Goal: Information Seeking & Learning: Learn about a topic

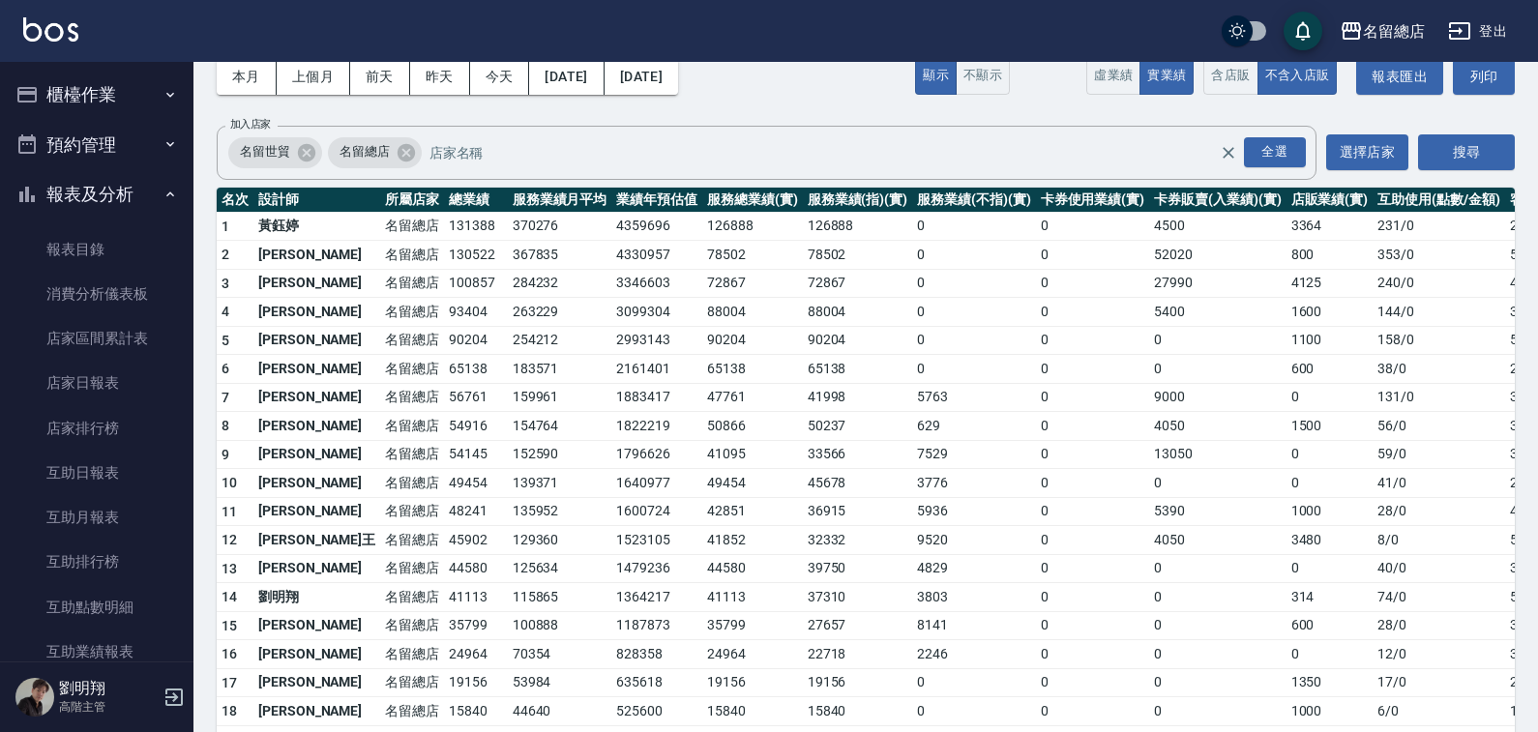
scroll to position [484, 0]
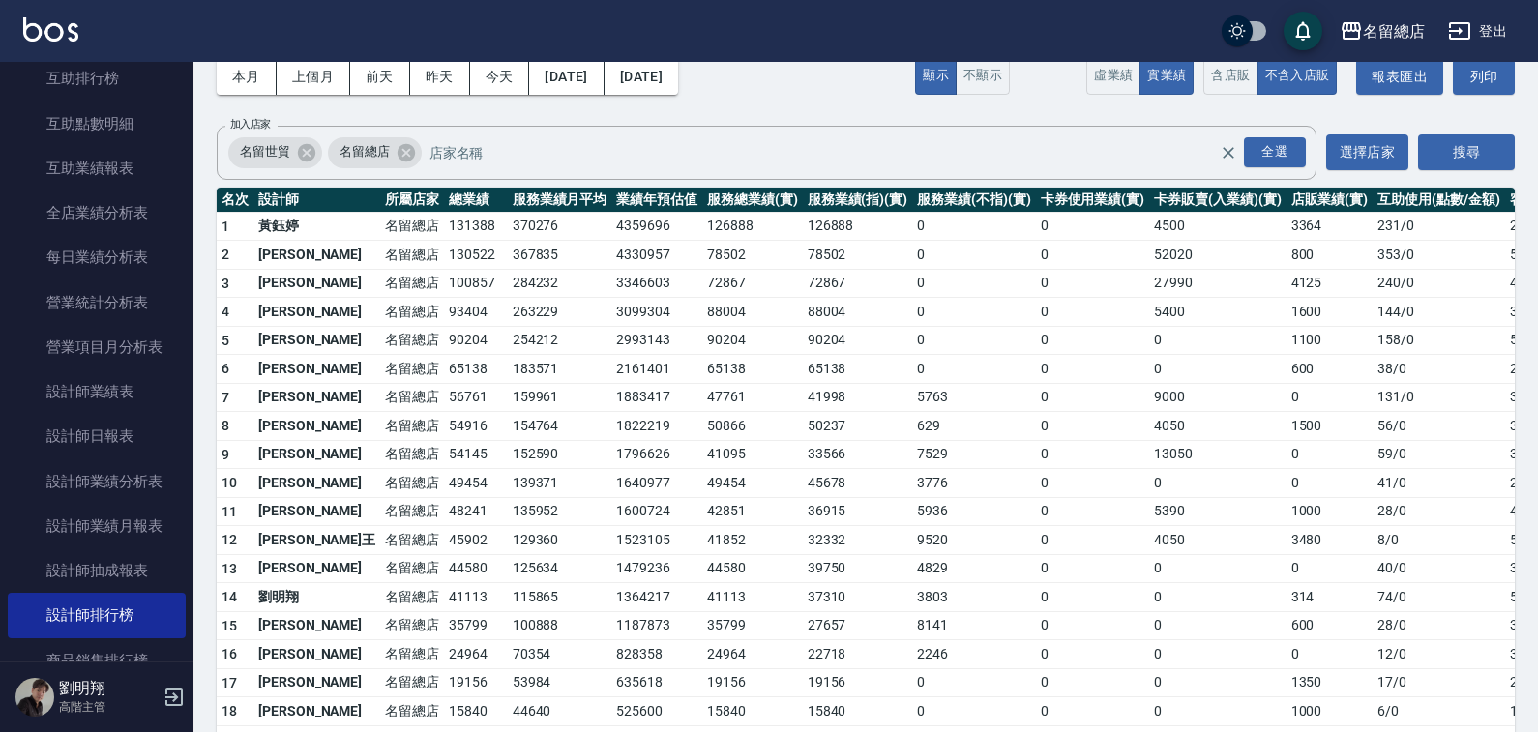
click at [1474, 33] on button "登出" at bounding box center [1477, 32] width 74 height 36
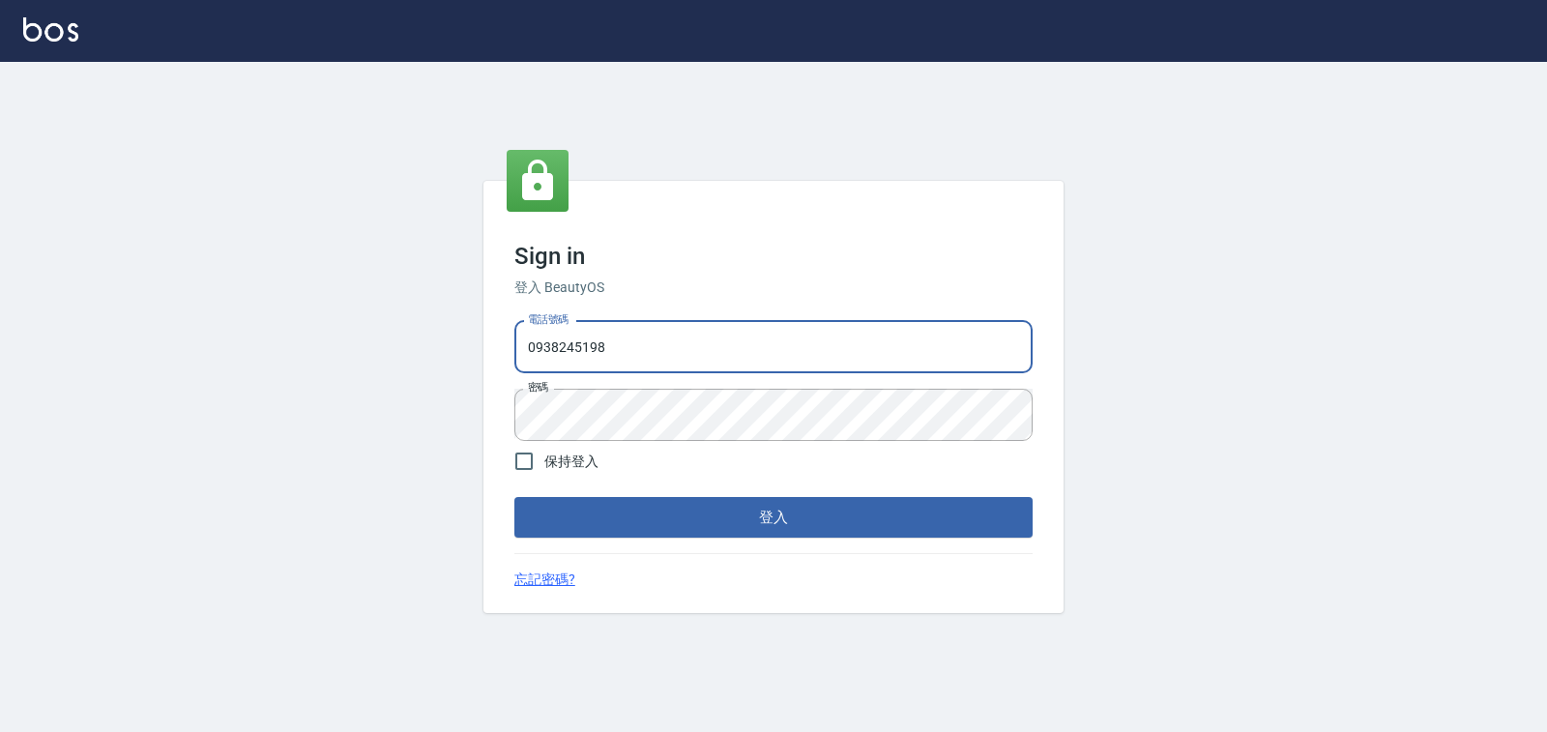
type input "02148888"
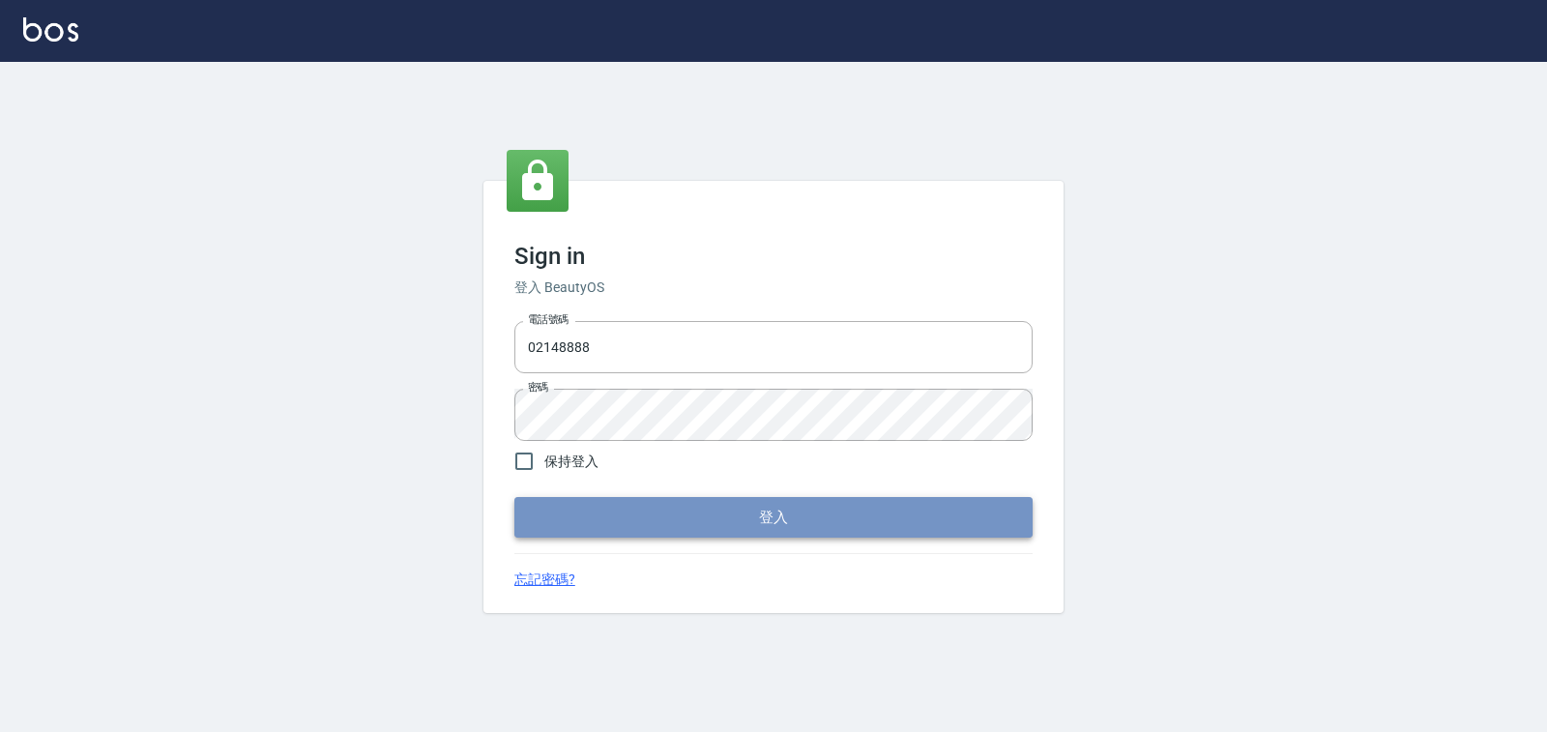
click at [661, 532] on button "登入" at bounding box center [774, 517] width 518 height 41
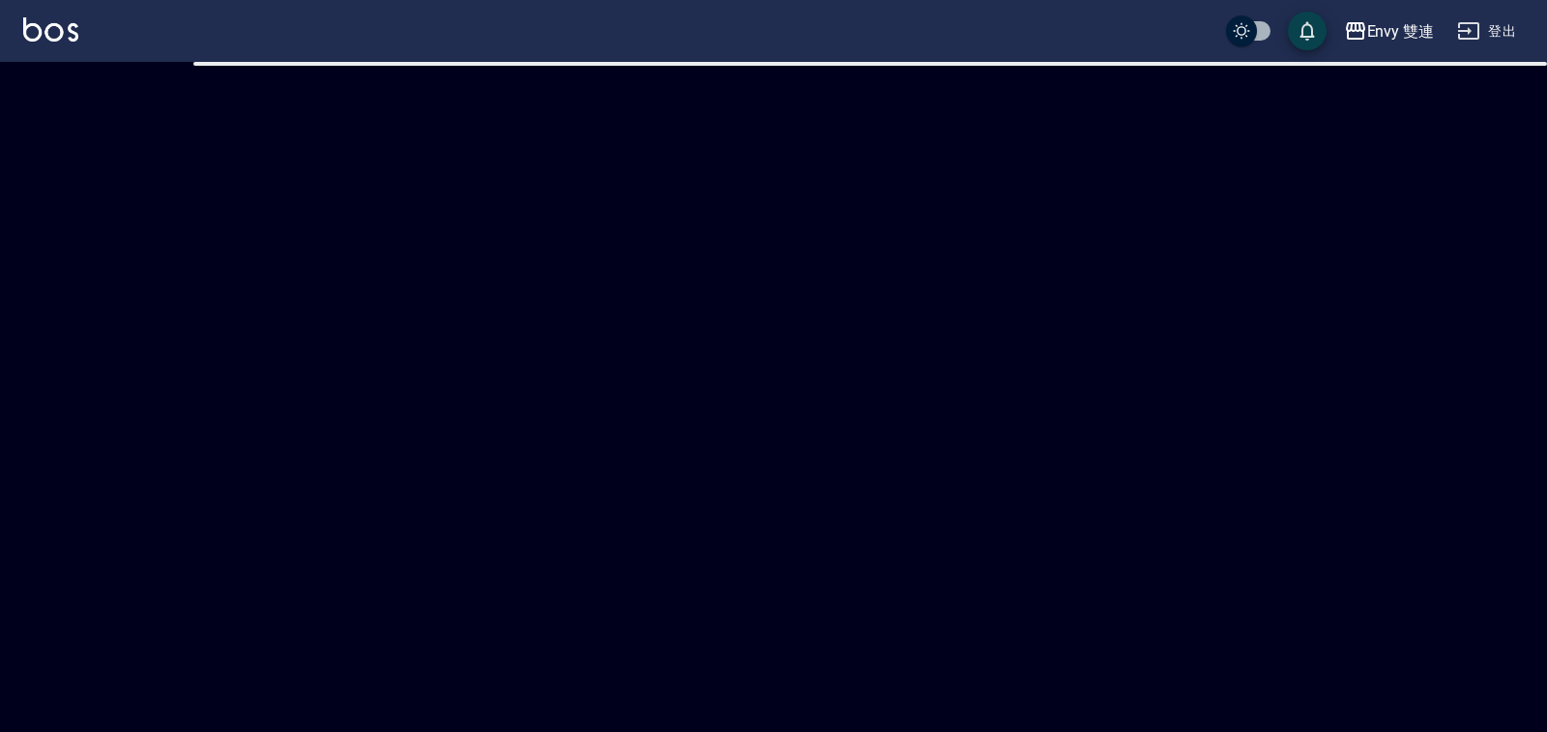
checkbox input "true"
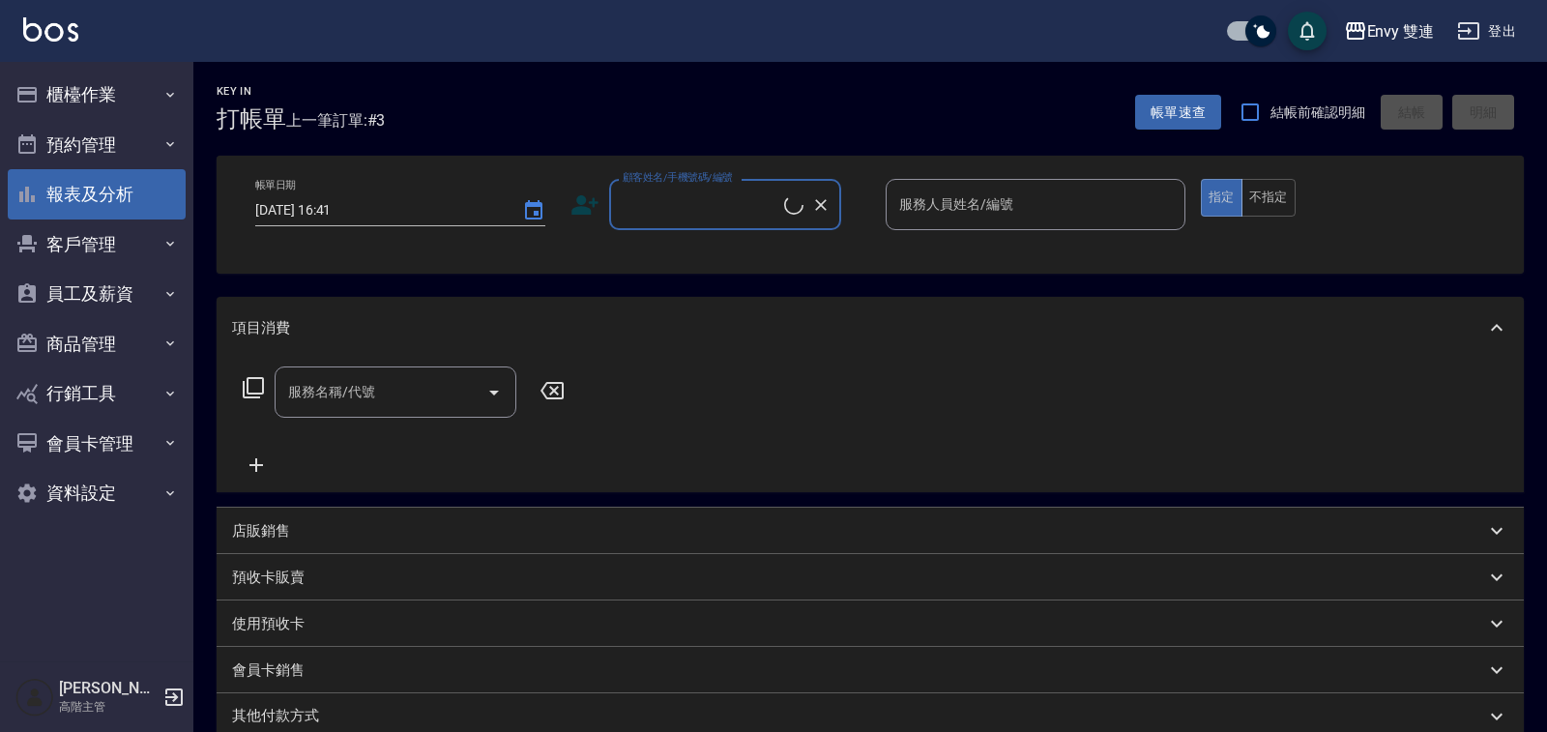
click at [103, 207] on button "報表及分析" at bounding box center [97, 194] width 178 height 50
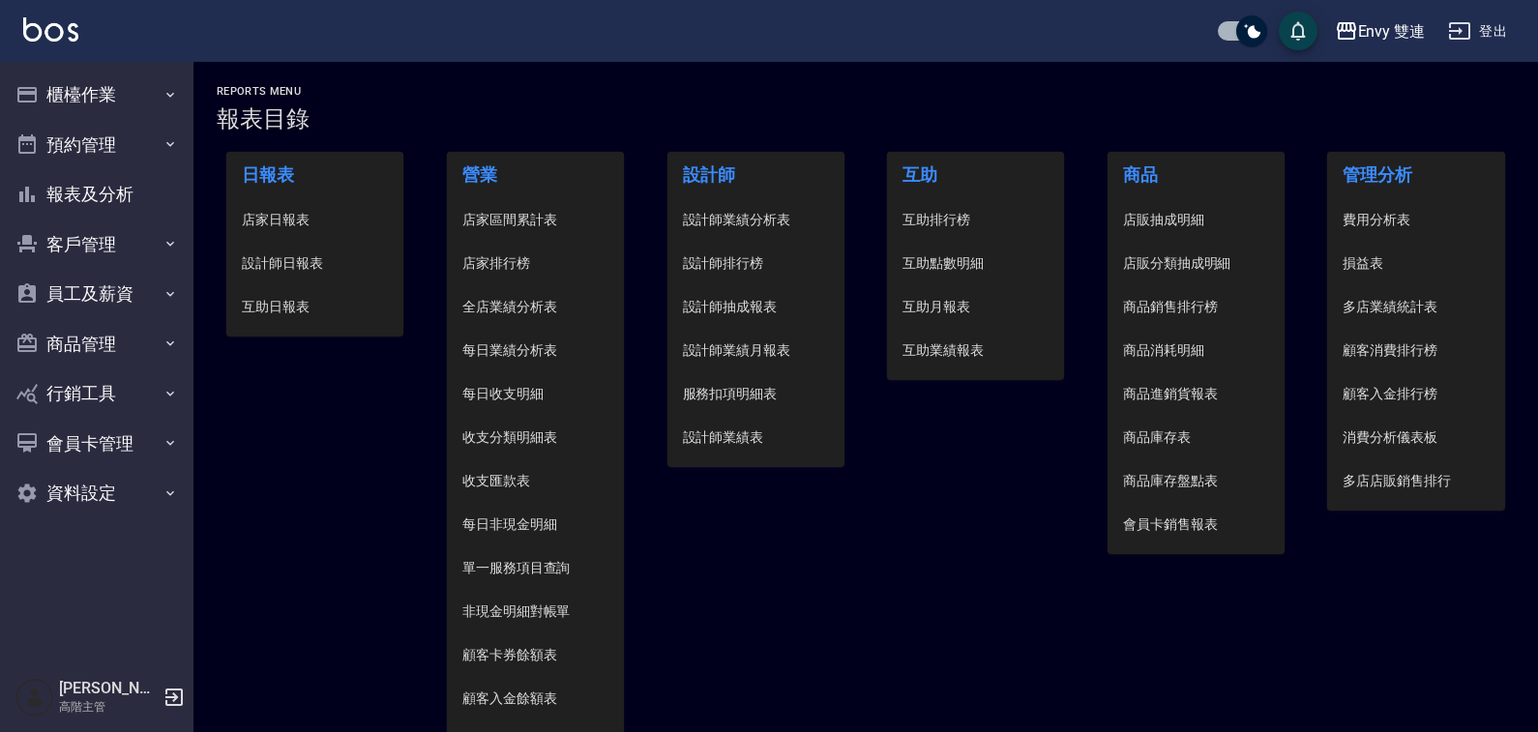
click at [484, 260] on span "店家排行榜" at bounding box center [535, 263] width 146 height 20
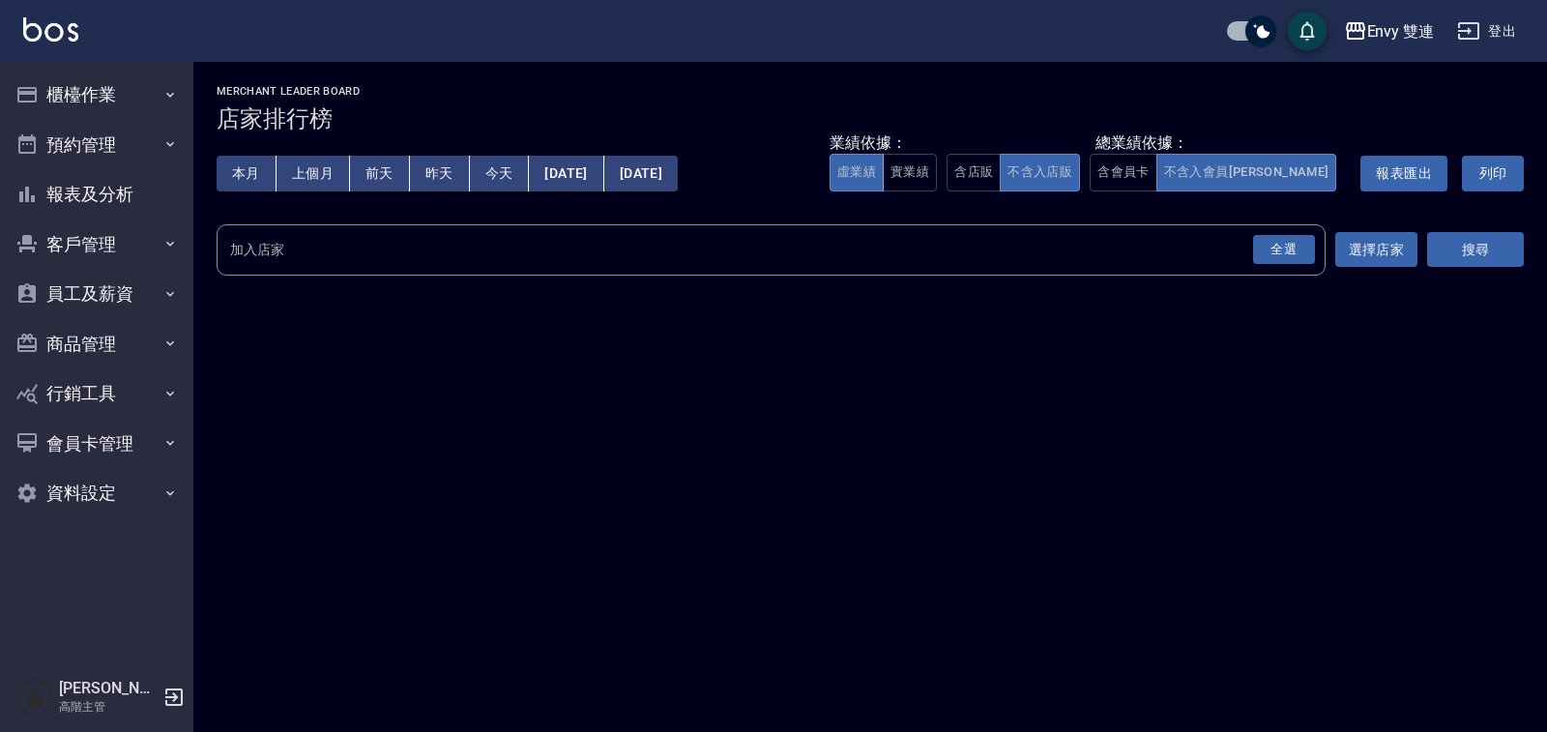
click at [248, 172] on button "本月" at bounding box center [247, 174] width 60 height 36
click at [1285, 260] on div "全選" at bounding box center [1284, 250] width 62 height 30
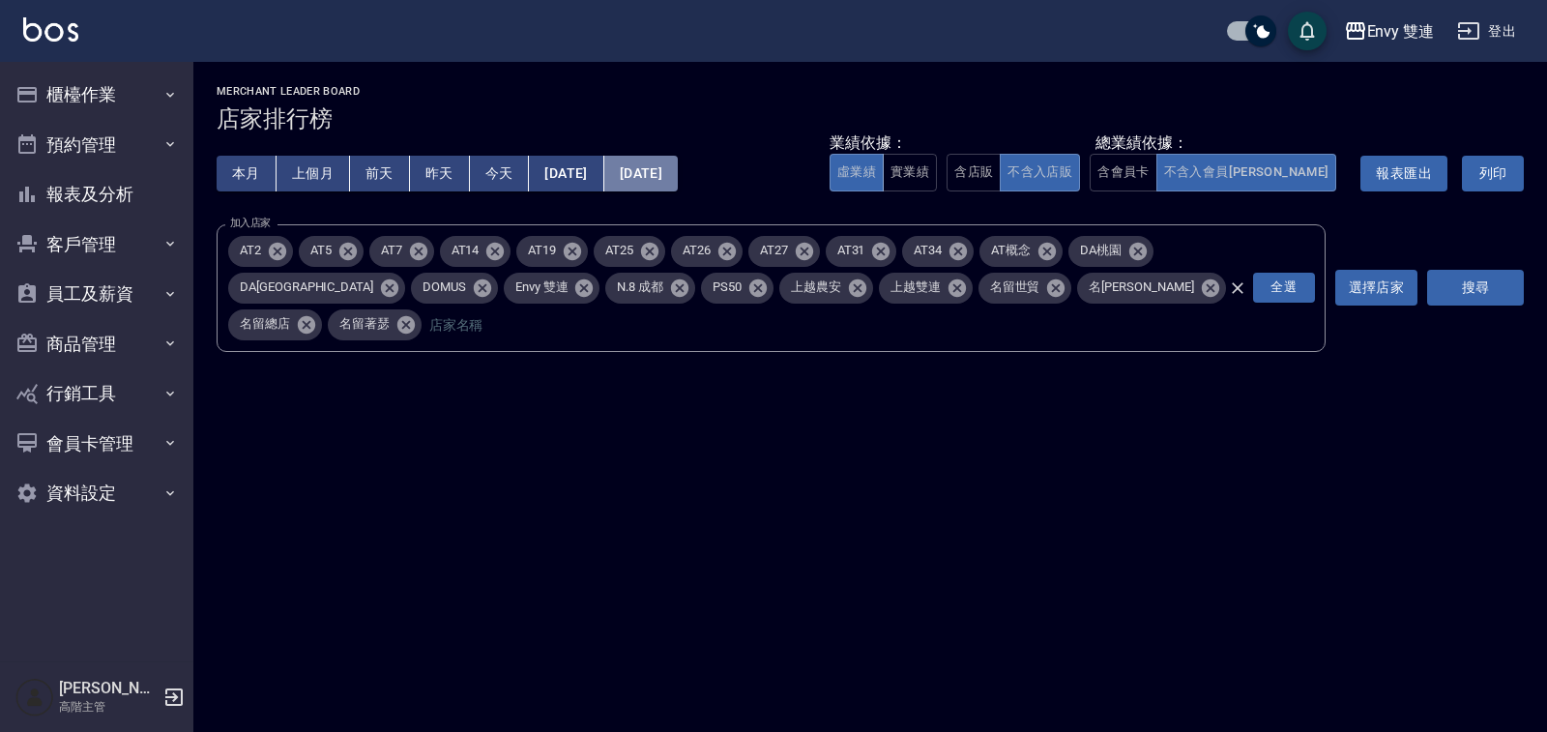
click at [665, 178] on button "2025/08/31" at bounding box center [641, 174] width 74 height 36
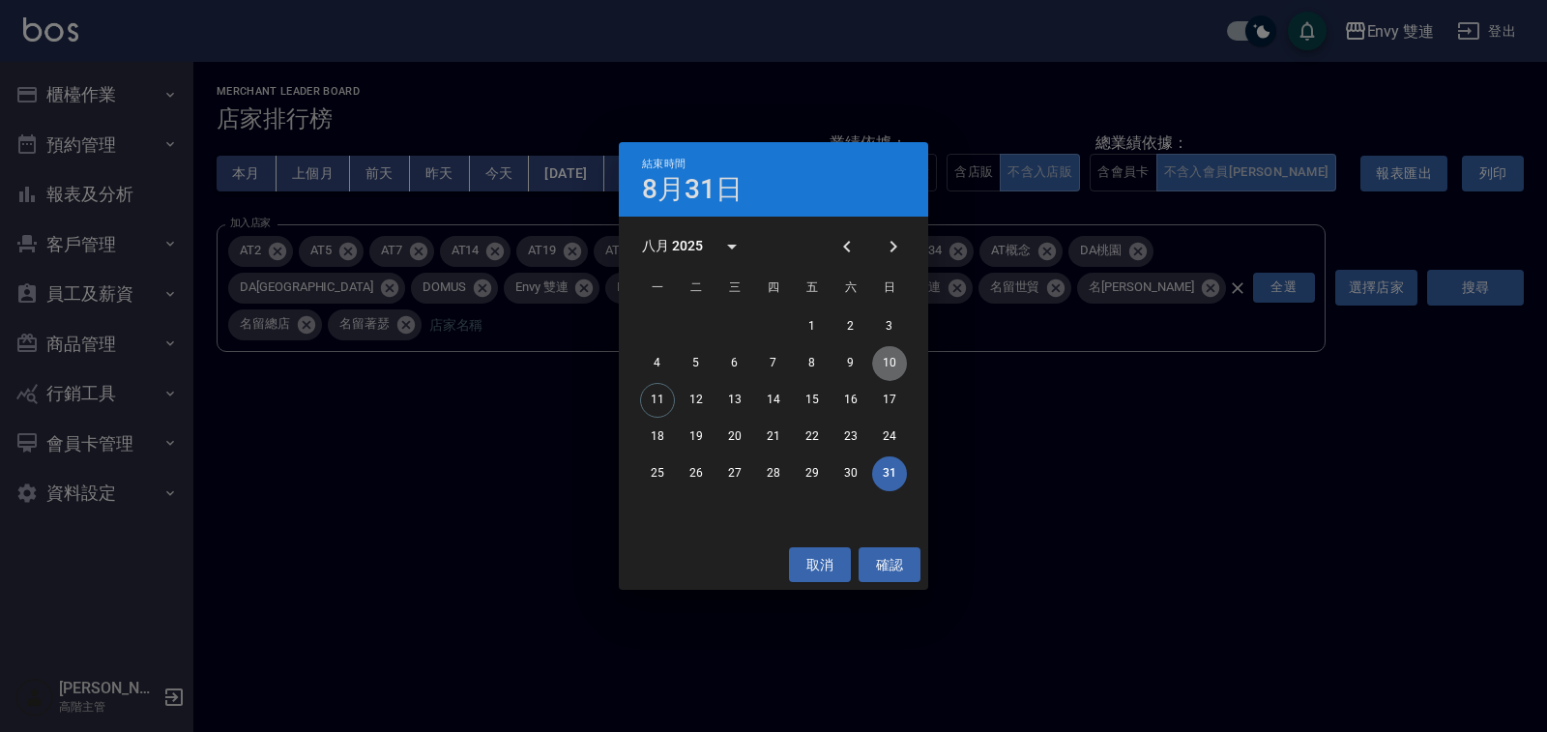
click at [887, 358] on button "10" at bounding box center [889, 363] width 35 height 35
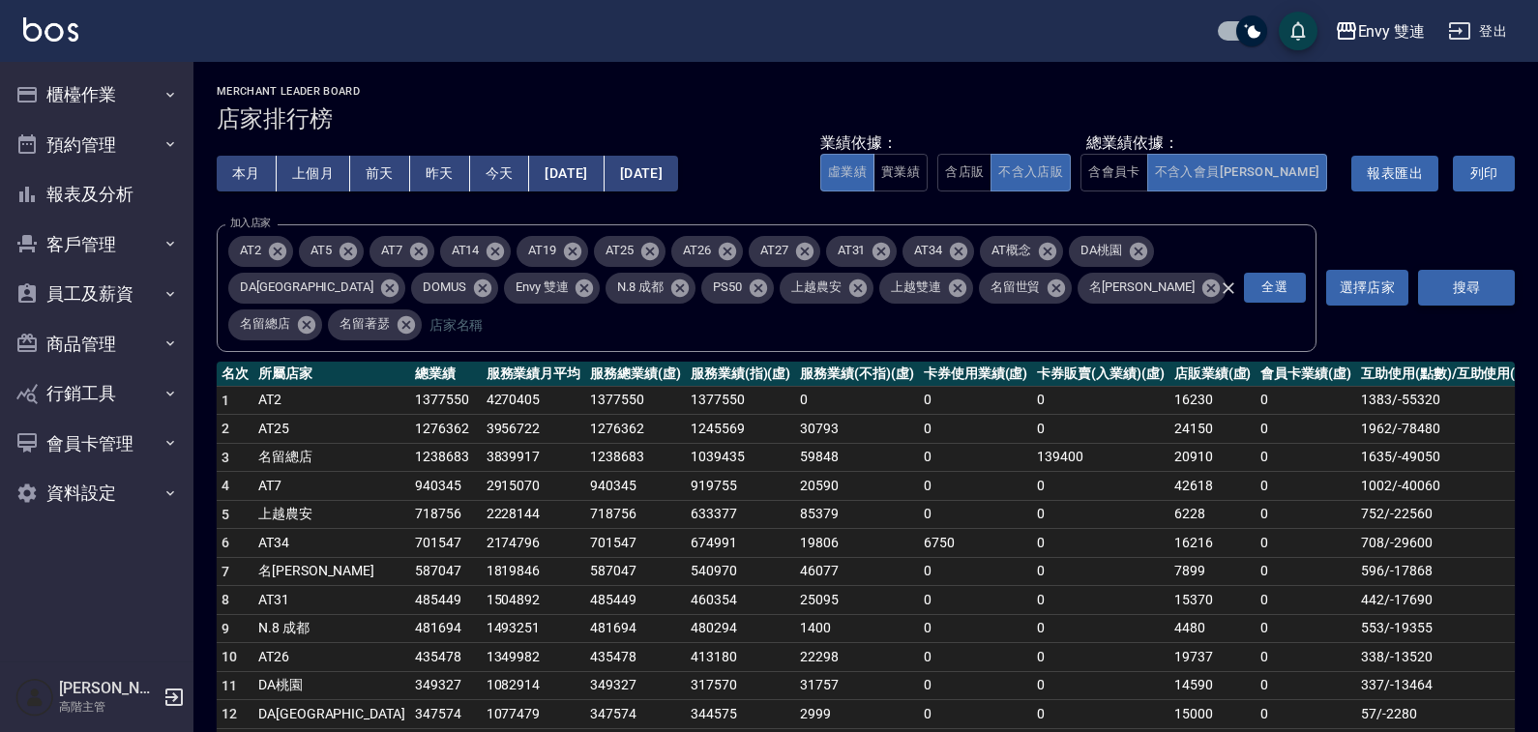
click at [1489, 270] on button "搜尋" at bounding box center [1466, 288] width 97 height 36
drag, startPoint x: 423, startPoint y: 426, endPoint x: 450, endPoint y: 422, distance: 27.4
click at [482, 443] on td "3839917" at bounding box center [534, 457] width 104 height 29
click at [585, 443] on td "1238683" at bounding box center [635, 457] width 101 height 29
drag, startPoint x: 1283, startPoint y: 276, endPoint x: 1257, endPoint y: 275, distance: 26.1
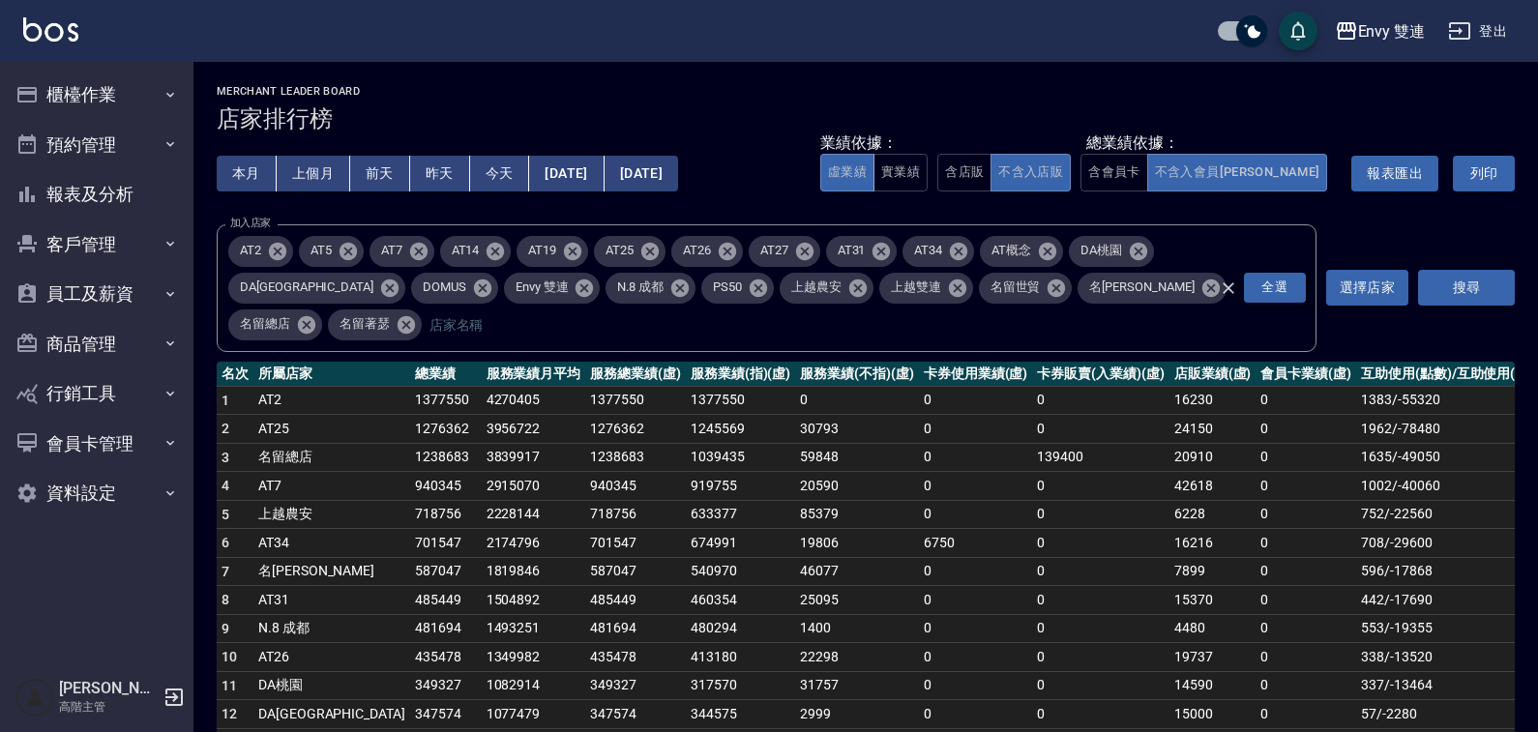
click at [1224, 277] on div "全選" at bounding box center [1261, 288] width 93 height 128
click at [1226, 279] on icon "Clear" at bounding box center [1228, 288] width 19 height 19
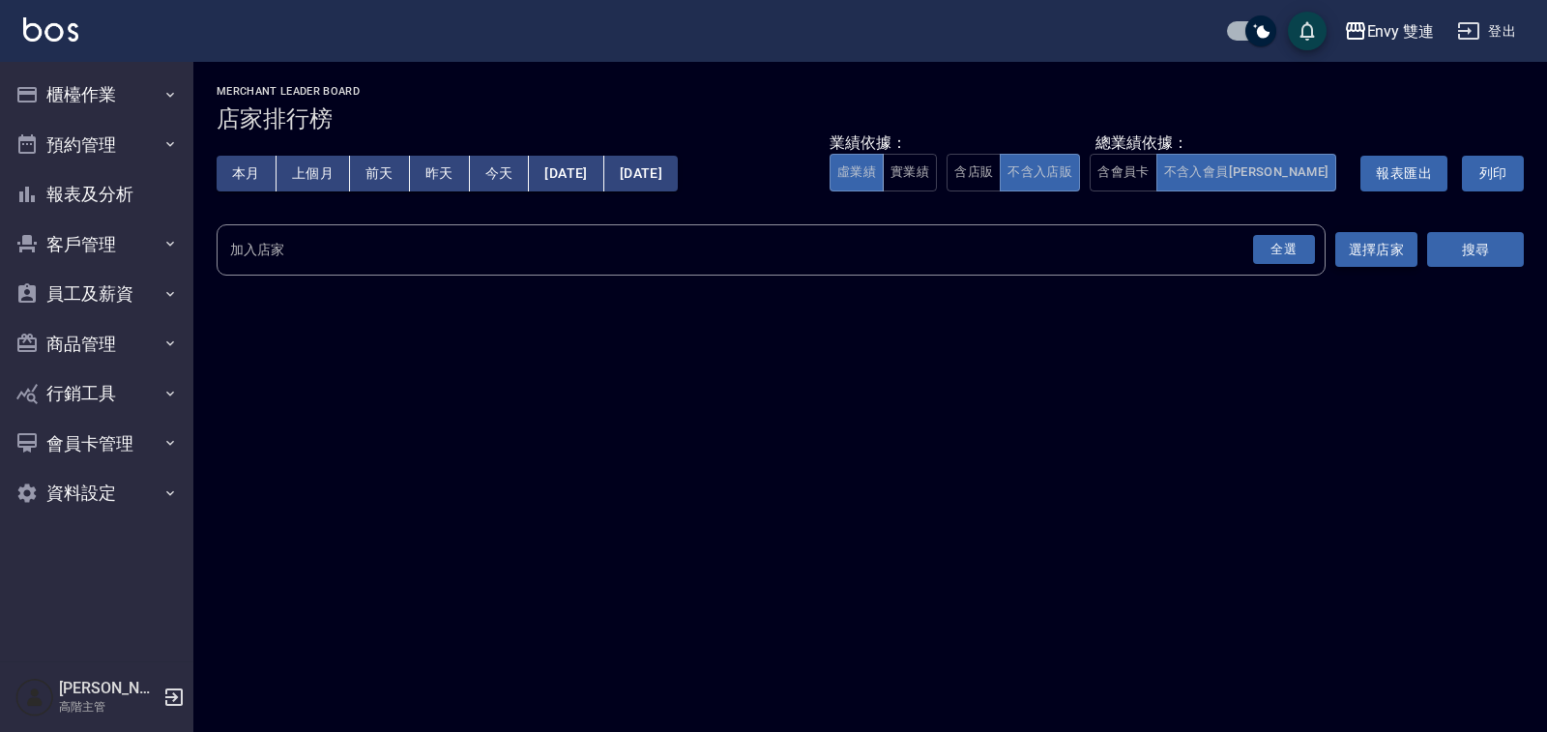
click at [1341, 250] on button "選擇店家" at bounding box center [1377, 250] width 82 height 36
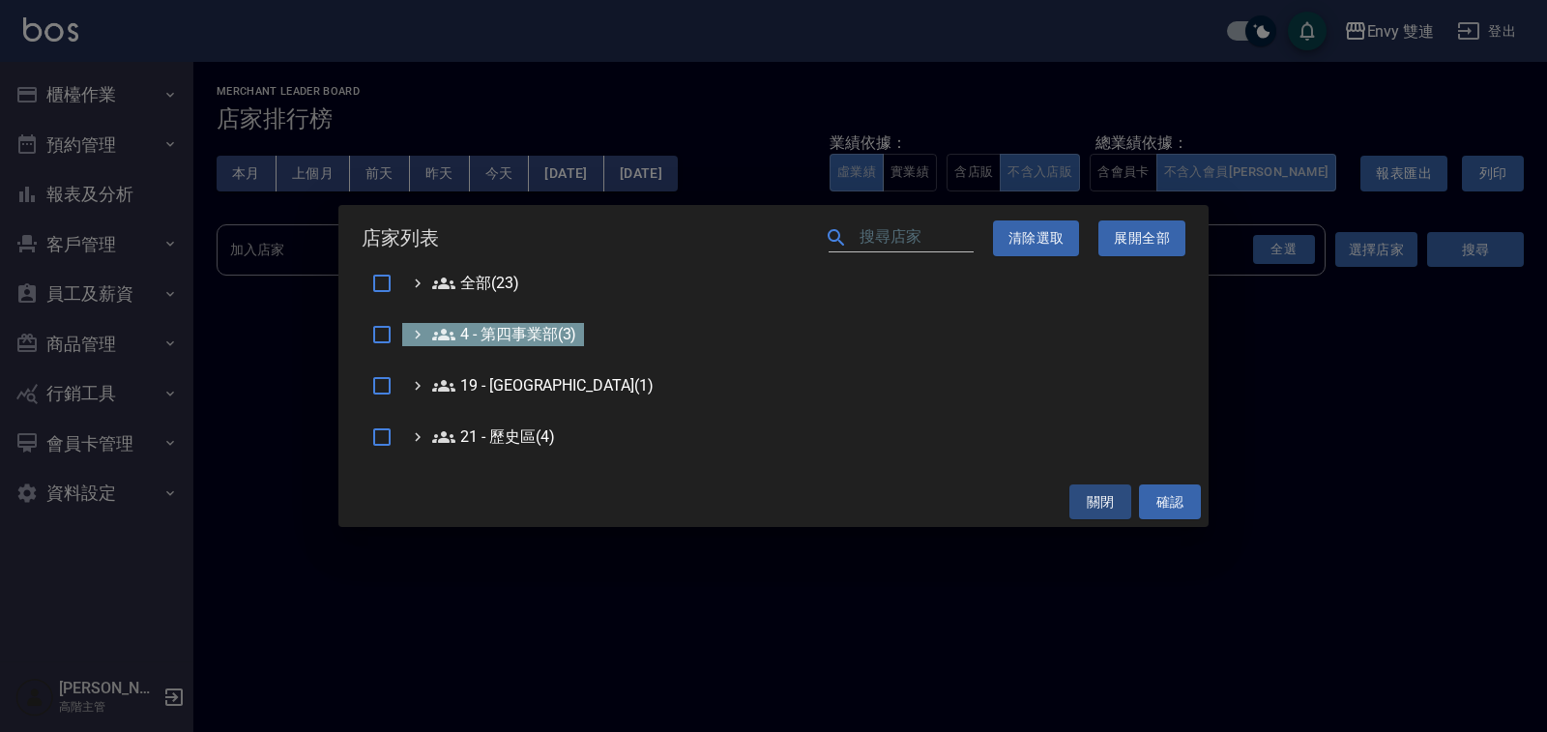
click at [491, 343] on 第四事業部\(3\) "4 - 第四事業部(3)" at bounding box center [504, 334] width 144 height 23
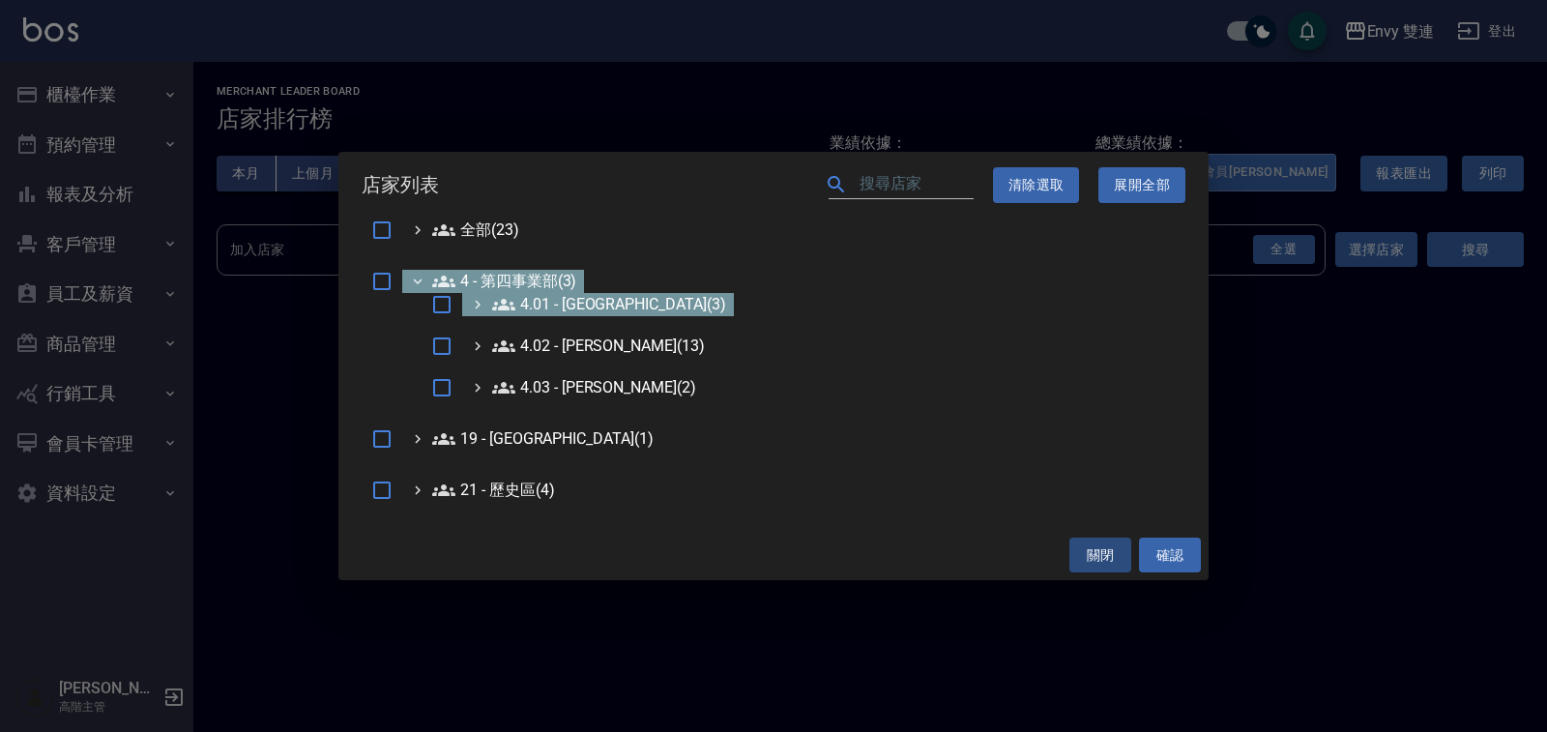
click at [603, 303] on 中山區\(3\) "4.01 - 中山區(3)" at bounding box center [609, 304] width 234 height 23
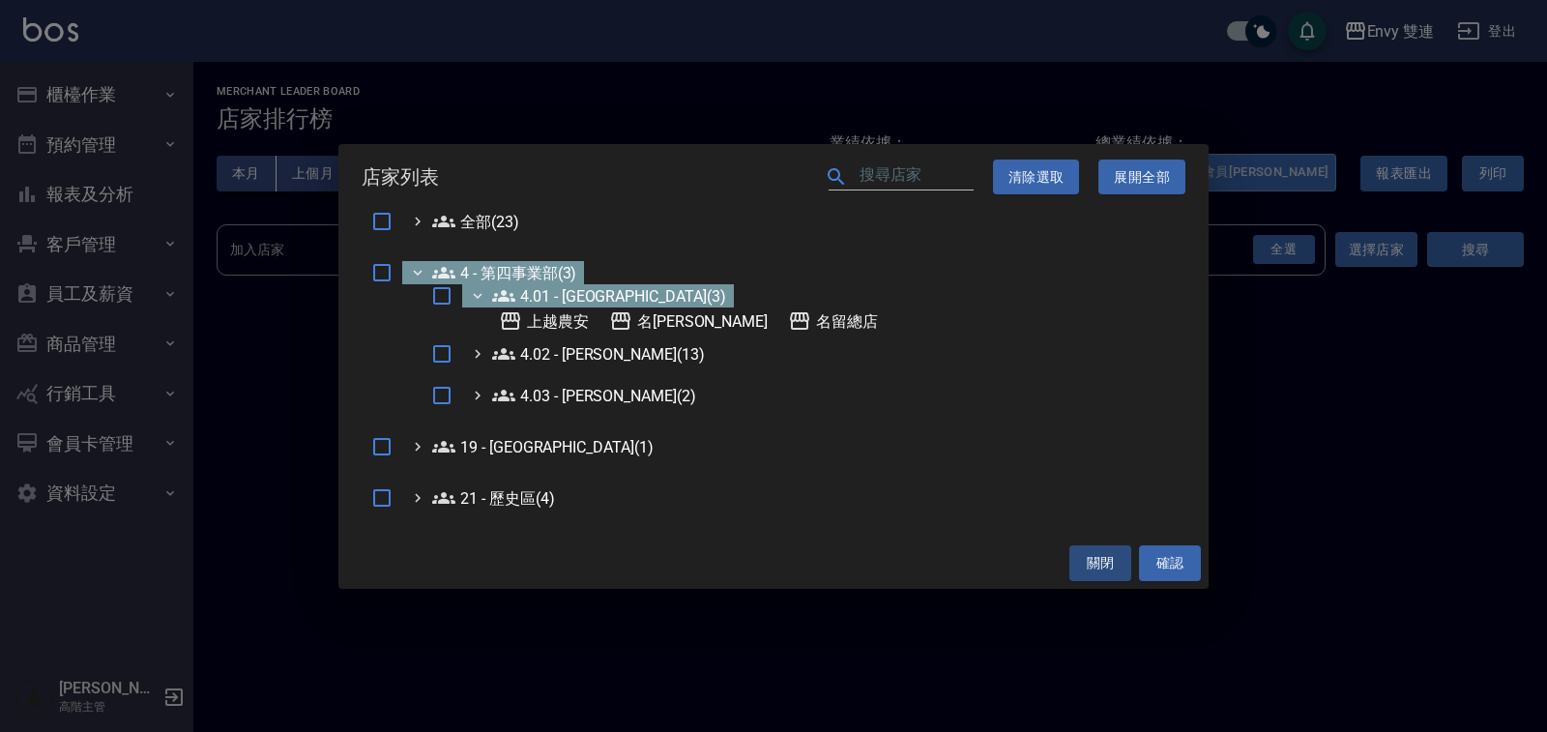
click at [546, 299] on 中山區\(3\) "4.01 - 中山區(3)" at bounding box center [609, 295] width 234 height 23
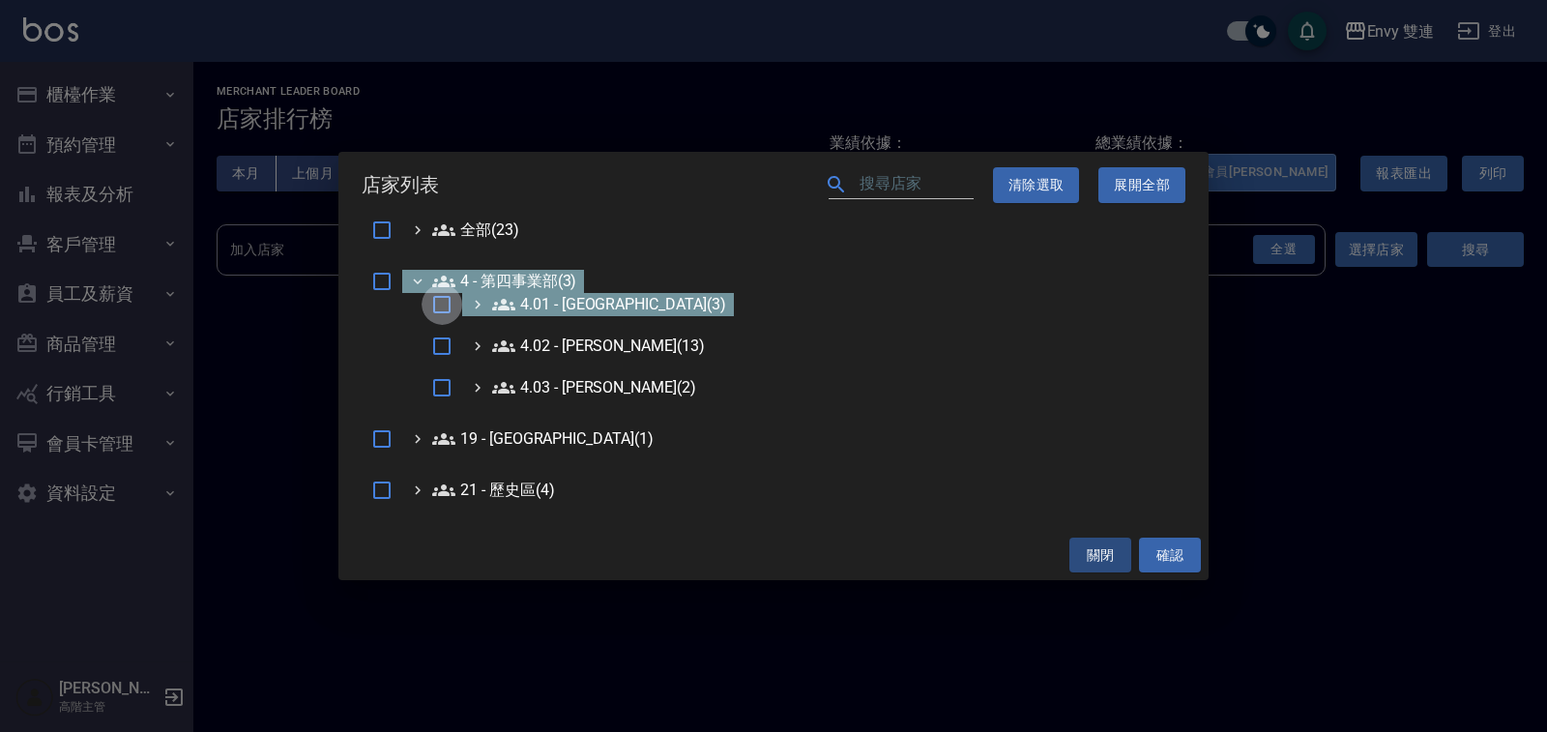
click at [445, 295] on input "checkbox" at bounding box center [442, 304] width 41 height 41
click at [1160, 554] on button "確認" at bounding box center [1170, 556] width 62 height 36
checkbox input "false"
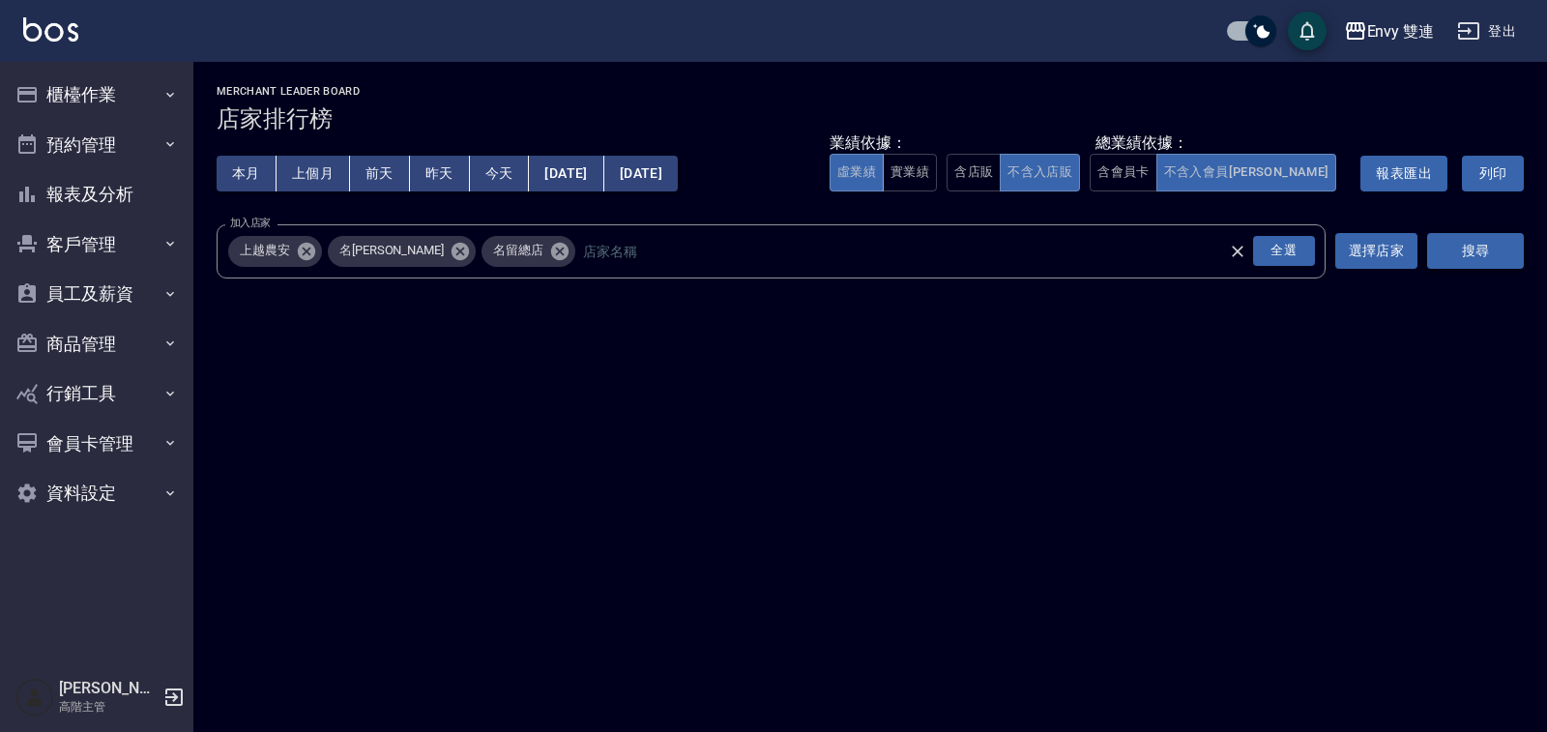
click at [1471, 255] on button "搜尋" at bounding box center [1475, 251] width 97 height 36
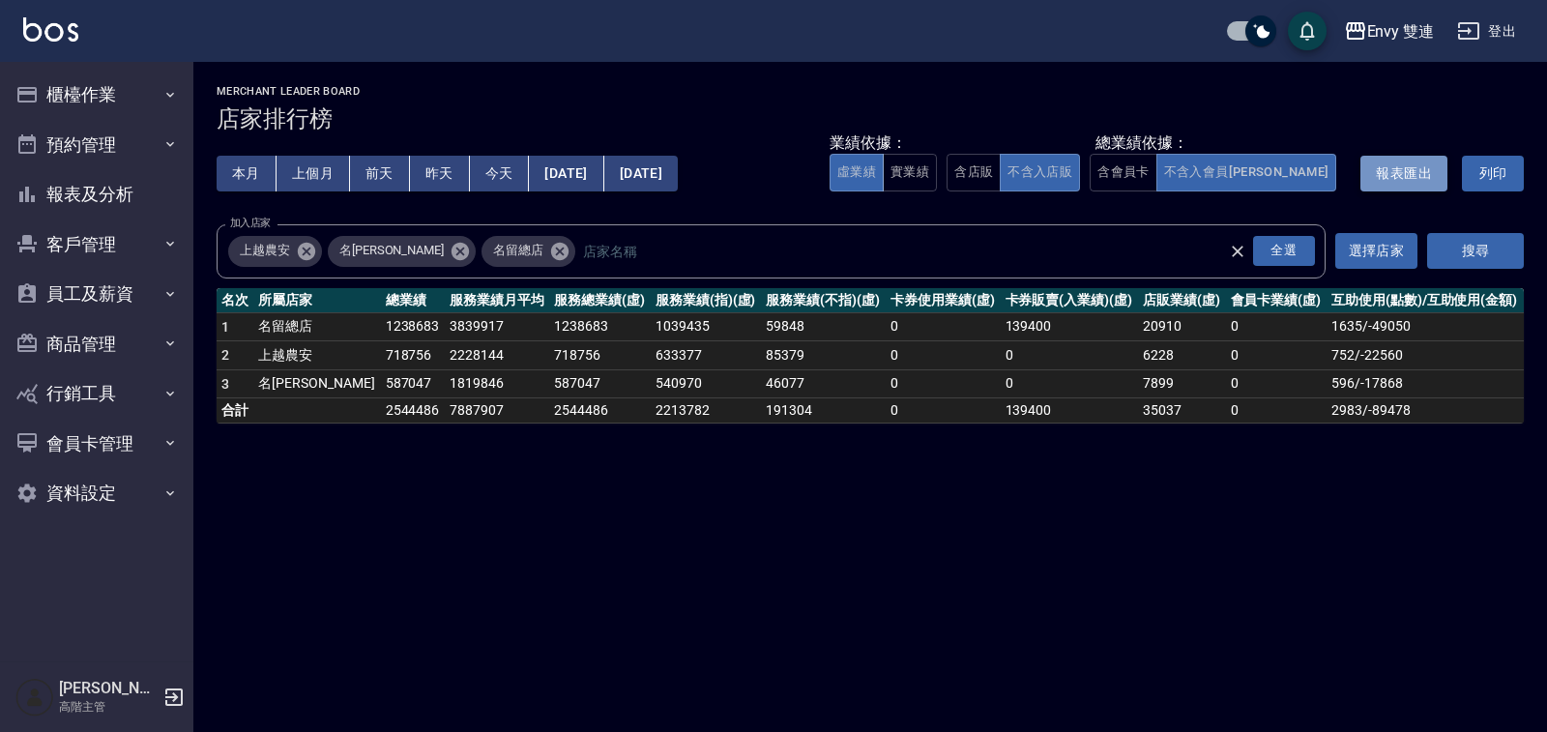
click at [1394, 167] on button "報表匯出" at bounding box center [1404, 174] width 87 height 36
click at [1396, 255] on button "選擇店家" at bounding box center [1377, 251] width 82 height 36
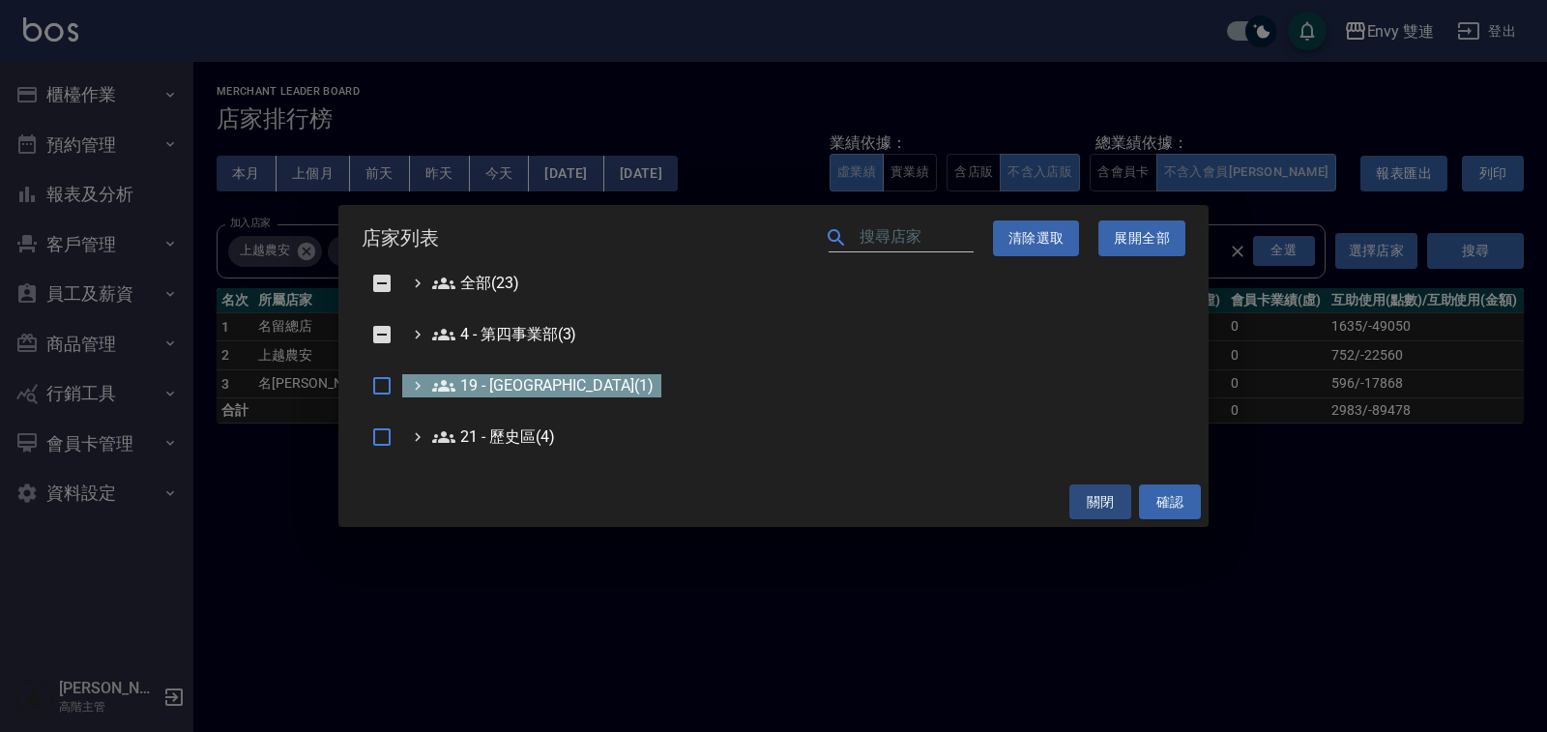
click at [520, 386] on 新城區\(1\) "19 - 新城區(1)" at bounding box center [542, 385] width 221 height 23
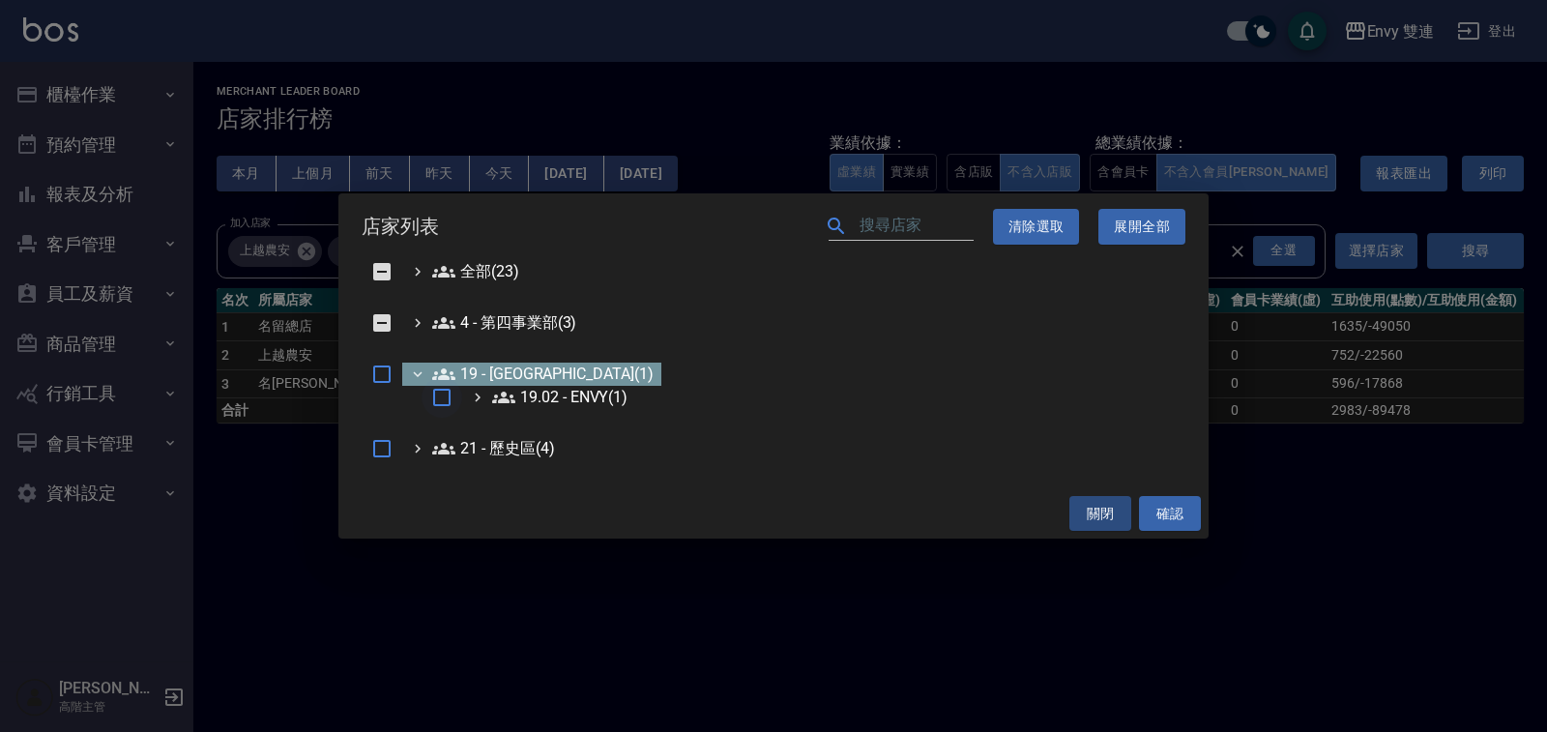
click at [457, 377] on input "checkbox" at bounding box center [442, 397] width 41 height 41
checkbox input "true"
click at [478, 391] on icon at bounding box center [477, 397] width 17 height 17
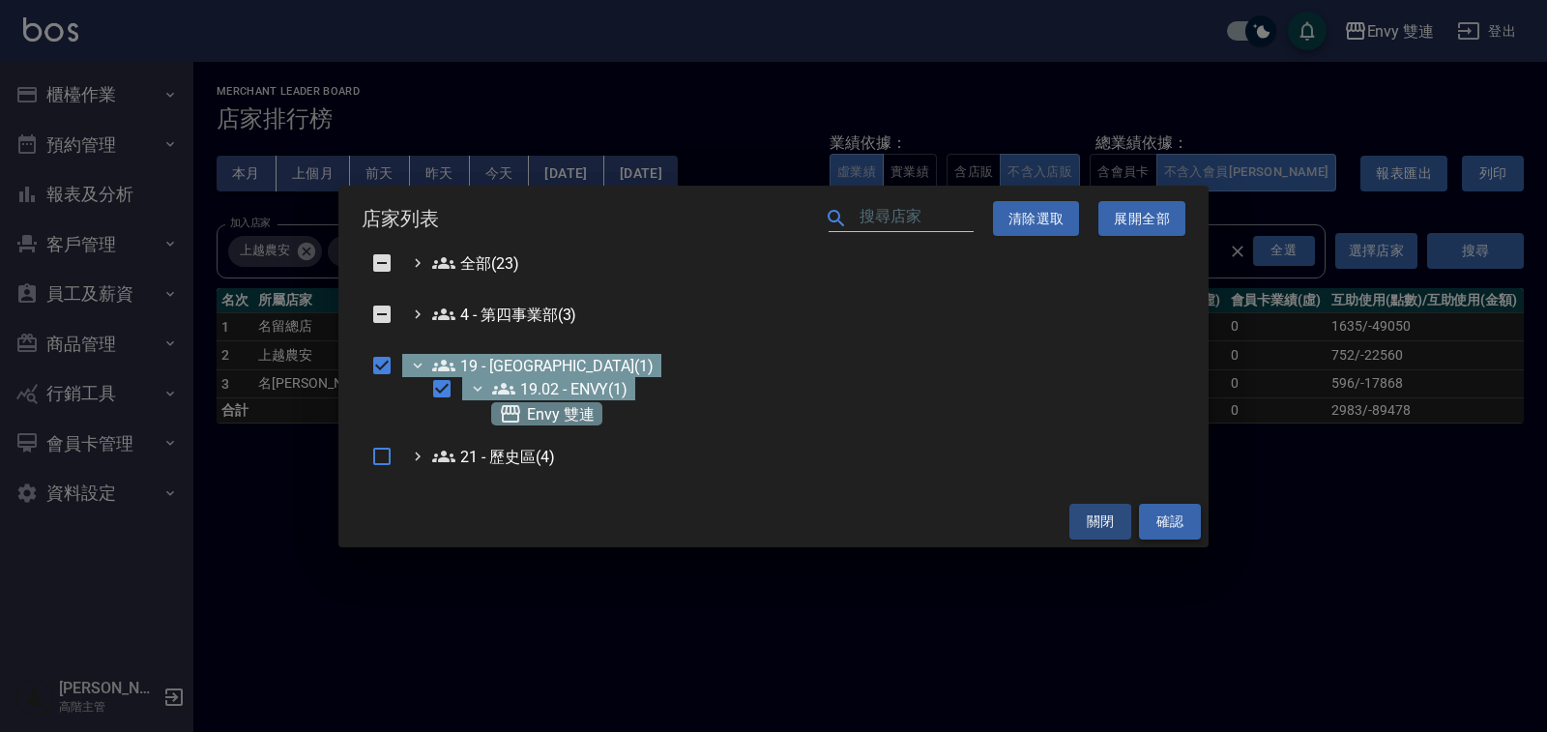
click at [1145, 518] on button "確認" at bounding box center [1170, 522] width 62 height 36
checkbox input "false"
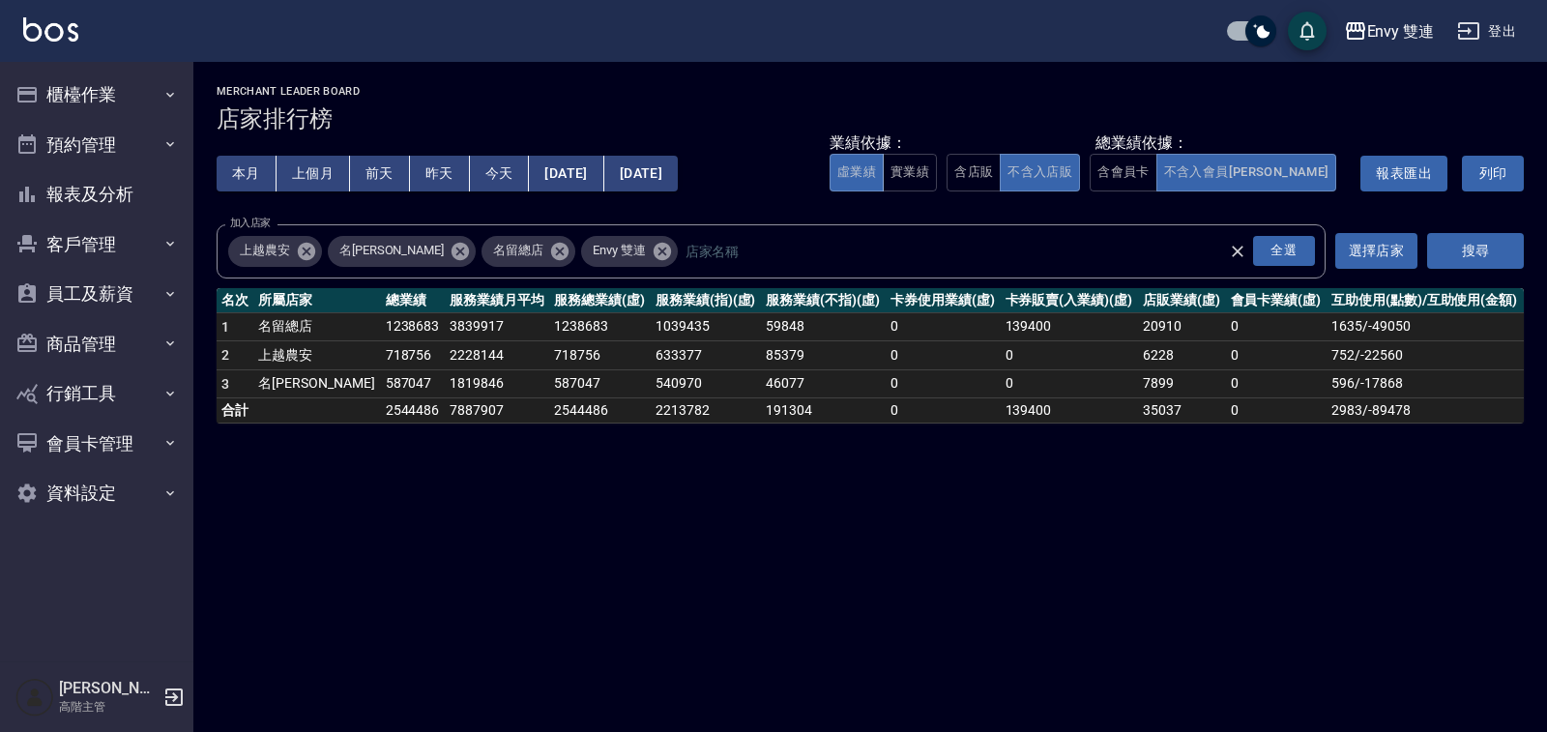
click at [1526, 255] on div "Envy 雙連 2025-08-01 - 2025-08-10 店家排行榜 列印時間： 2025-08-11-16:42 Merchant Leader Bo…" at bounding box center [870, 254] width 1354 height 385
click at [1506, 255] on button "搜尋" at bounding box center [1475, 251] width 97 height 36
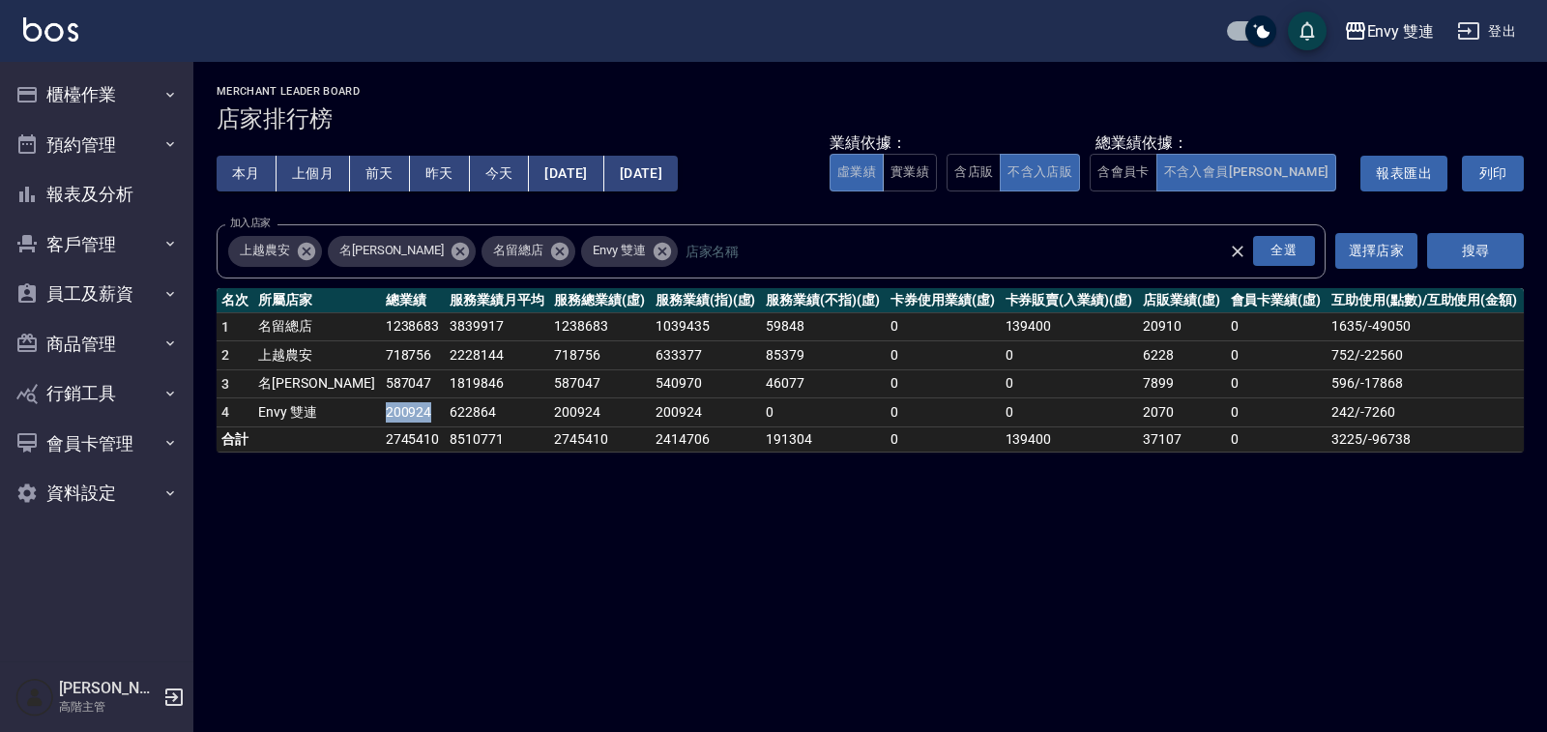
drag, startPoint x: 327, startPoint y: 417, endPoint x: 385, endPoint y: 413, distance: 58.2
click at [385, 413] on td "200924" at bounding box center [413, 412] width 64 height 29
copy td "200924"
click at [1409, 177] on button "報表匯出" at bounding box center [1404, 174] width 87 height 36
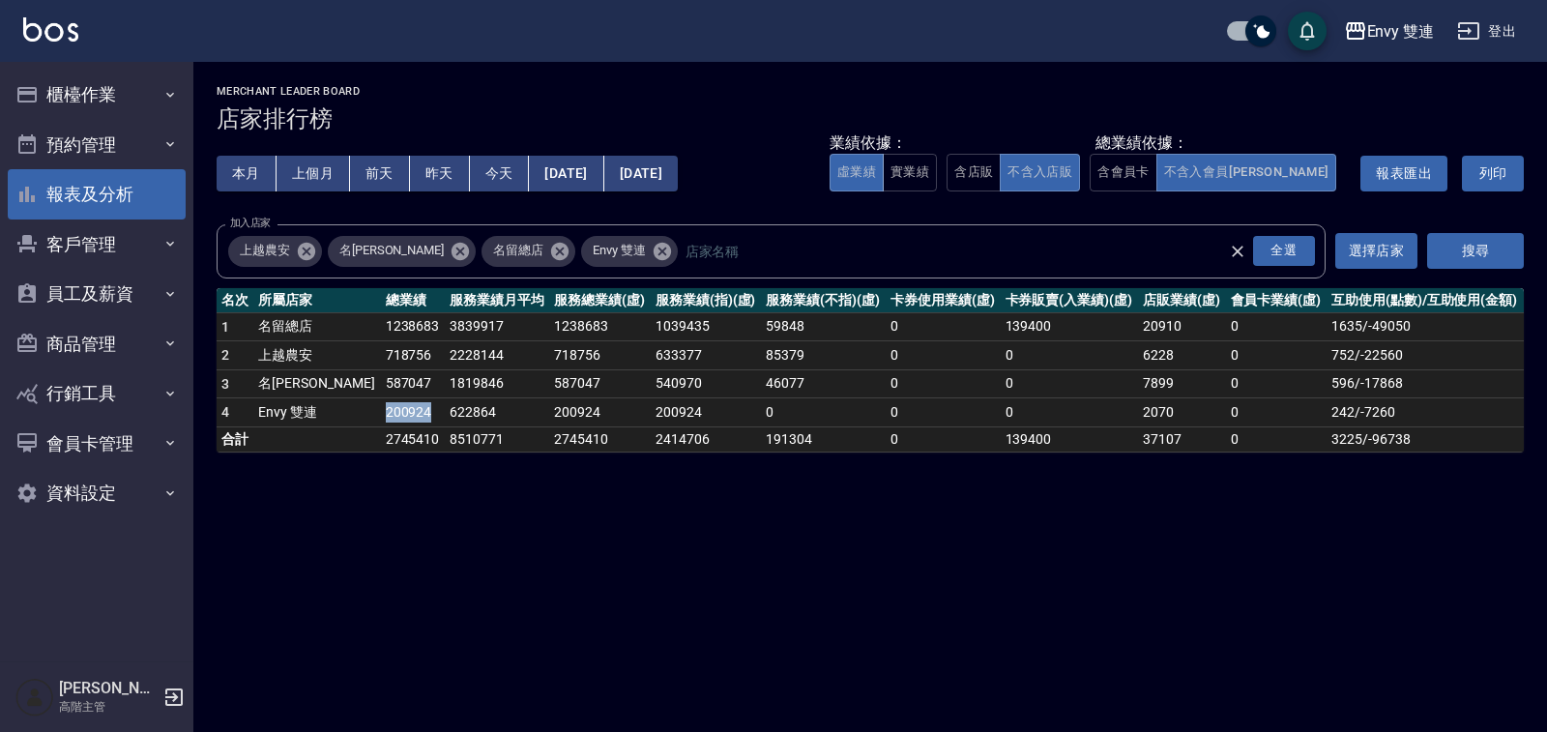
click at [129, 193] on button "報表及分析" at bounding box center [97, 194] width 178 height 50
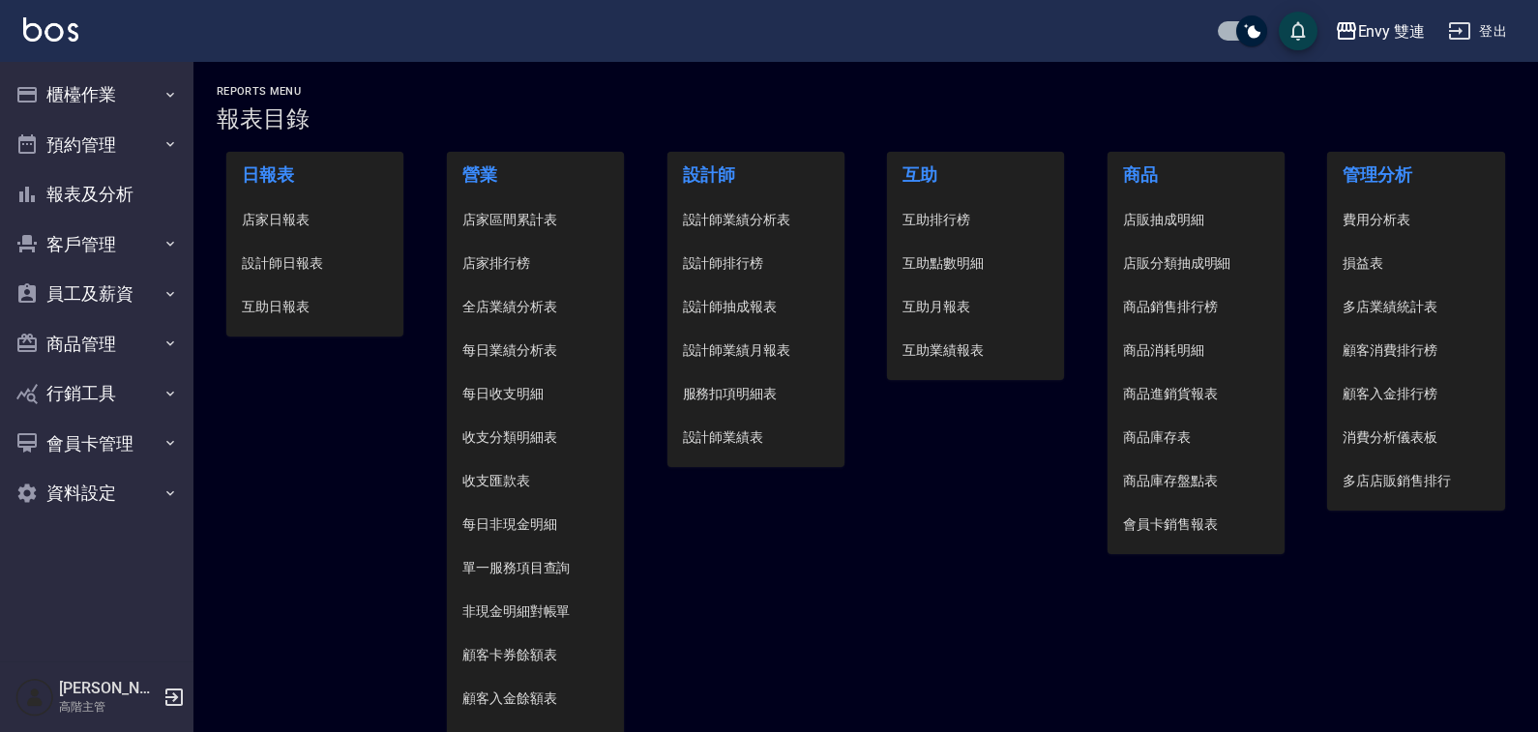
click at [727, 256] on span "設計師排行榜" at bounding box center [756, 263] width 146 height 20
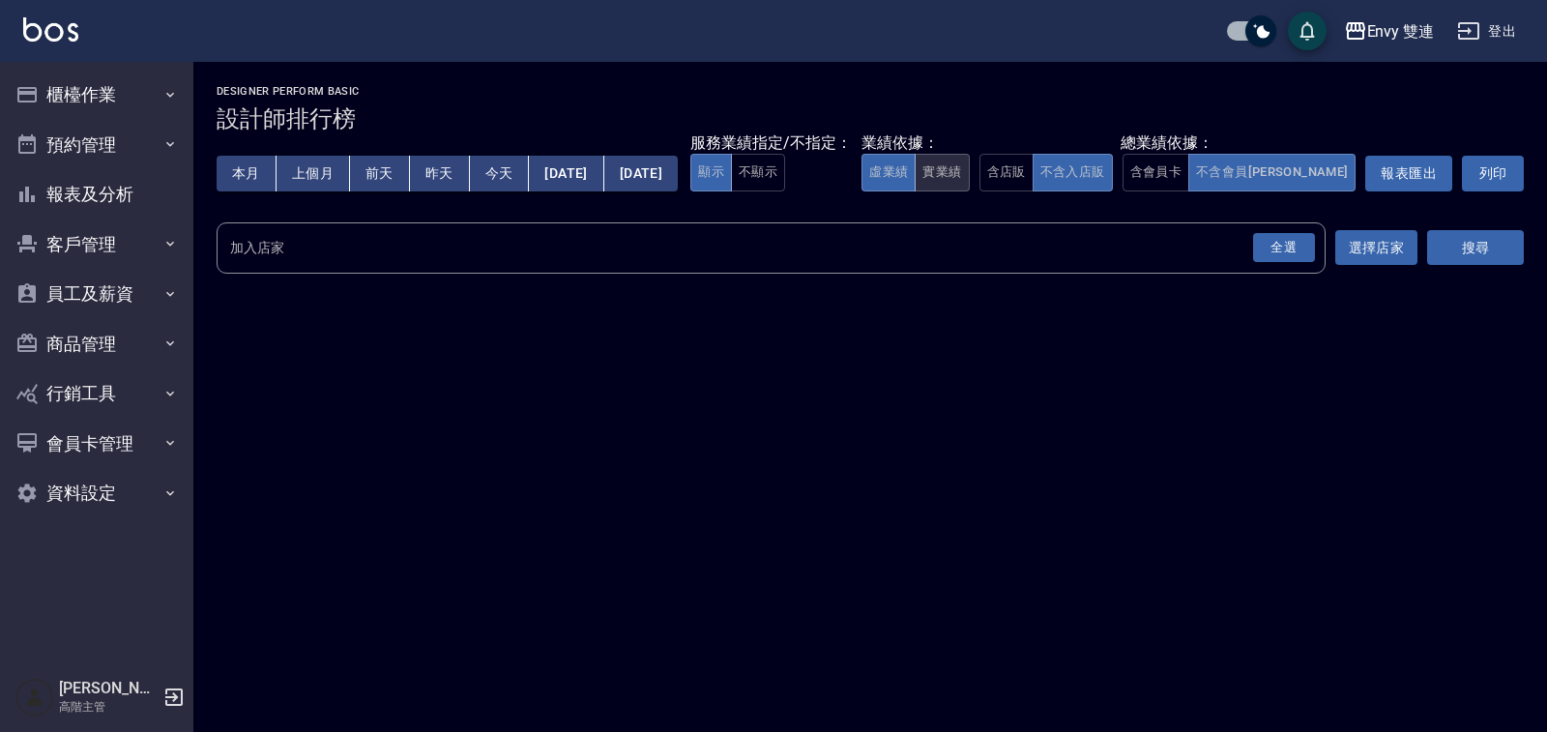
click at [969, 166] on button "實業績" at bounding box center [942, 173] width 54 height 38
click at [678, 161] on button "[DATE]" at bounding box center [641, 174] width 74 height 36
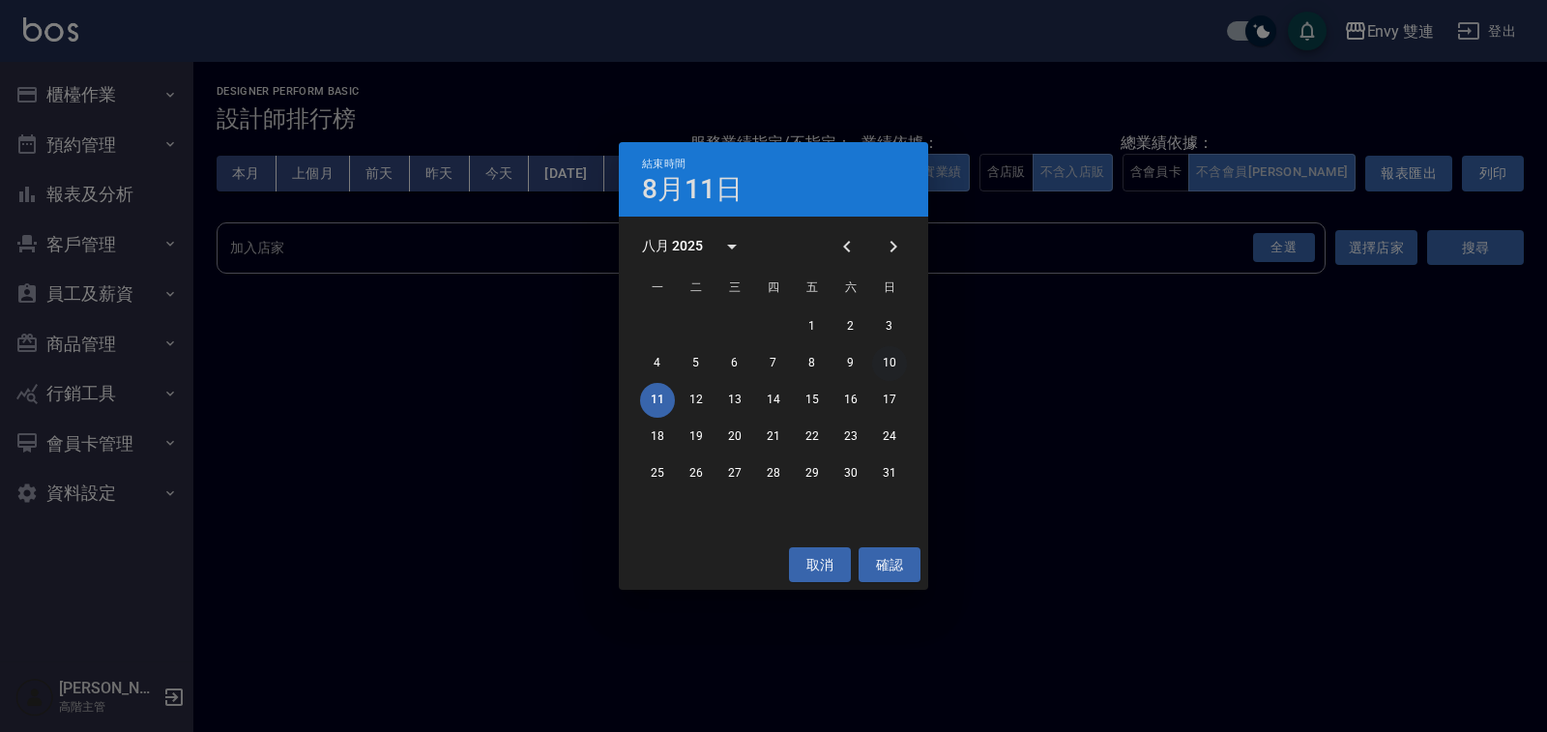
click at [887, 365] on button "10" at bounding box center [889, 363] width 35 height 35
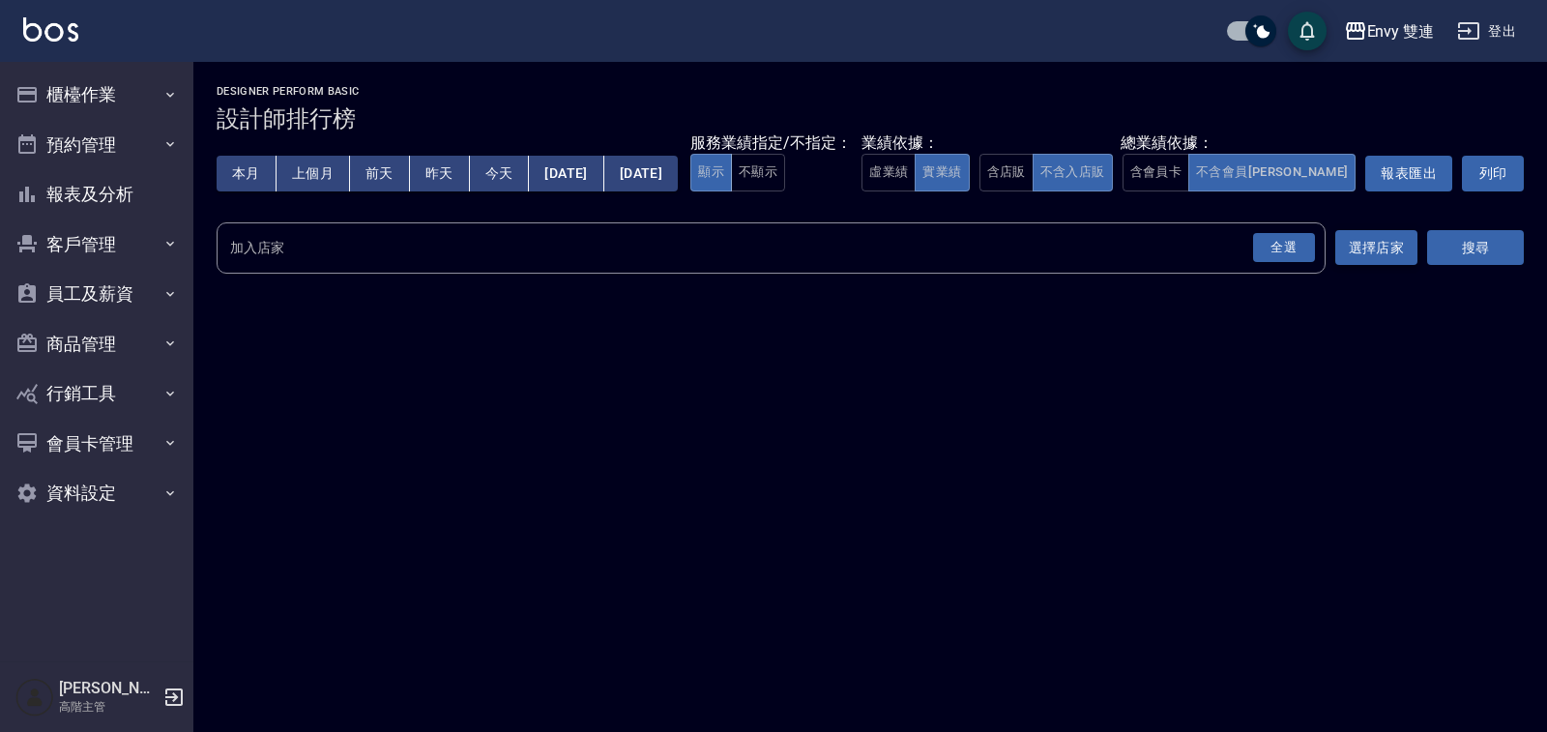
click at [1367, 248] on button "選擇店家" at bounding box center [1377, 248] width 82 height 36
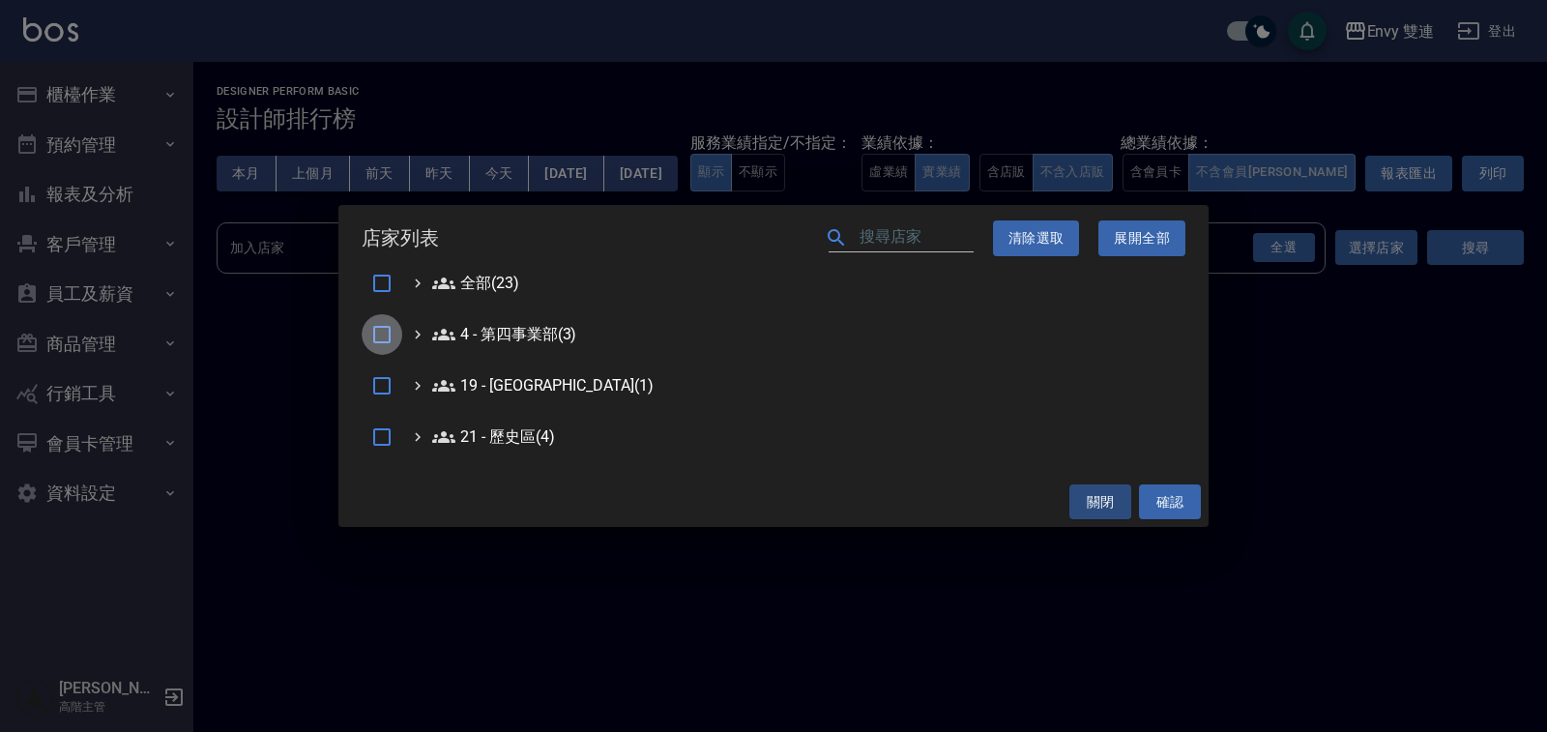
click at [385, 341] on input "checkbox" at bounding box center [382, 334] width 41 height 41
click at [520, 321] on ul "全部(23) 4 - 第四事業部(3) 19 - 新城區(1) 21 - 歷史區(4)" at bounding box center [774, 365] width 824 height 186
click at [389, 327] on input "checkbox" at bounding box center [382, 334] width 41 height 41
checkbox input "false"
click at [487, 333] on 第四事業部\(3\) "4 - 第四事業部(3)" at bounding box center [504, 334] width 144 height 23
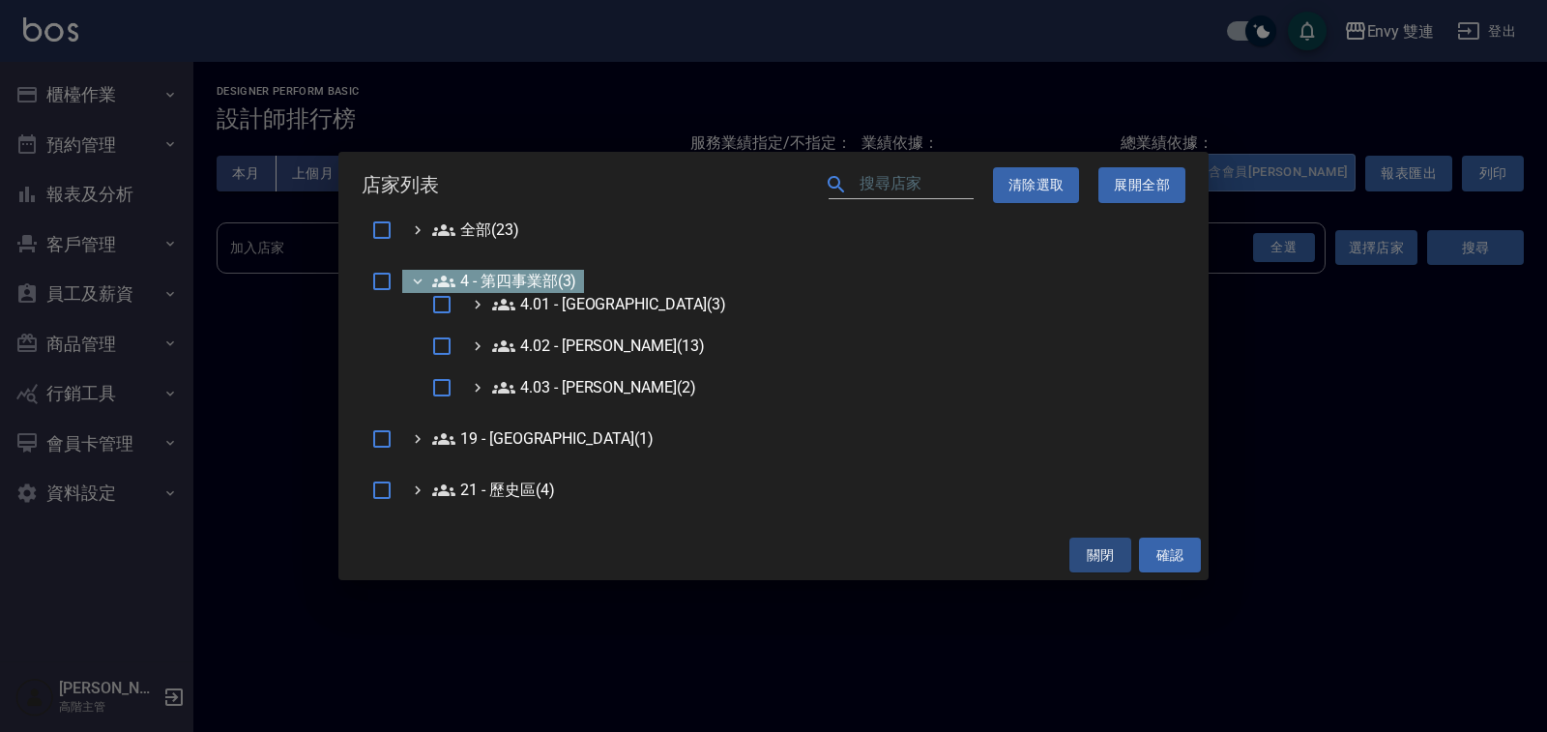
click at [487, 333] on 第四事業部\(3\) "4 - 第四事業部(3) 4.01 - 中山區(3) 4.02 - 吳國隆(13) 4.03 - 陳政燊(2)" at bounding box center [568, 339] width 332 height 138
click at [440, 299] on input "checkbox" at bounding box center [442, 304] width 41 height 41
checkbox input "true"
click at [377, 445] on input "checkbox" at bounding box center [382, 439] width 41 height 41
drag, startPoint x: 1187, startPoint y: 553, endPoint x: 1173, endPoint y: 551, distance: 13.7
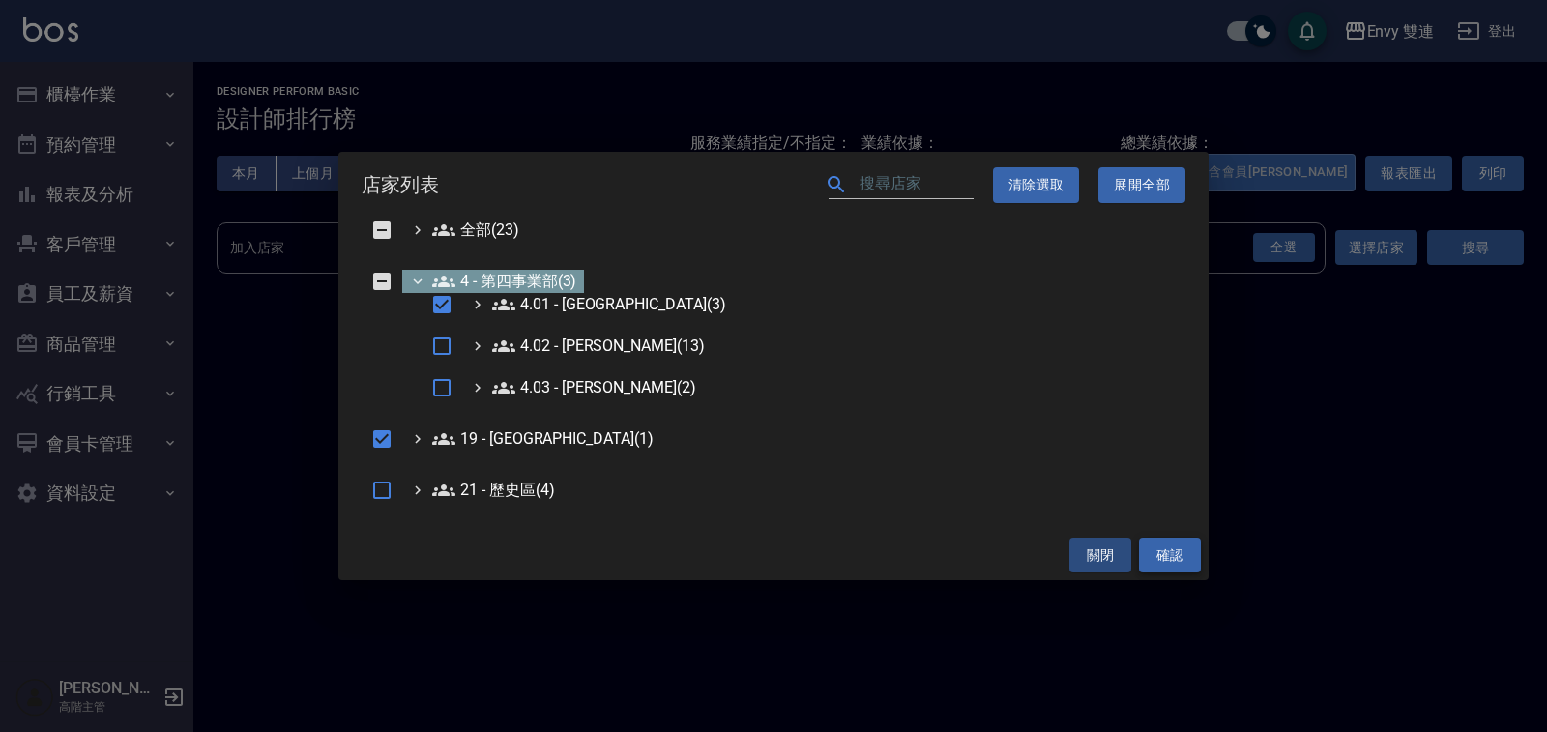
click at [1180, 552] on button "確認" at bounding box center [1170, 556] width 62 height 36
checkbox input "false"
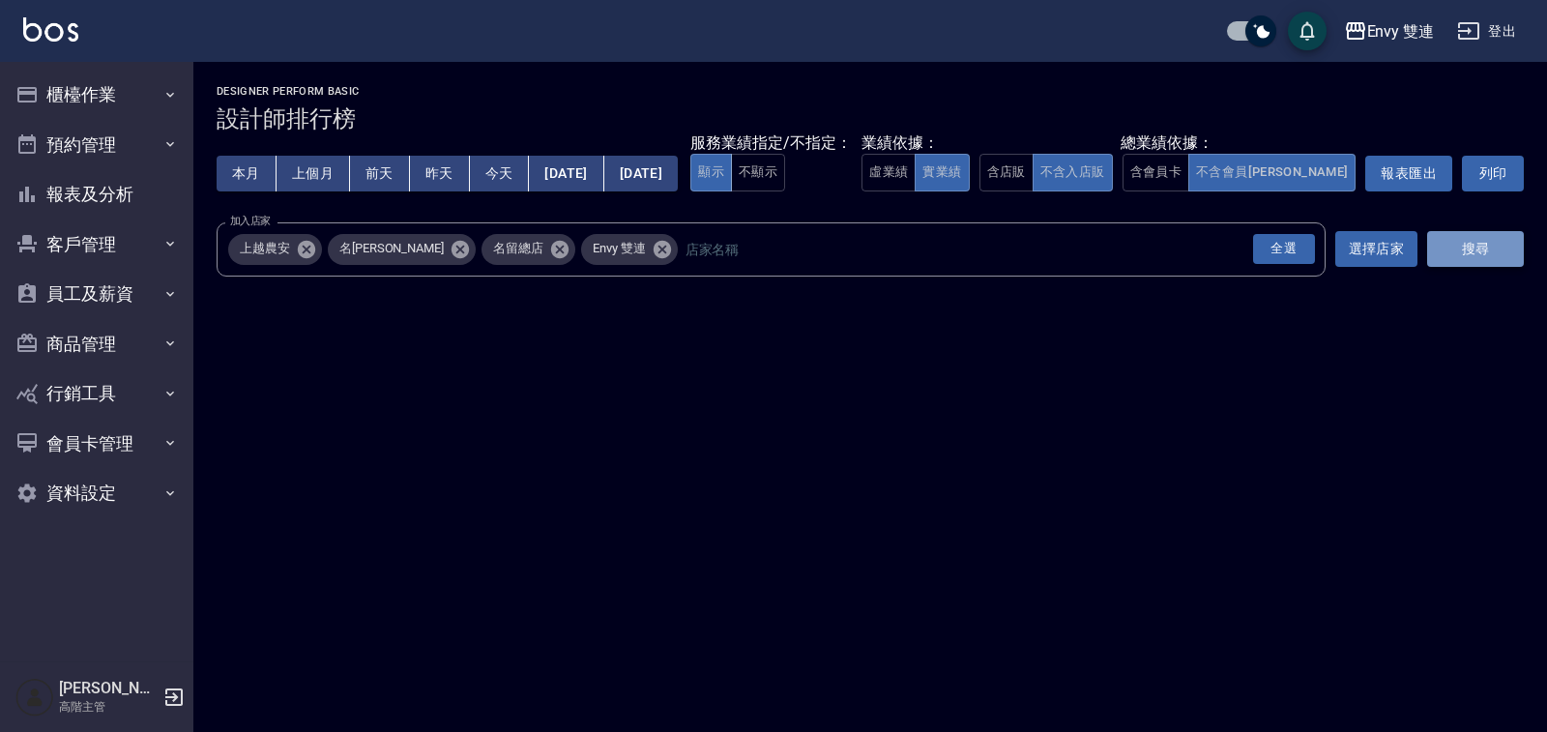
click at [1469, 249] on button "搜尋" at bounding box center [1475, 249] width 97 height 36
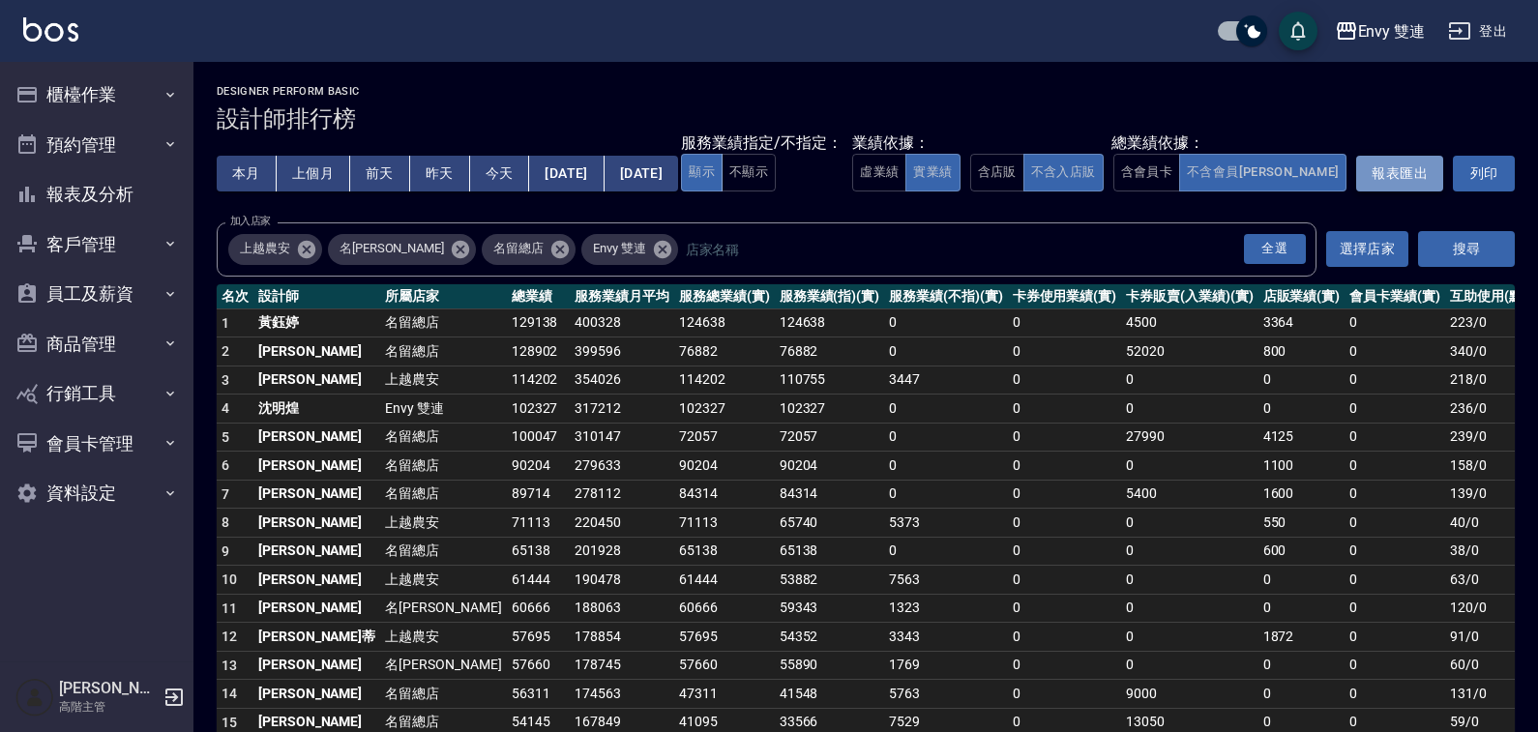
click at [1419, 170] on button "報表匯出" at bounding box center [1399, 174] width 87 height 36
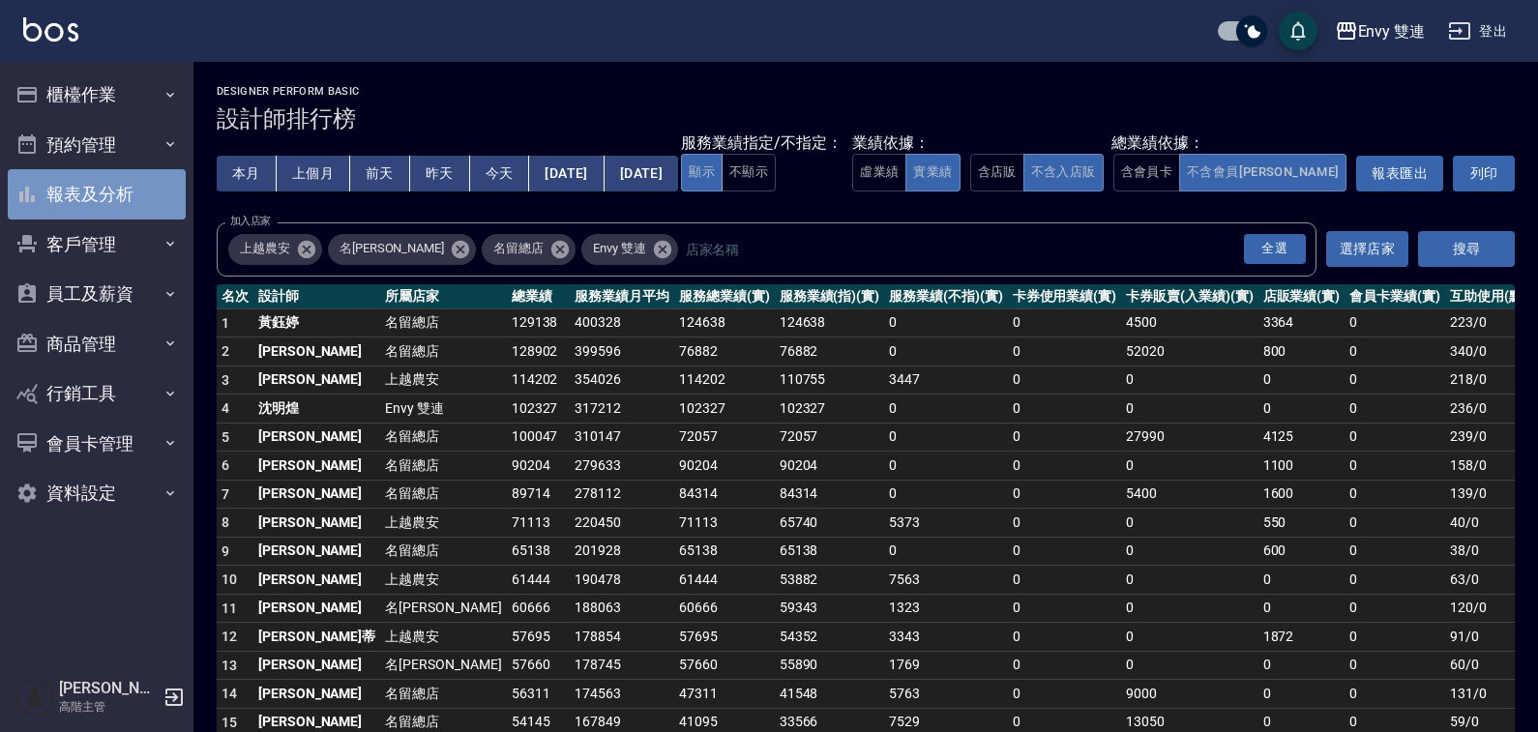
click at [59, 197] on button "報表及分析" at bounding box center [97, 194] width 178 height 50
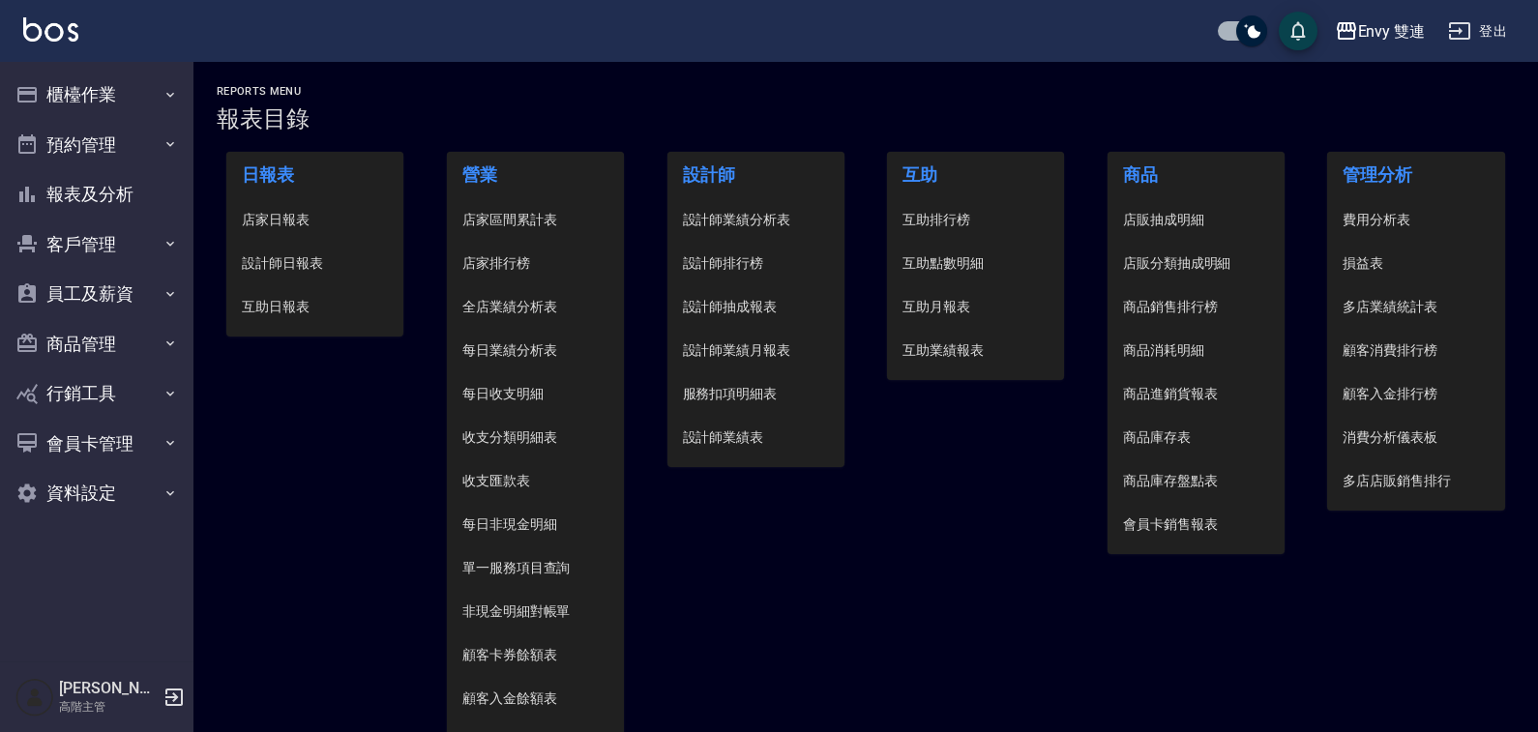
click at [561, 560] on span "單一服務項目查詢" at bounding box center [535, 568] width 146 height 20
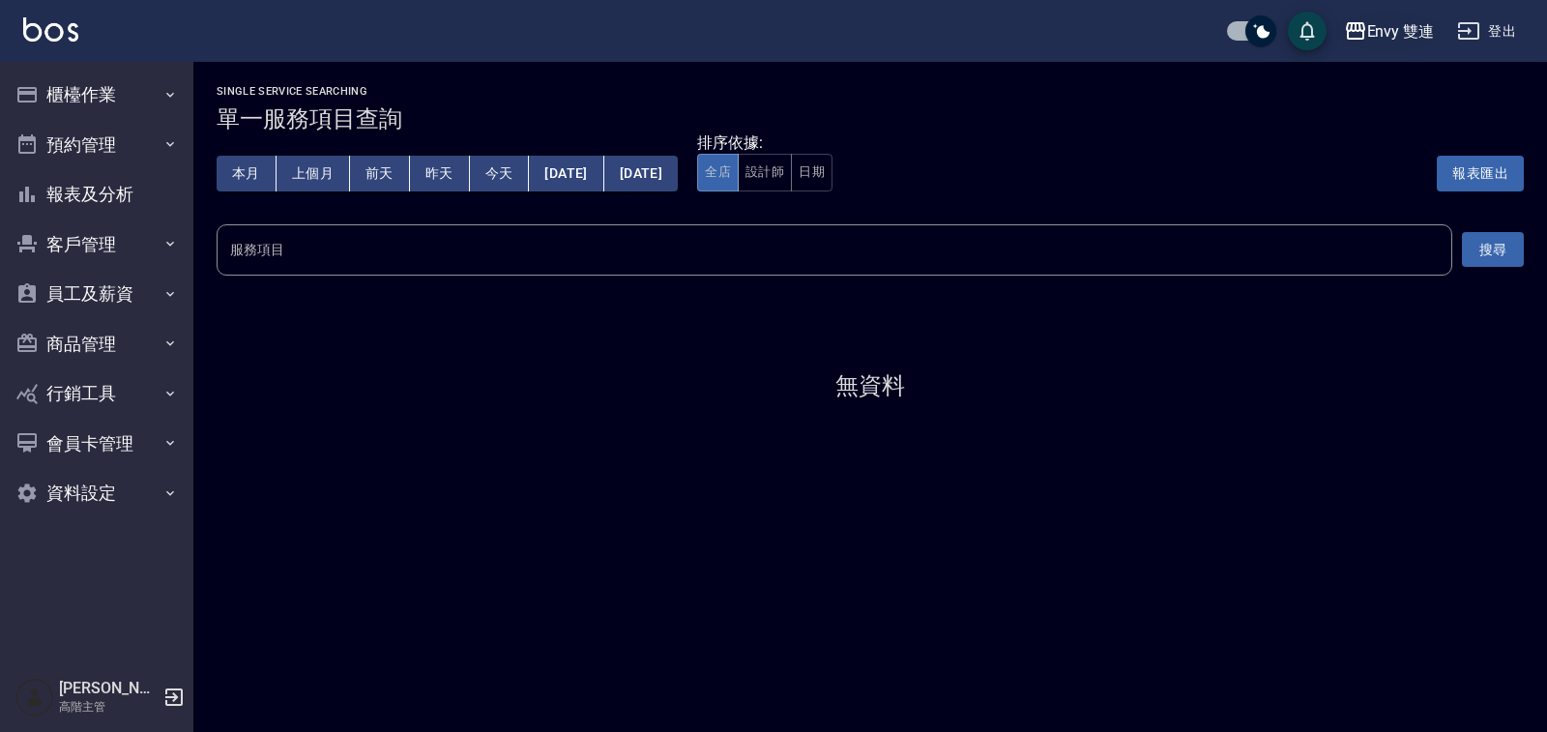
click at [1378, 26] on div "Envy 雙連" at bounding box center [1401, 31] width 68 height 24
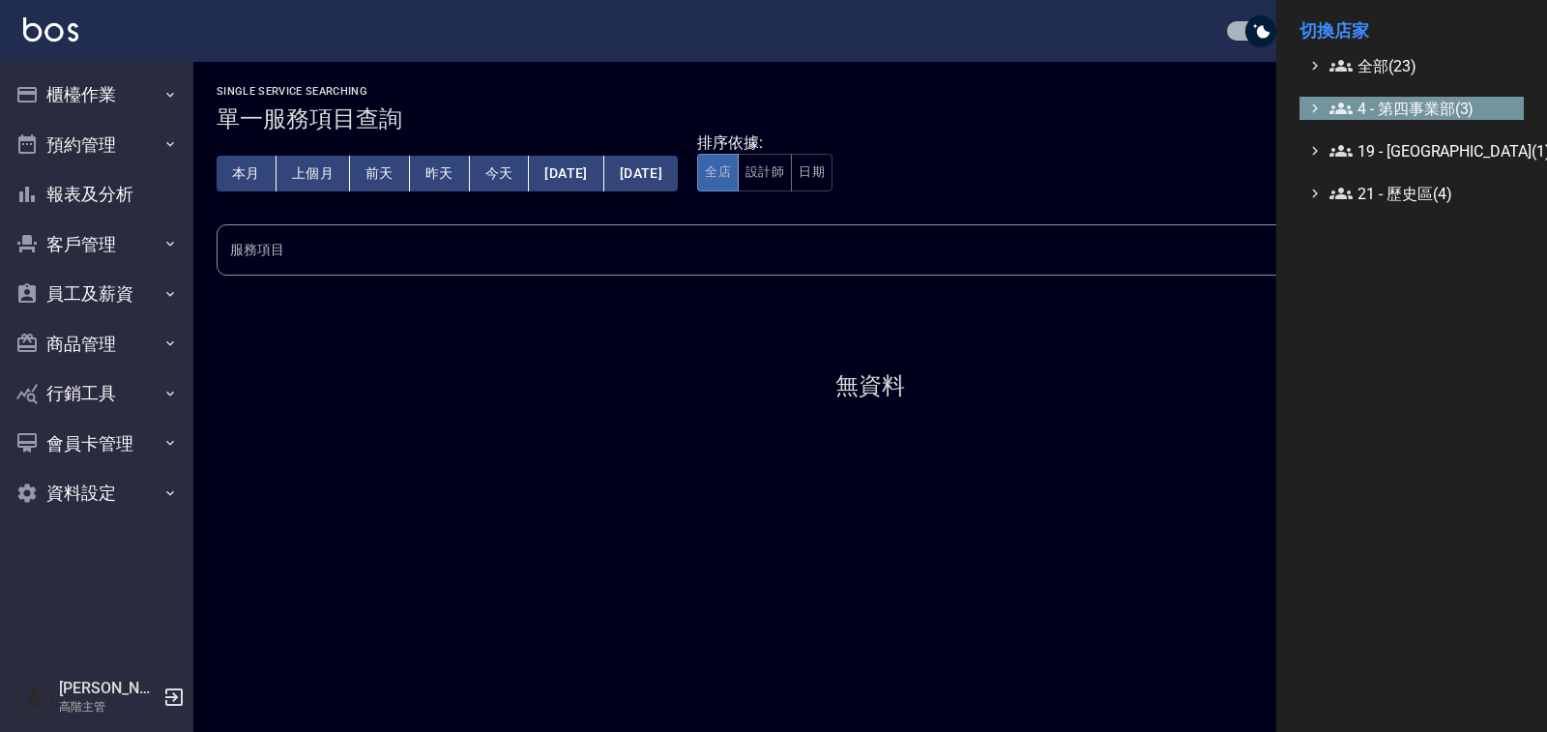
click at [1400, 99] on span "4 - 第四事業部(3)" at bounding box center [1423, 108] width 187 height 23
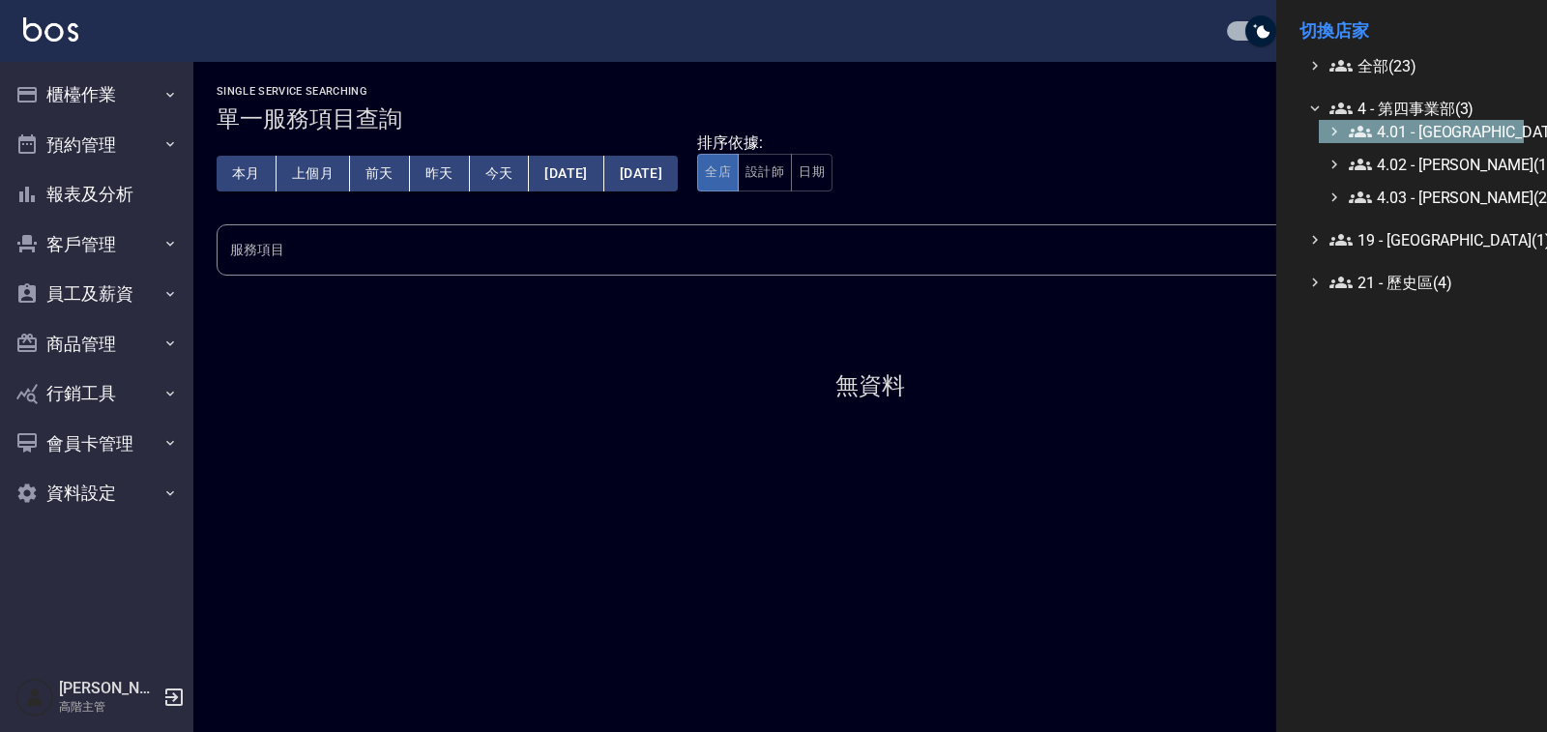
click at [1434, 135] on span "4.01 - 中山區(3)" at bounding box center [1432, 131] width 167 height 23
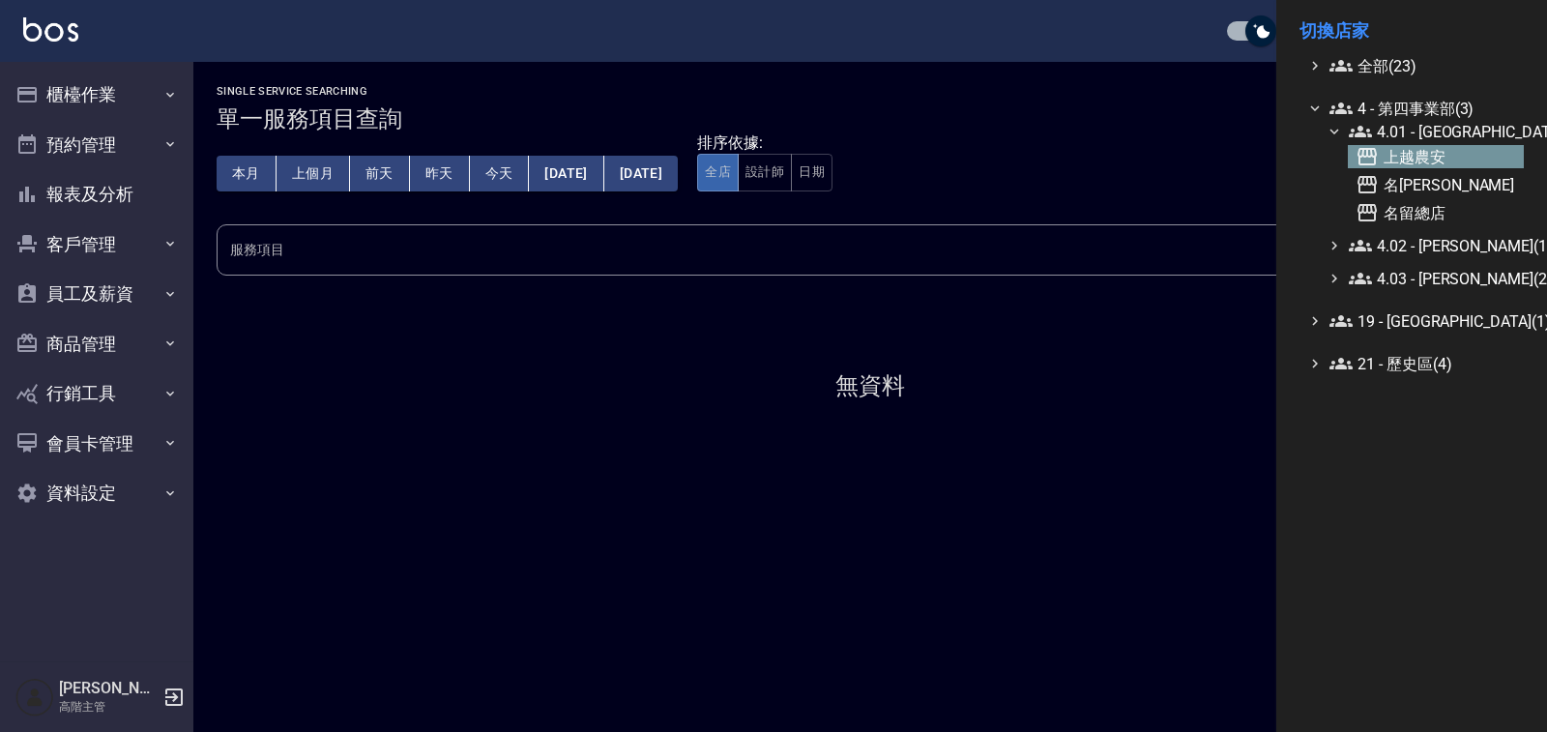
click at [1408, 153] on span "上越農安" at bounding box center [1436, 156] width 161 height 23
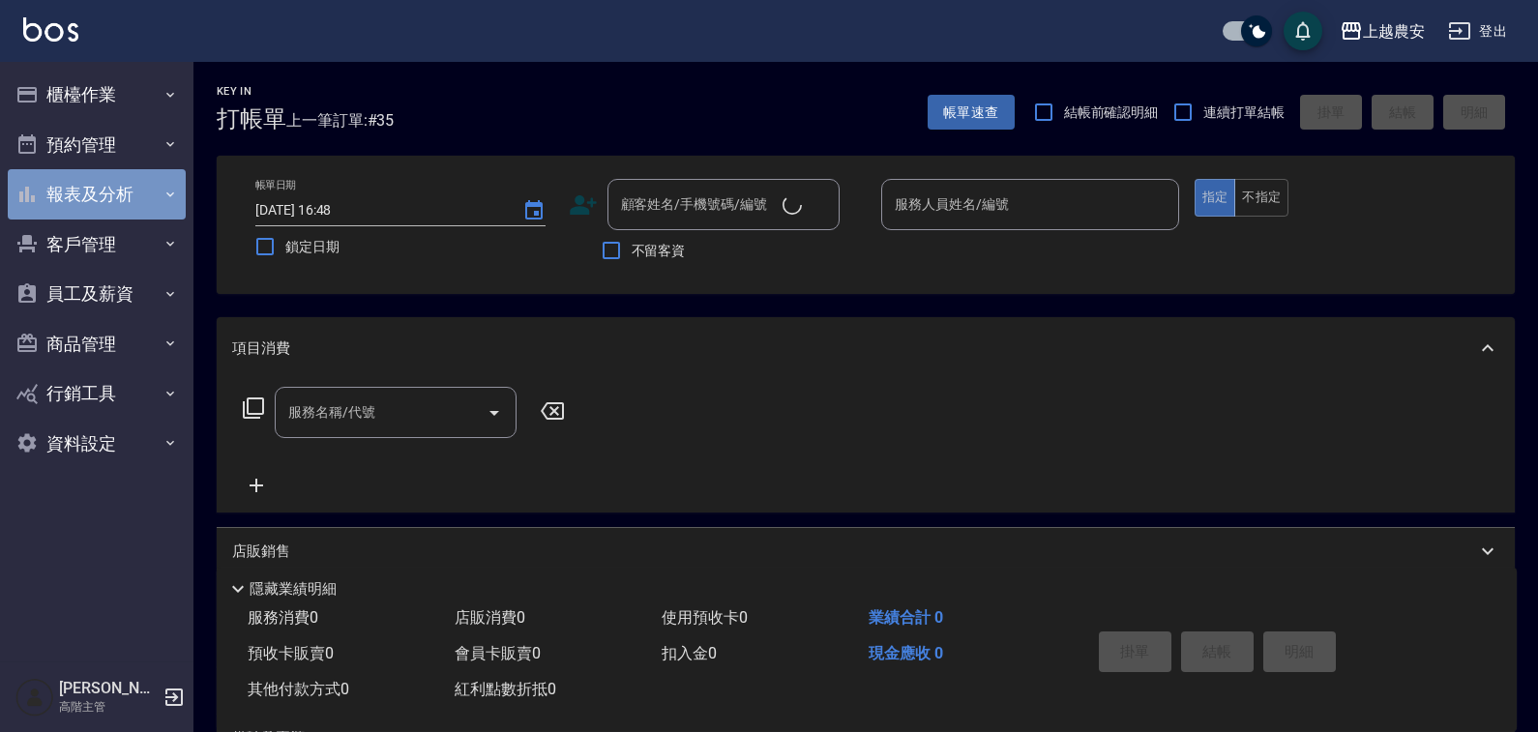
click at [126, 202] on button "報表及分析" at bounding box center [97, 194] width 178 height 50
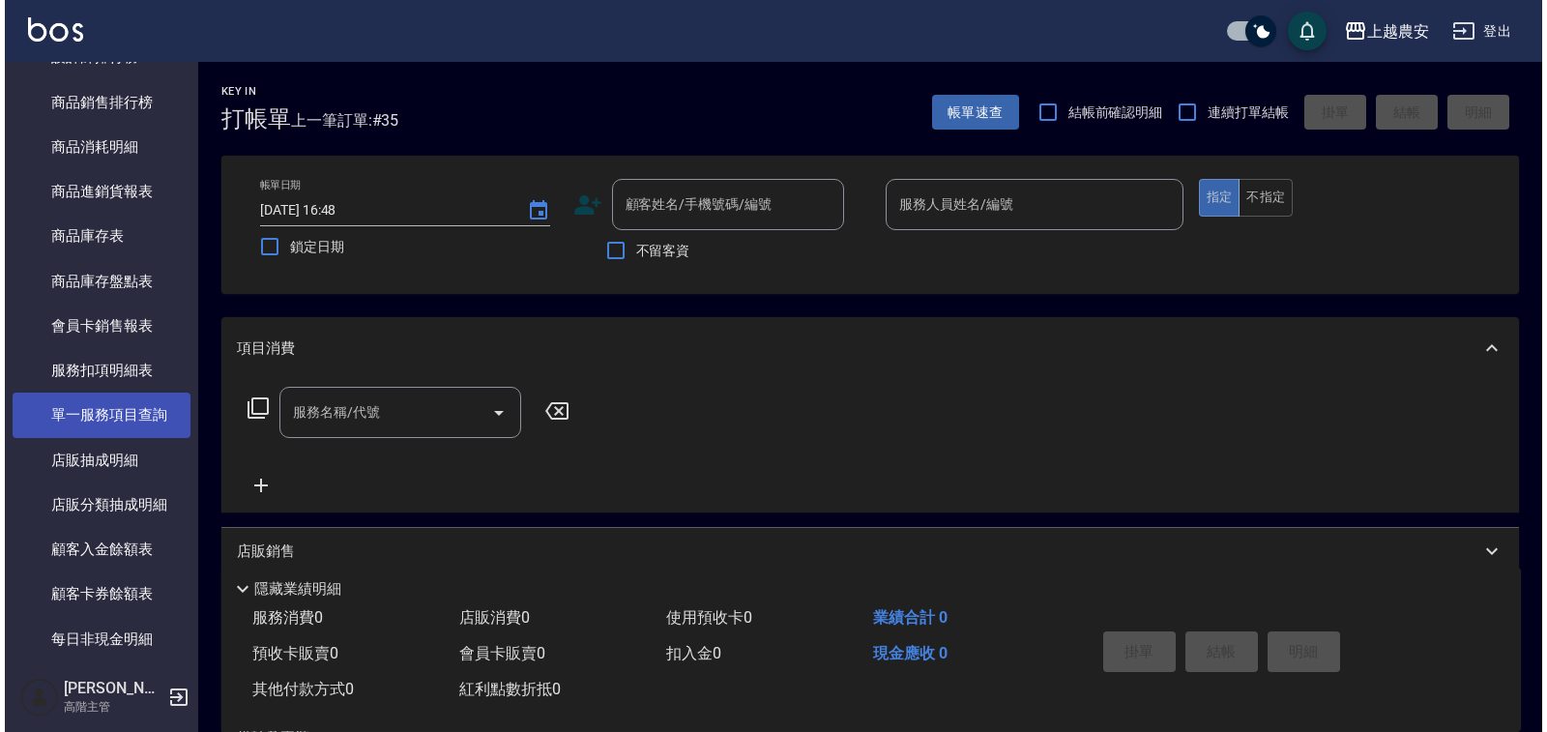
scroll to position [967, 0]
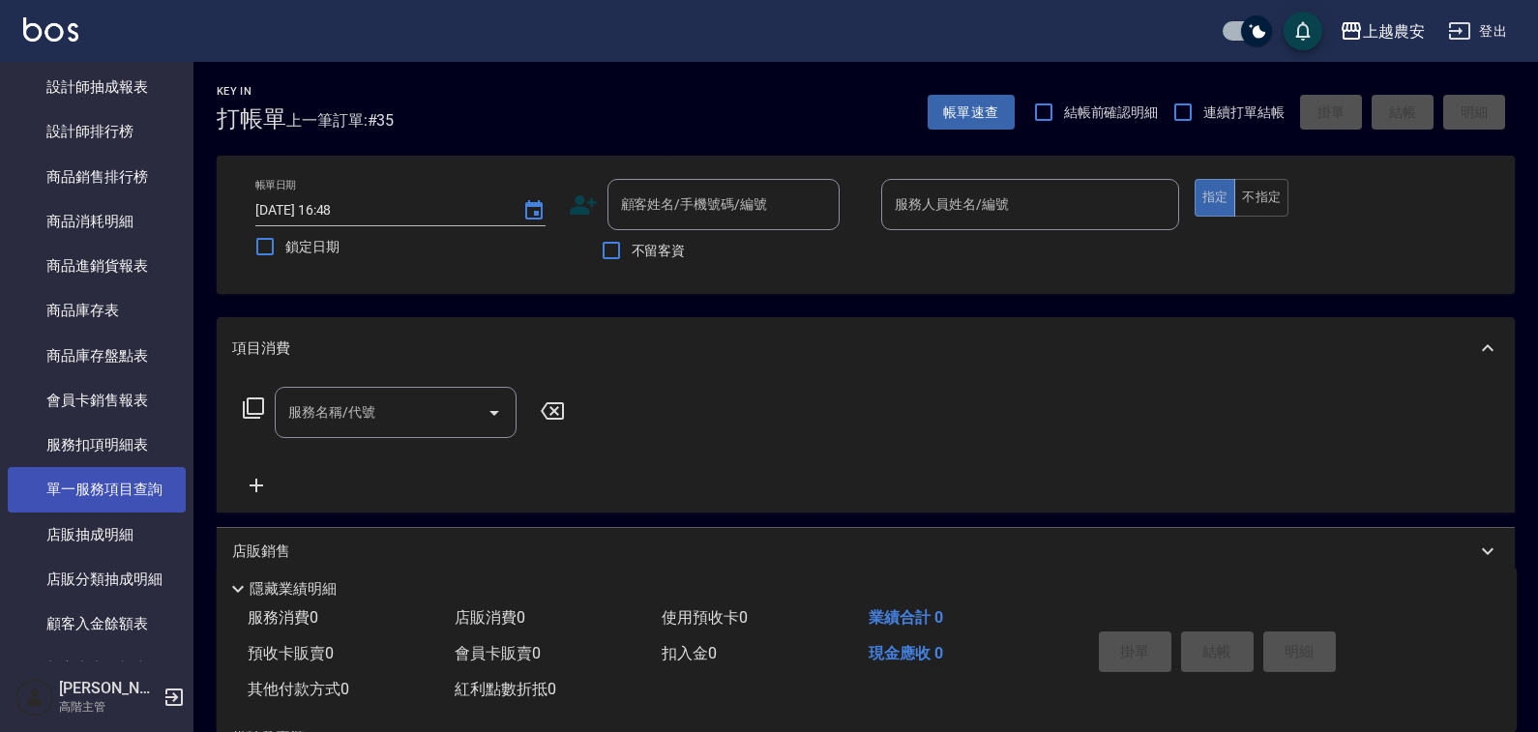
click at [115, 484] on link "單一服務項目查詢" at bounding box center [97, 489] width 178 height 44
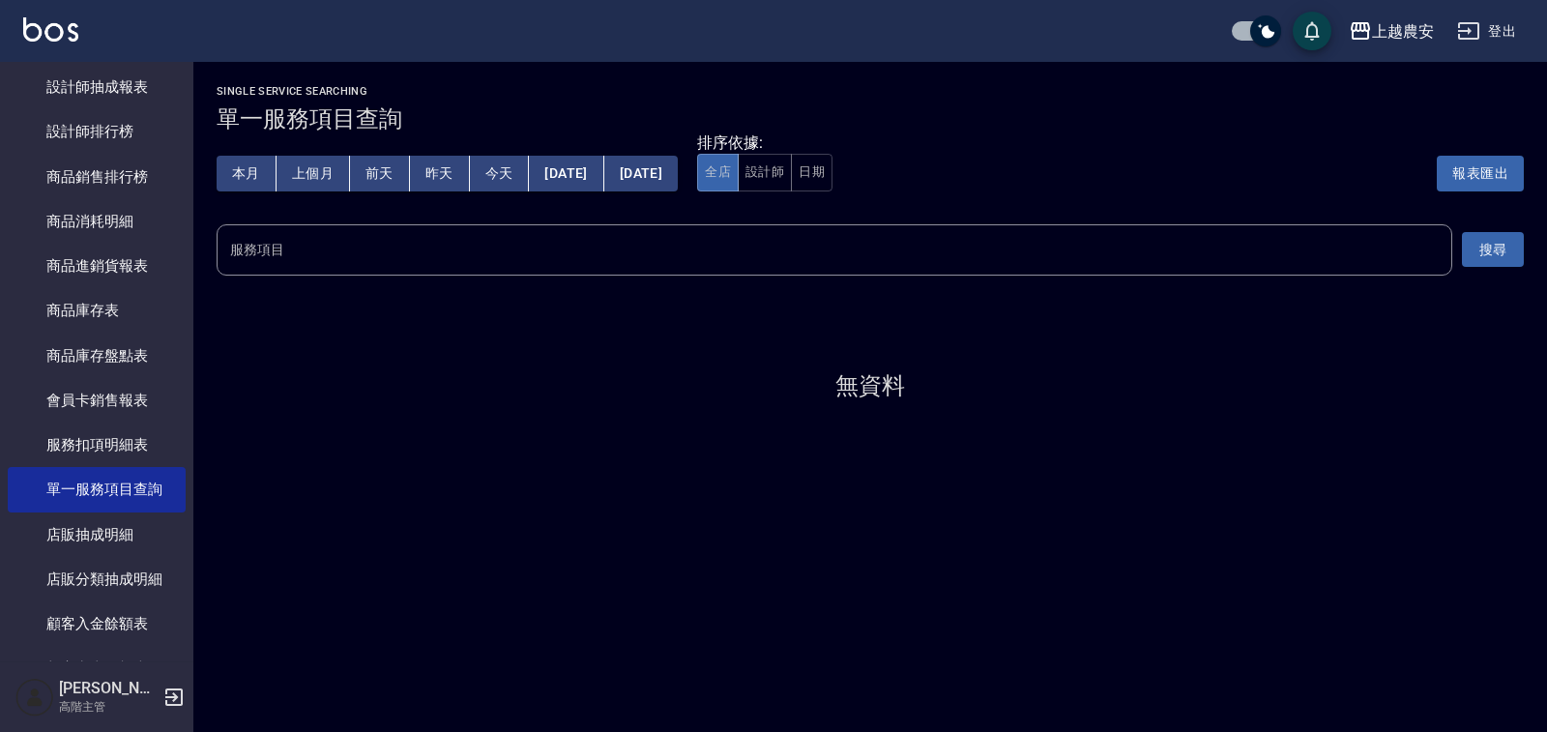
click at [611, 247] on input "服務項目" at bounding box center [834, 250] width 1219 height 34
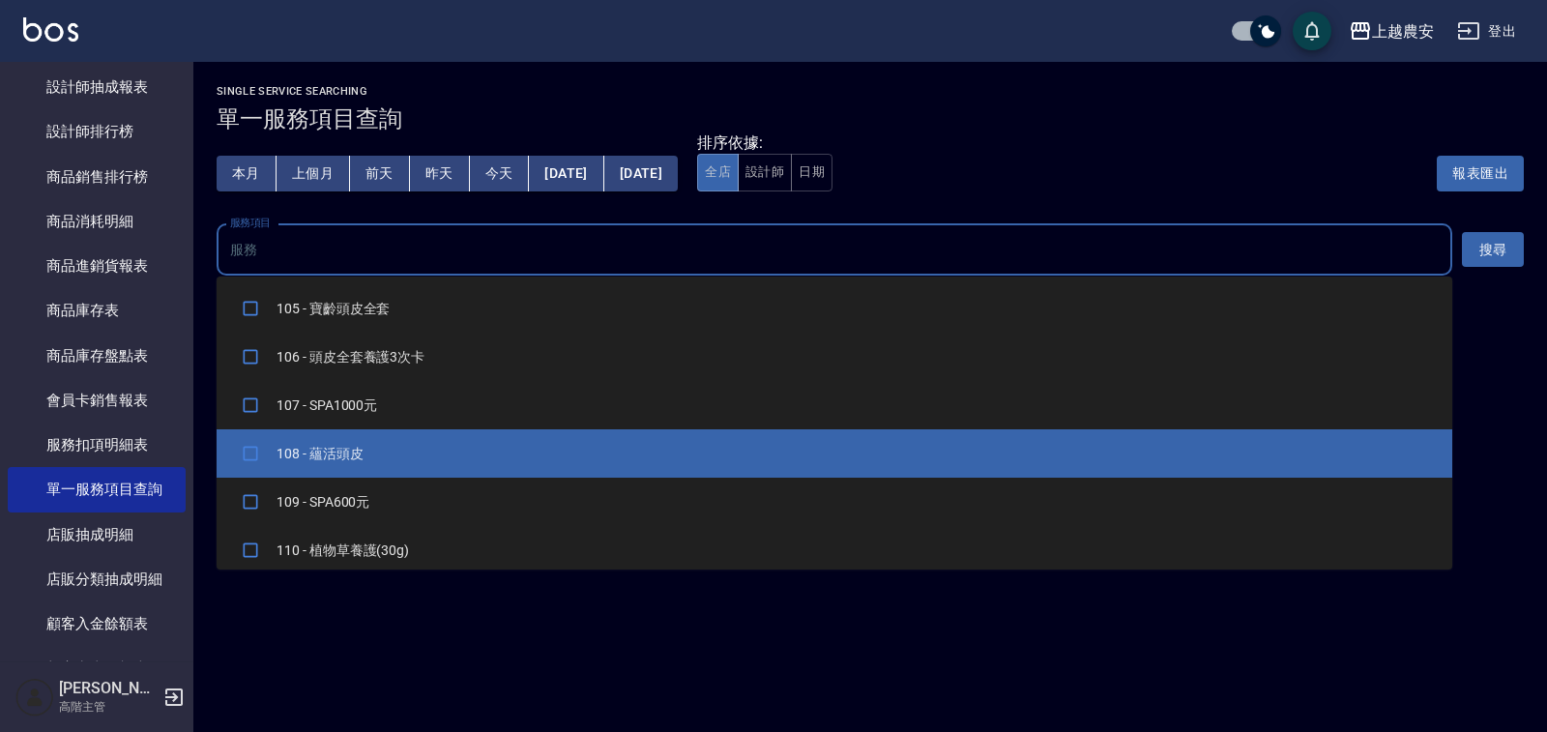
click at [458, 445] on li "108 - 蘊活頭皮" at bounding box center [835, 453] width 1236 height 48
checkbox input "true"
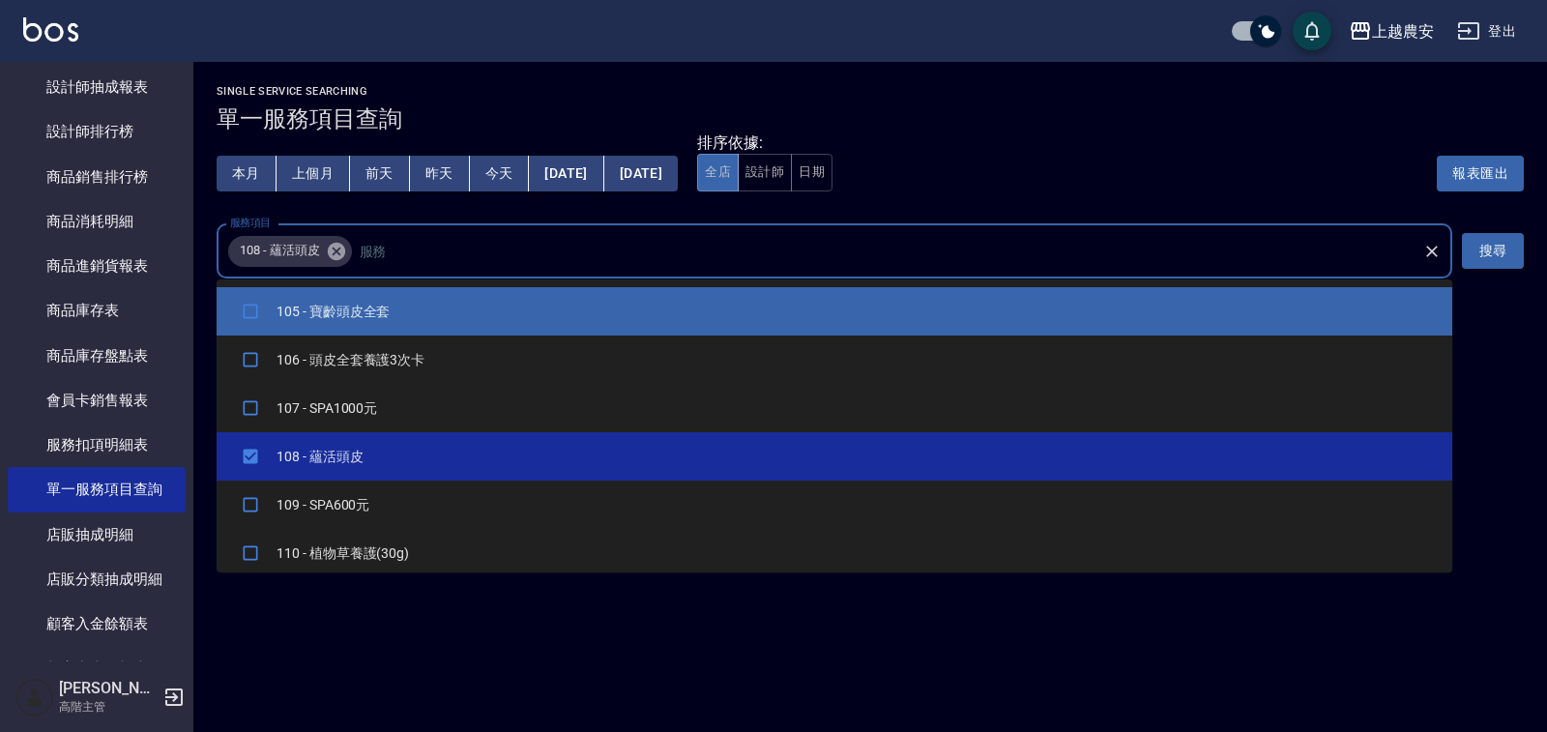
click at [1507, 257] on button "搜尋" at bounding box center [1493, 251] width 62 height 36
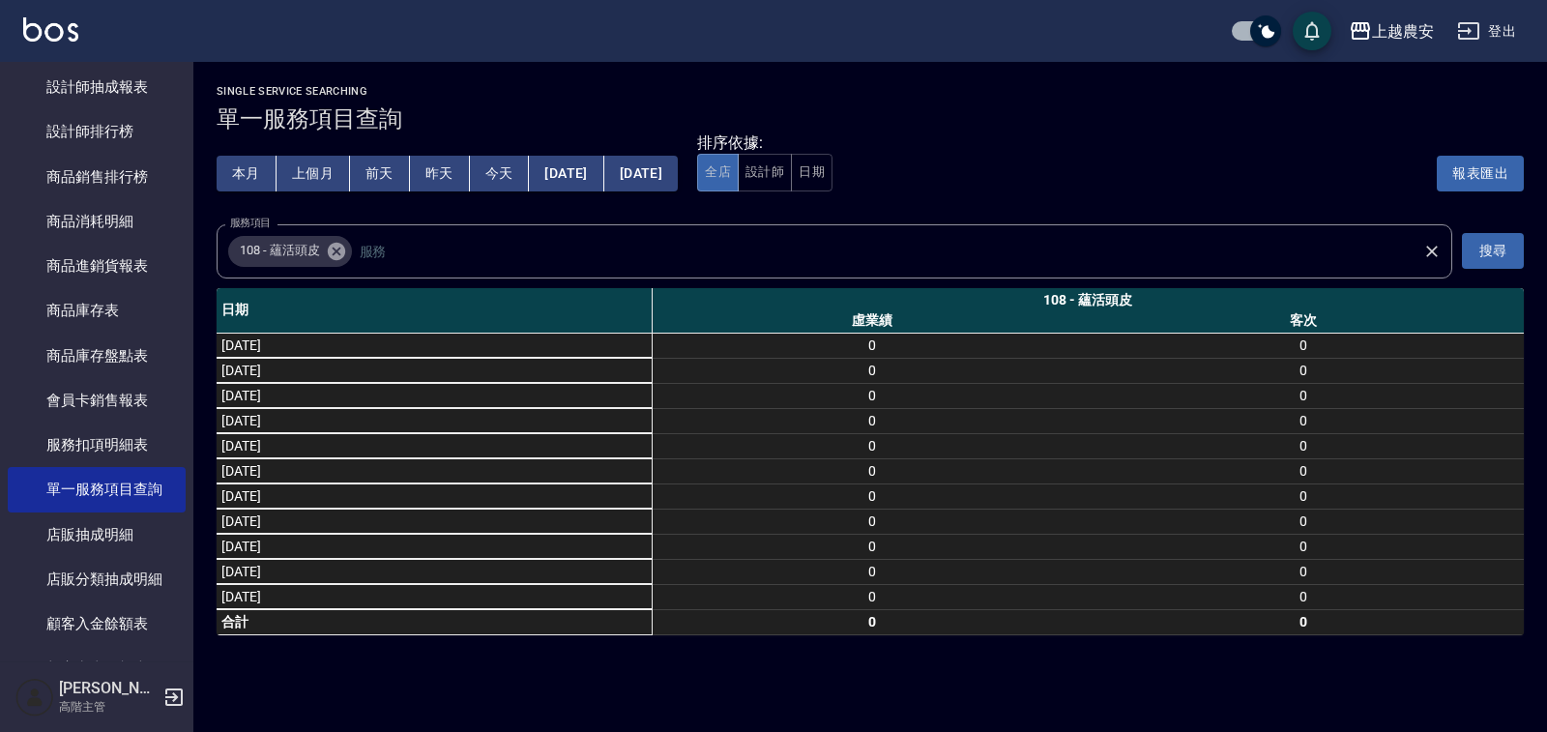
click at [1307, 265] on input "服務項目" at bounding box center [885, 251] width 1060 height 34
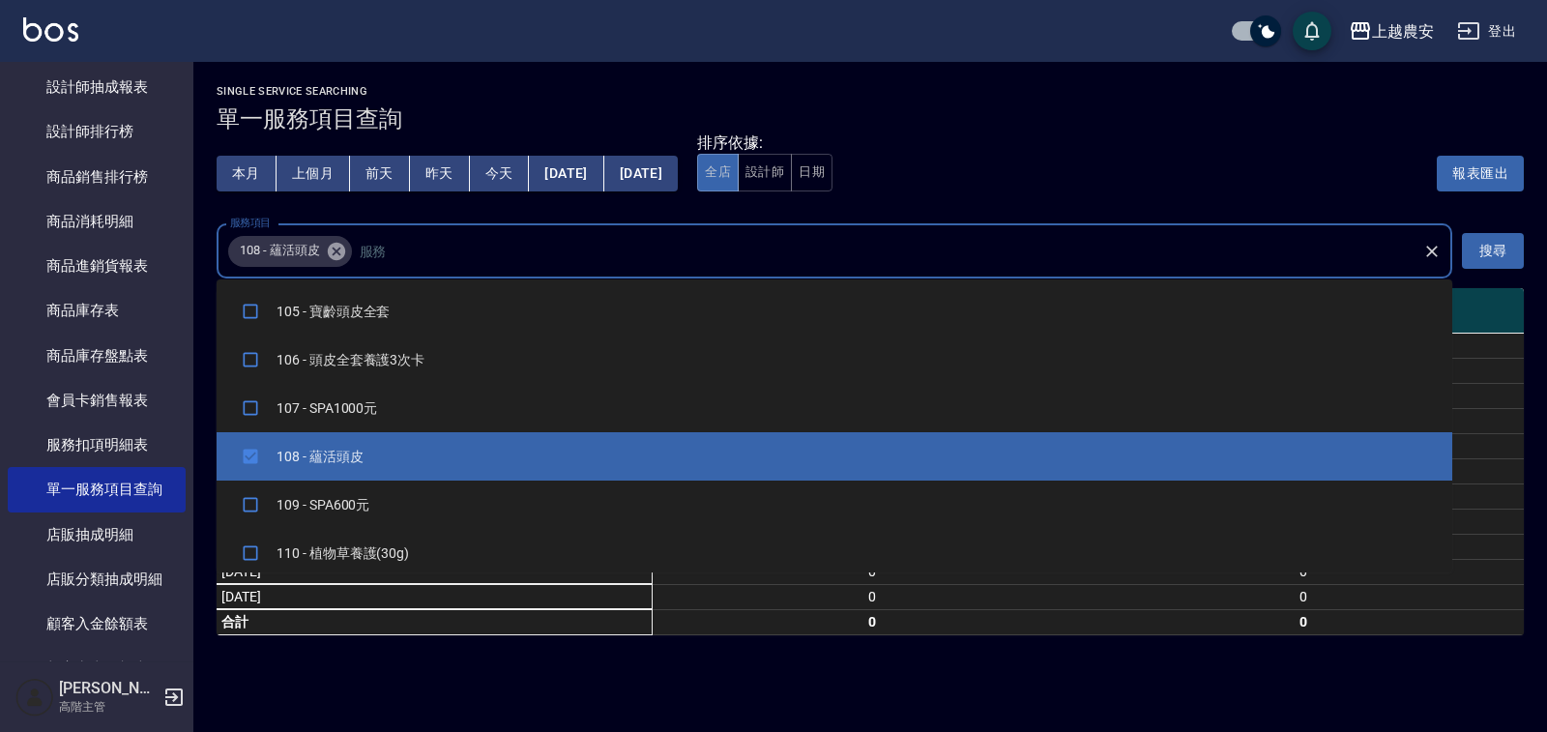
click at [333, 246] on icon at bounding box center [335, 250] width 17 height 17
checkbox input "false"
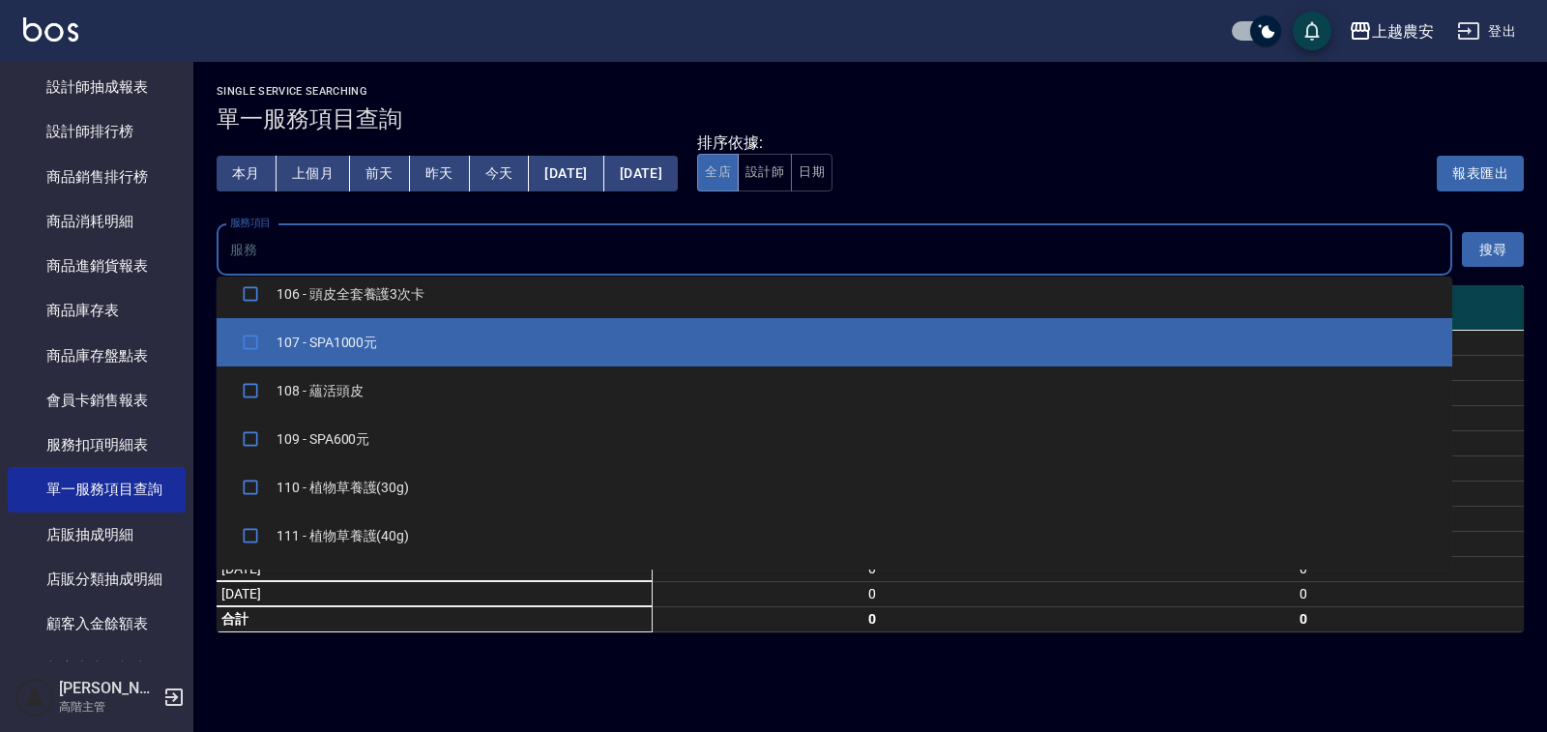
scroll to position [97, 0]
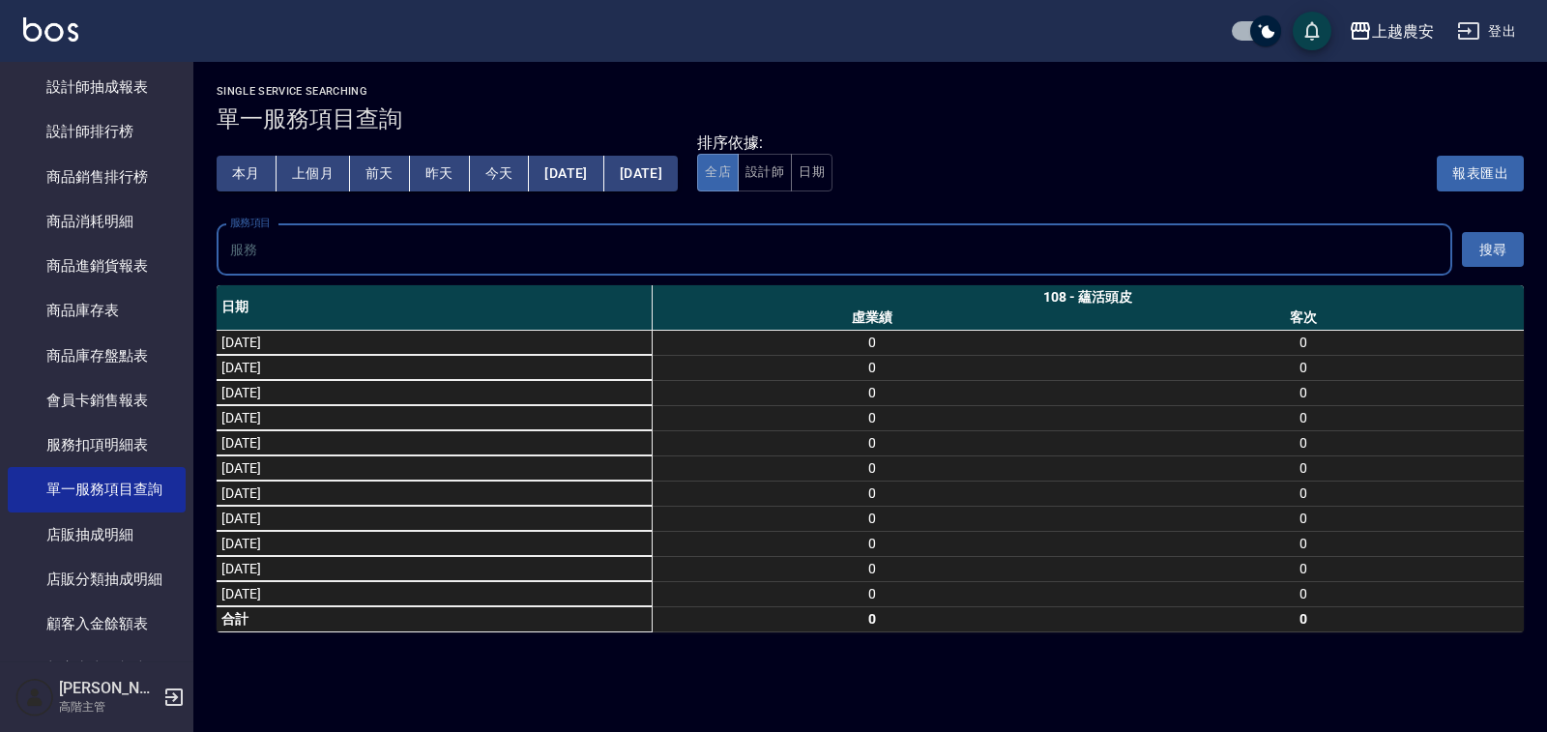
click at [384, 262] on input "服務項目" at bounding box center [834, 250] width 1219 height 34
type input "蘊"
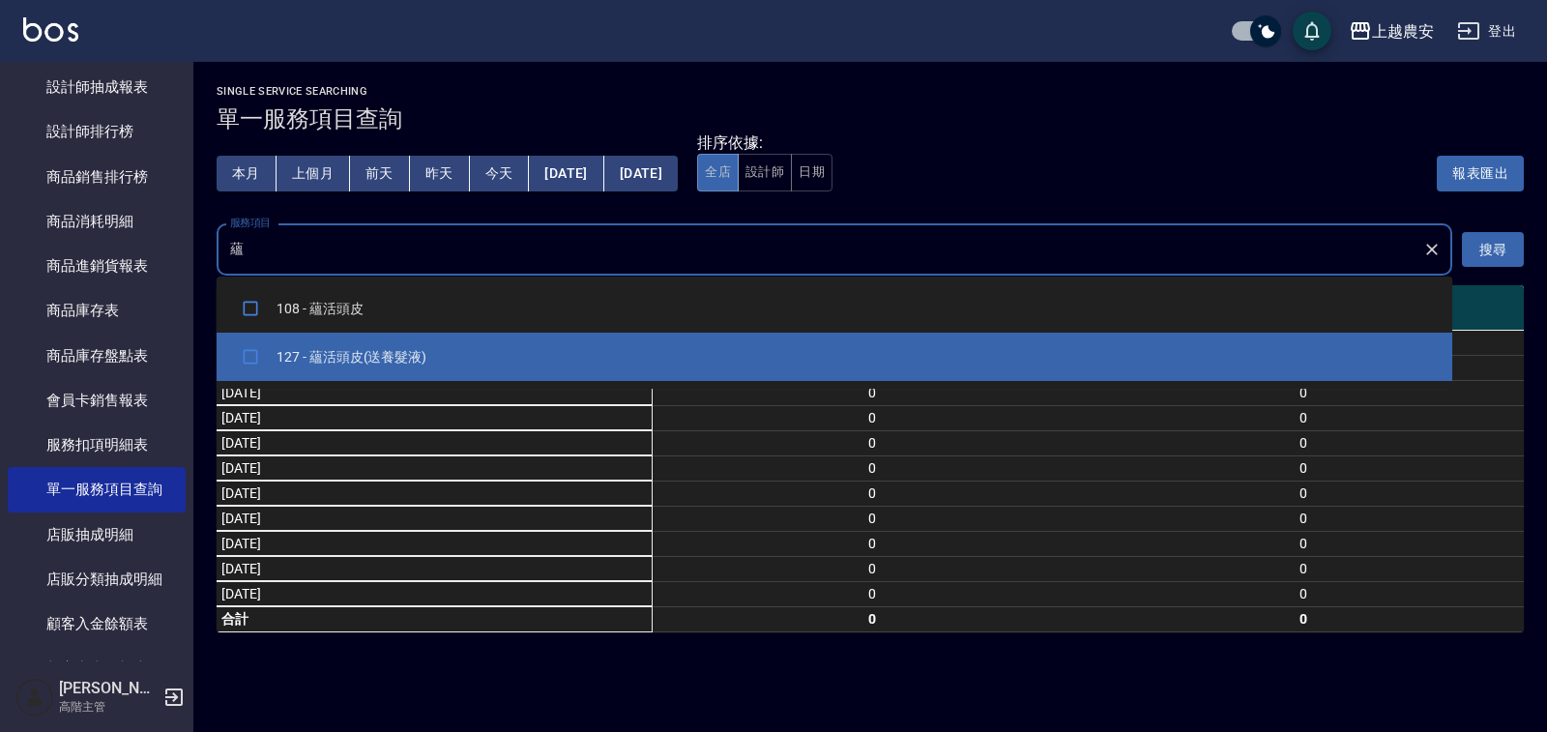
click at [365, 349] on li "127 - 蘊活頭皮(送養髮液)" at bounding box center [835, 357] width 1236 height 48
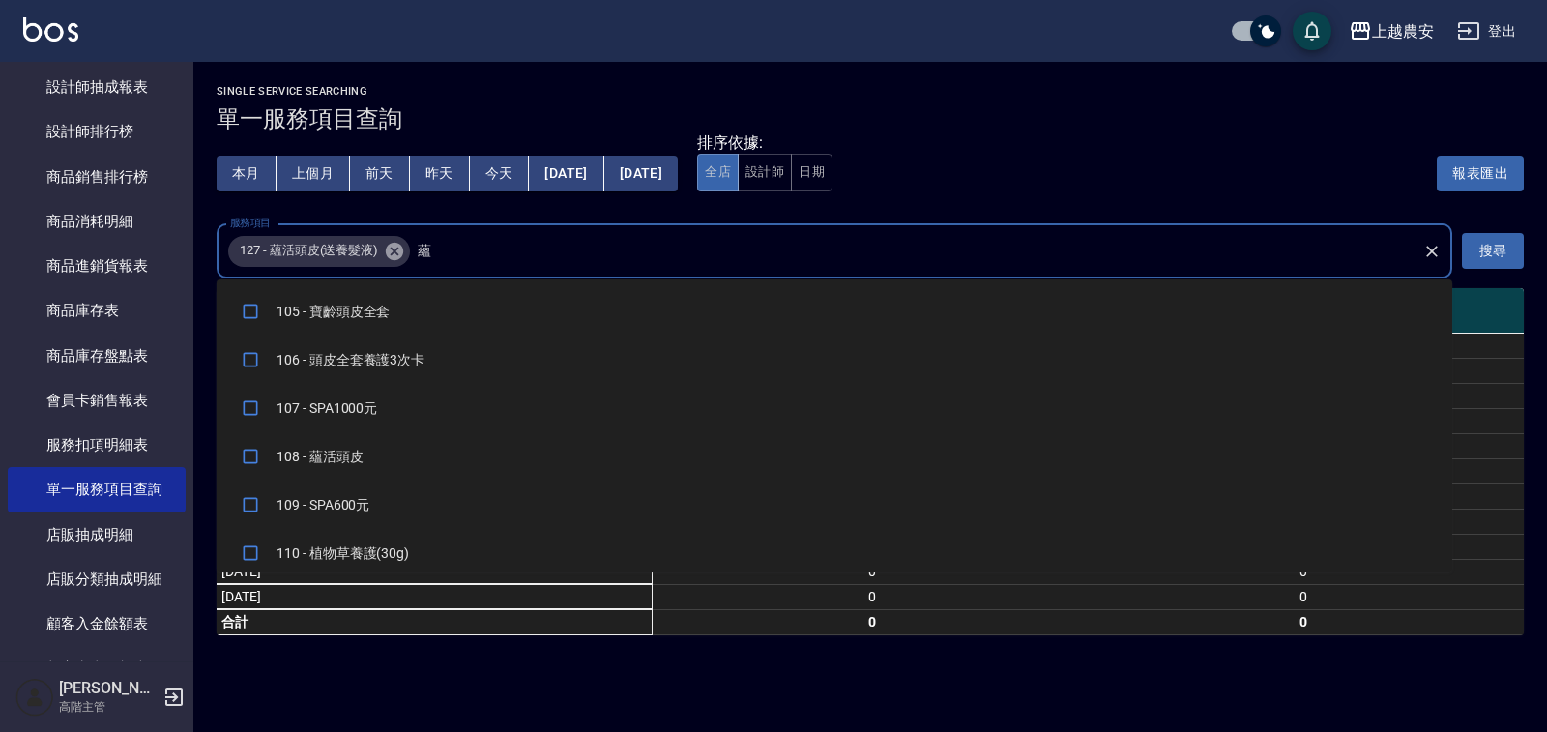
checkbox input "true"
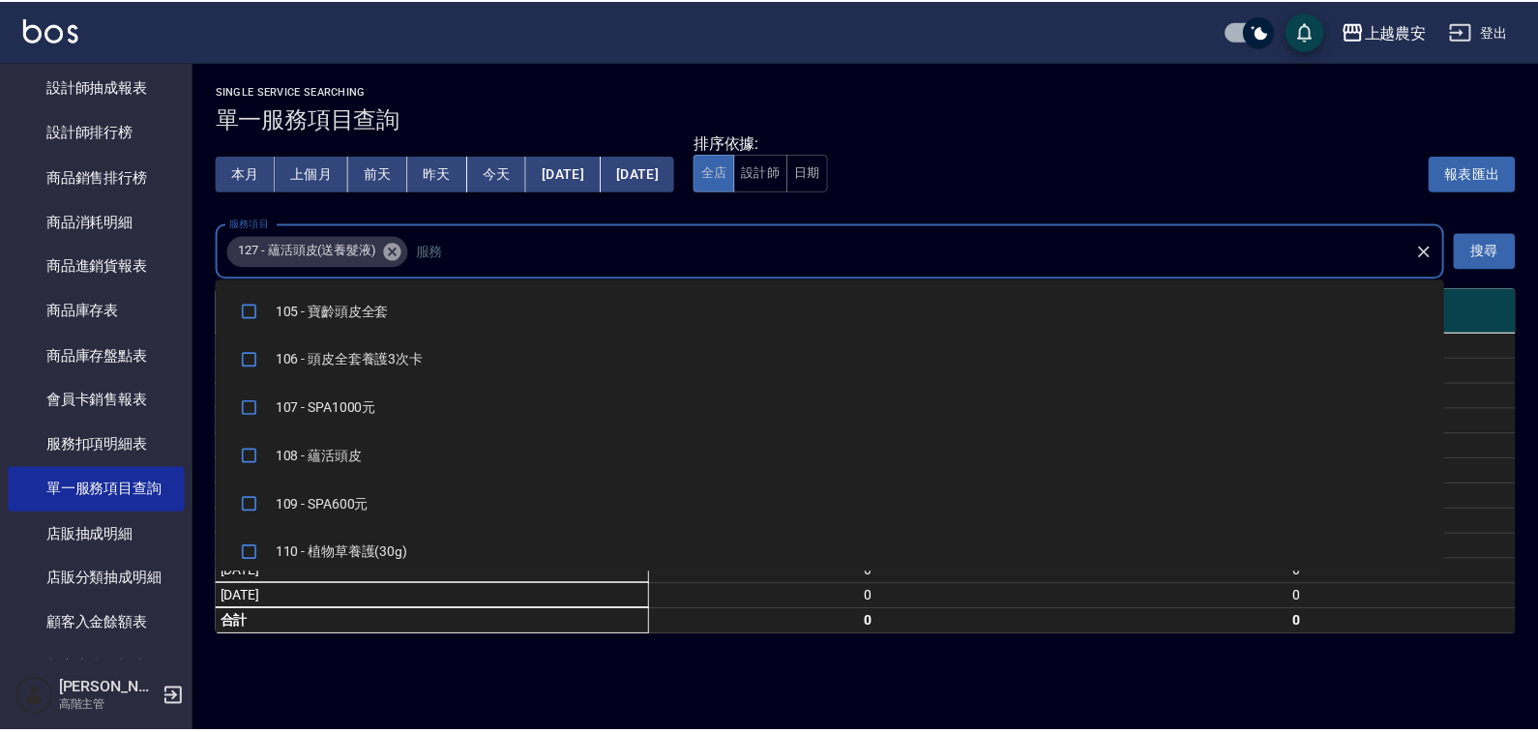
scroll to position [682, 0]
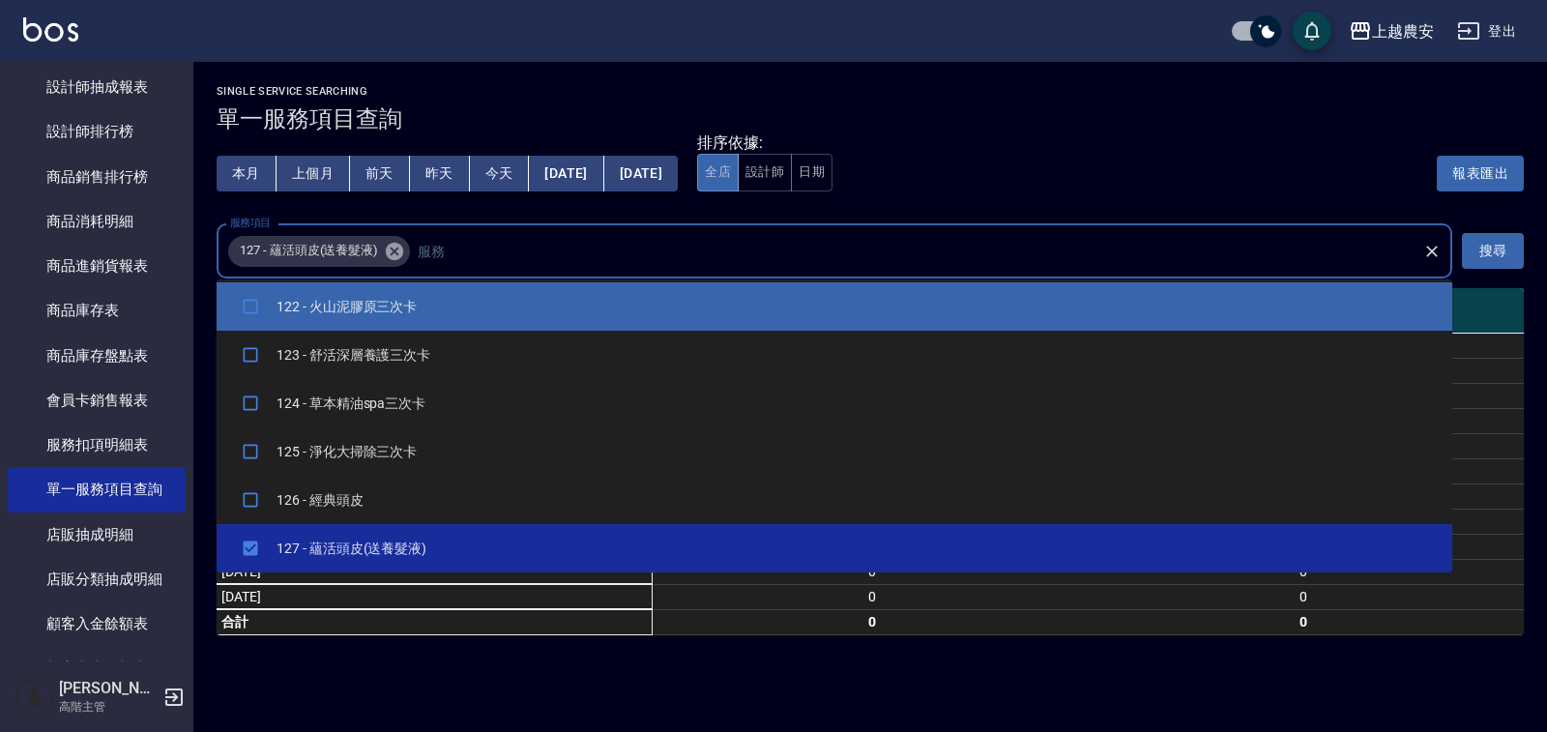
click at [1483, 262] on button "搜尋" at bounding box center [1493, 251] width 62 height 36
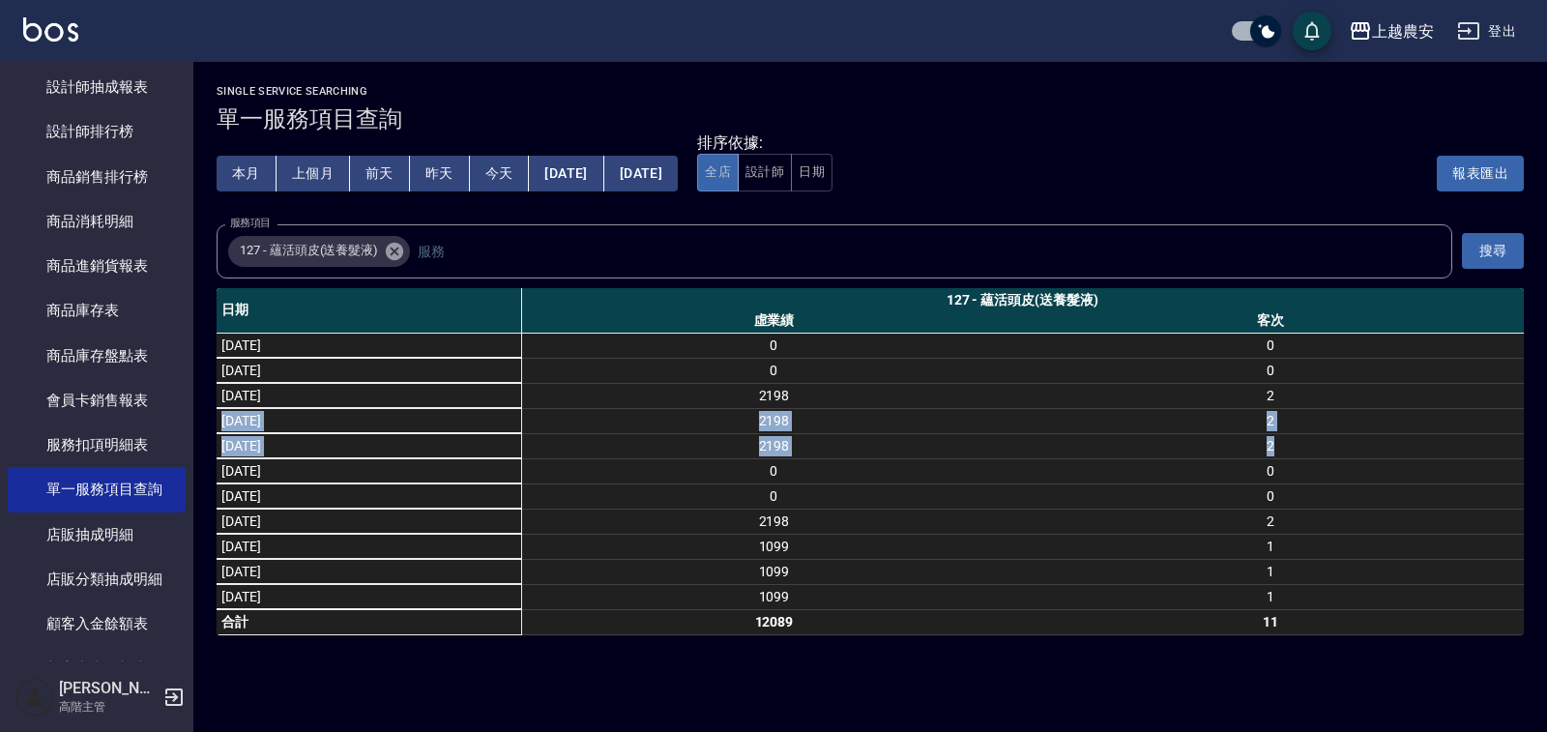
drag, startPoint x: 1317, startPoint y: 396, endPoint x: 1331, endPoint y: 452, distance: 57.7
click at [1331, 452] on tbody "2025/08/11 0 0 2025/08/10 0 0 2025/08/09 2198 2 2025/08/08 2198 2 2025/08/07 21…" at bounding box center [871, 484] width 1308 height 302
click at [792, 175] on button "設計師" at bounding box center [765, 173] width 54 height 38
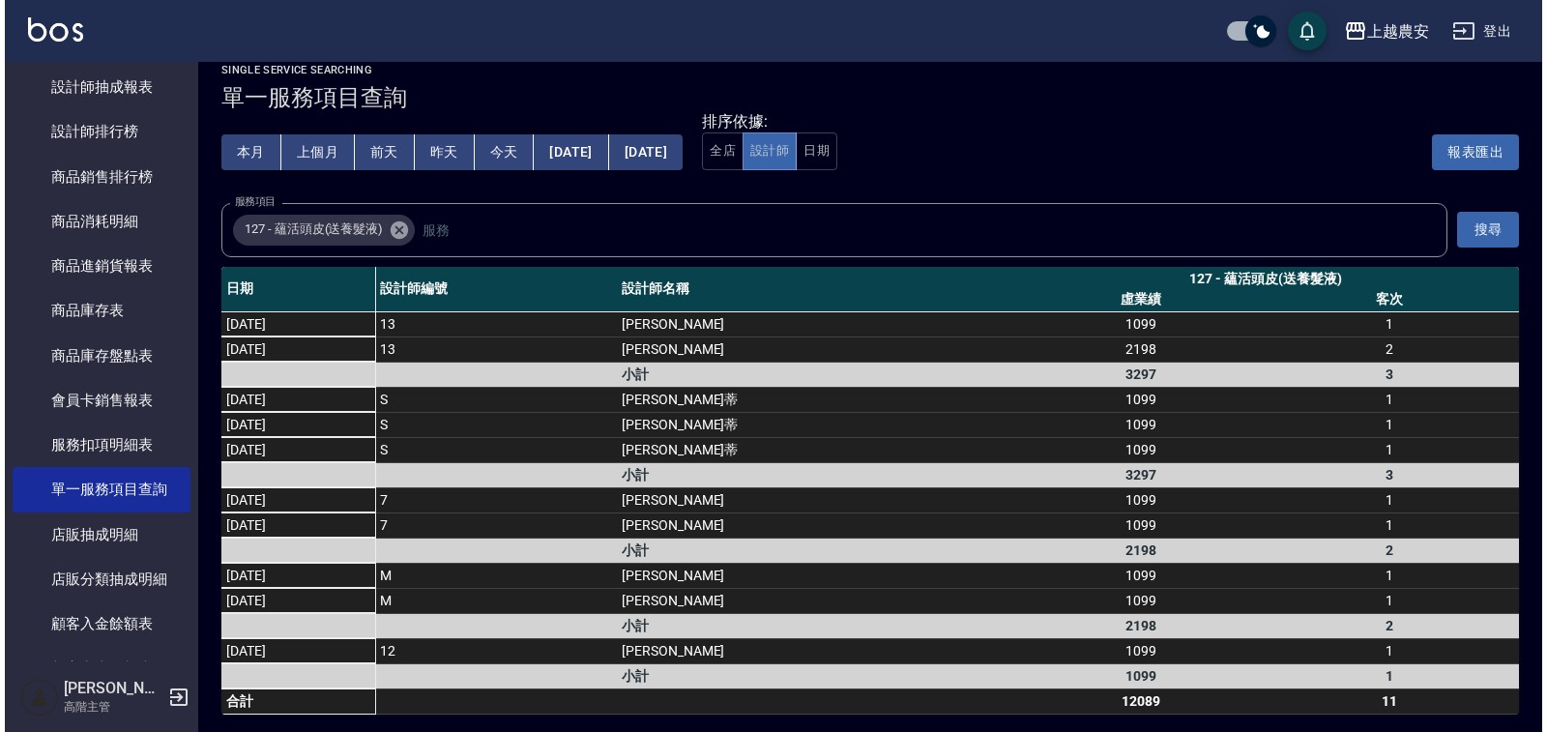
scroll to position [28, 0]
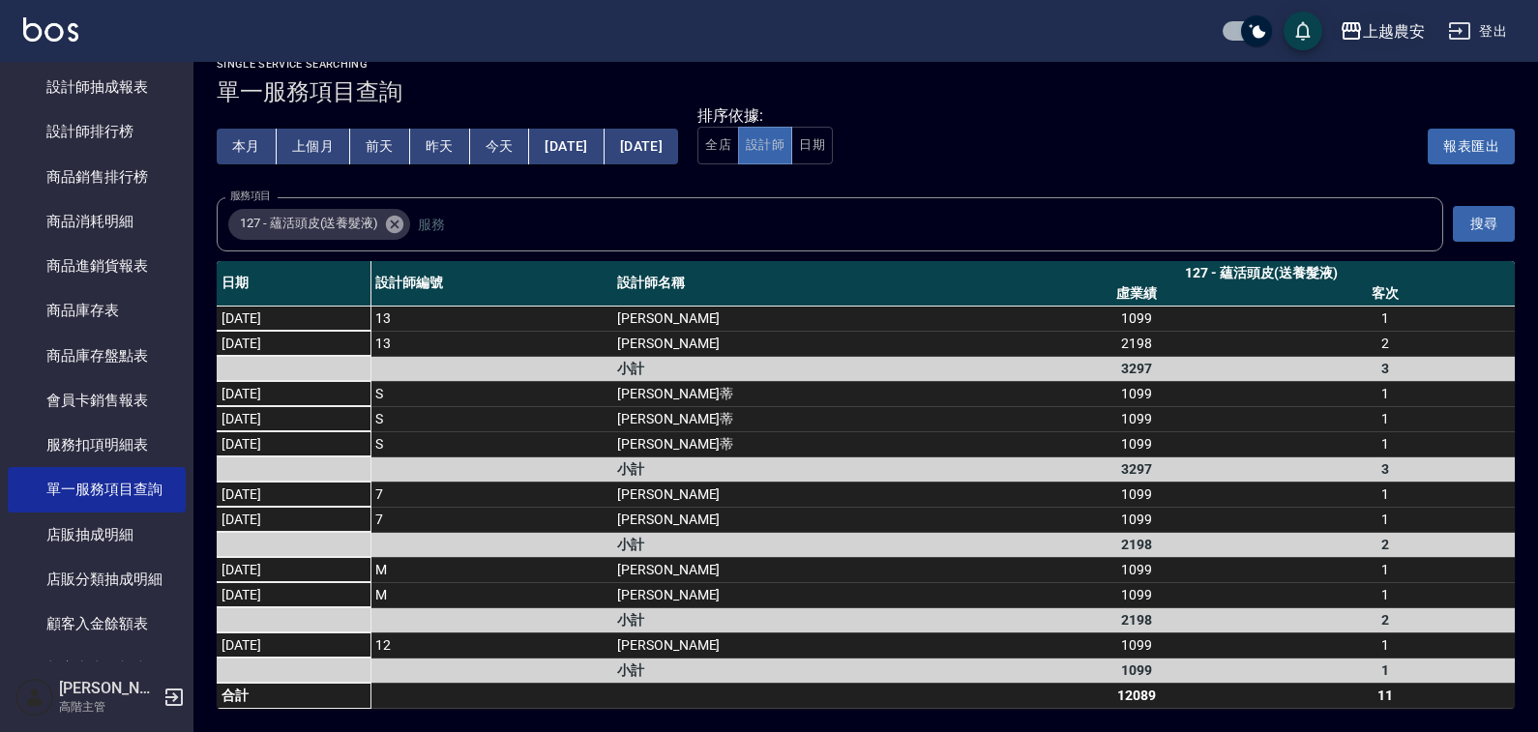
click at [1381, 16] on button "上越農安" at bounding box center [1382, 32] width 101 height 40
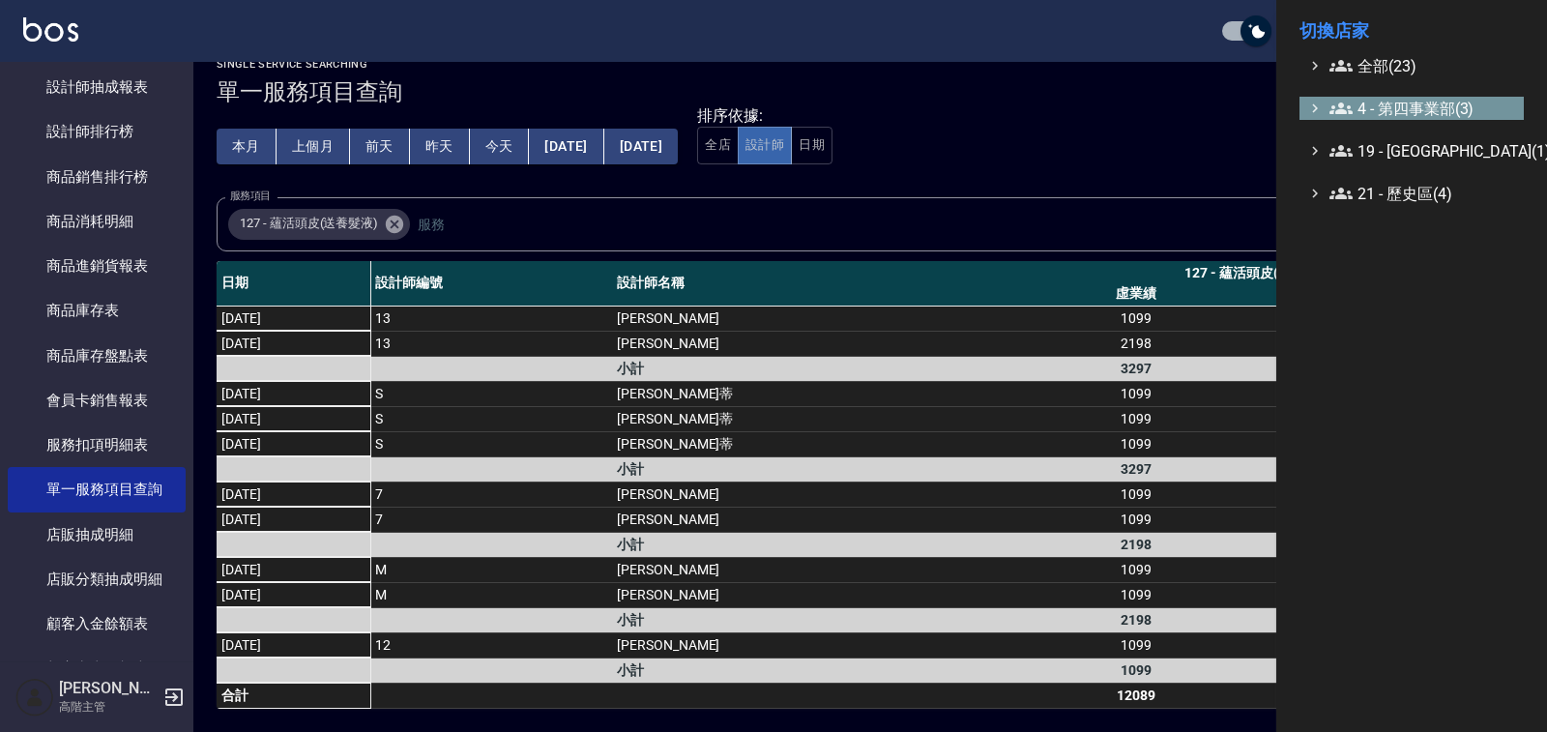
click at [1432, 105] on span "4 - 第四事業部(3)" at bounding box center [1423, 108] width 187 height 23
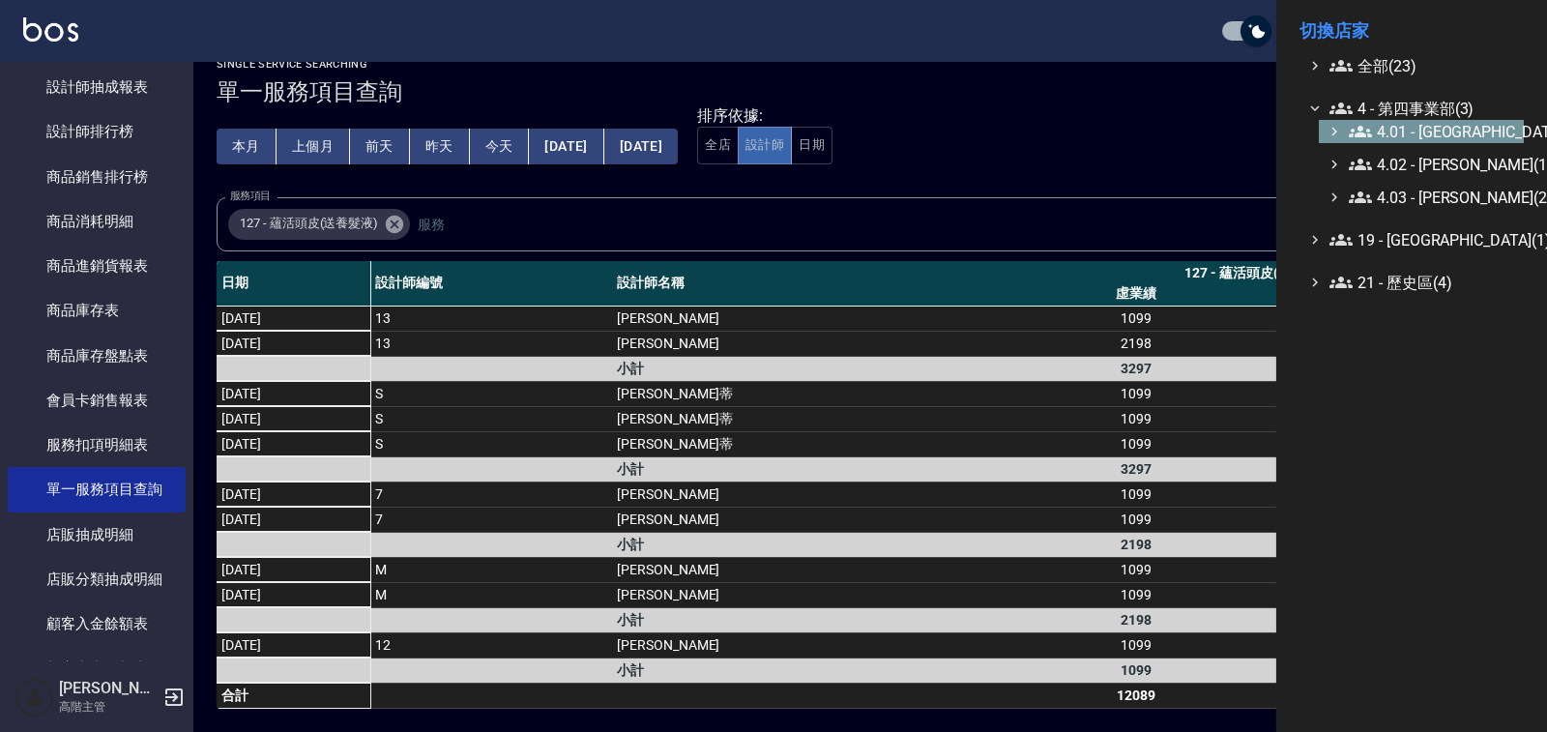
click at [1440, 126] on span "4.01 - 中山區(3)" at bounding box center [1432, 131] width 167 height 23
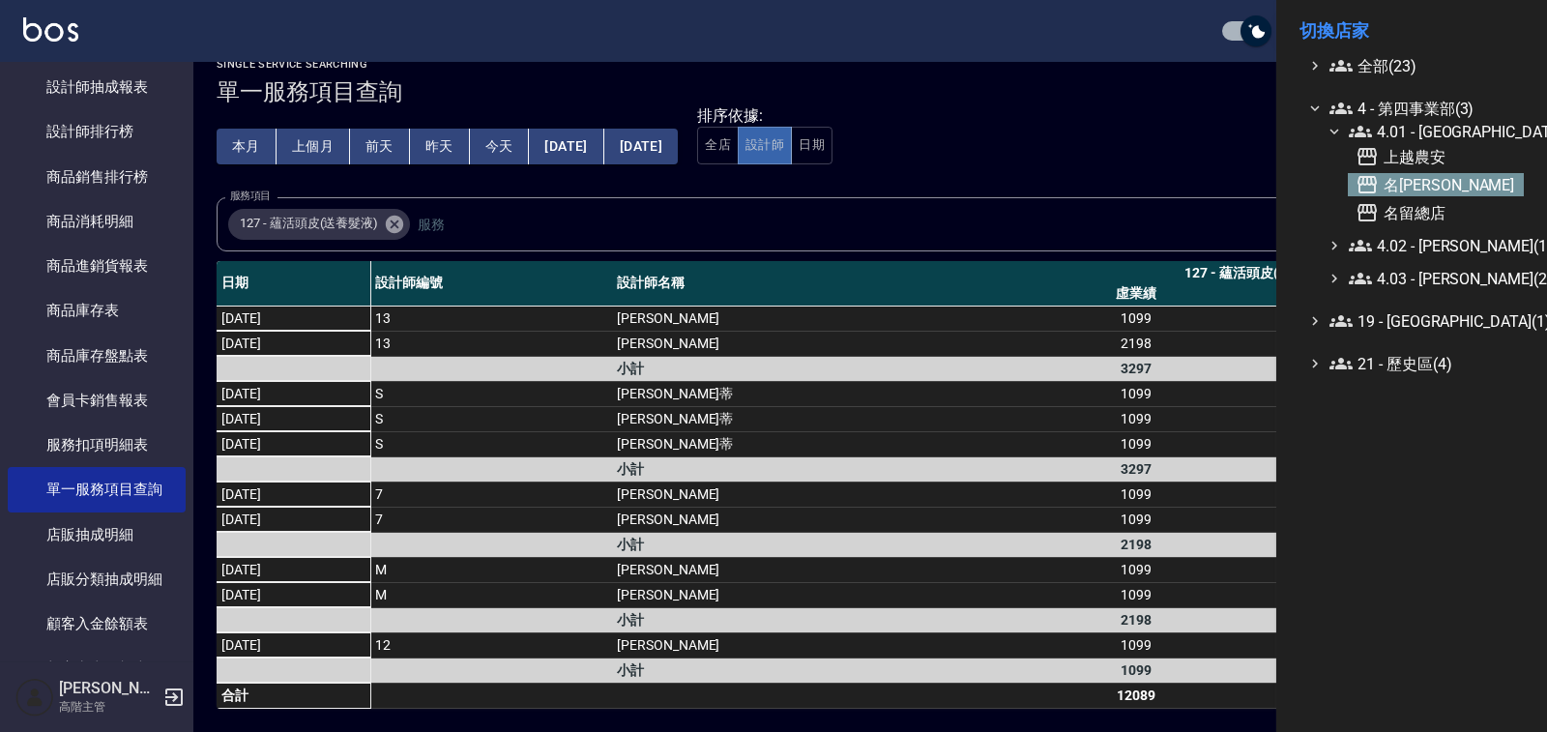
click at [1427, 178] on span "名留林森" at bounding box center [1436, 184] width 161 height 23
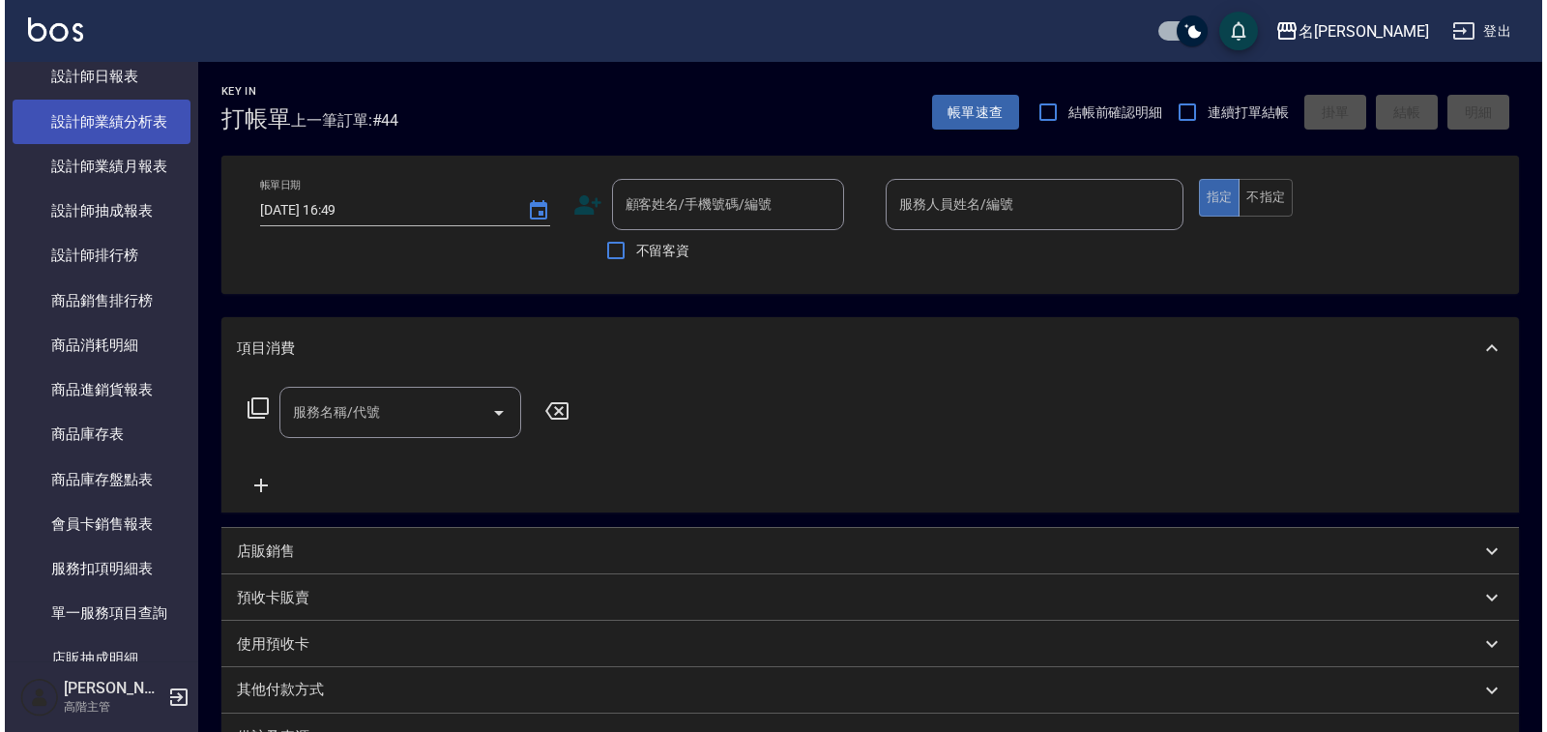
scroll to position [870, 0]
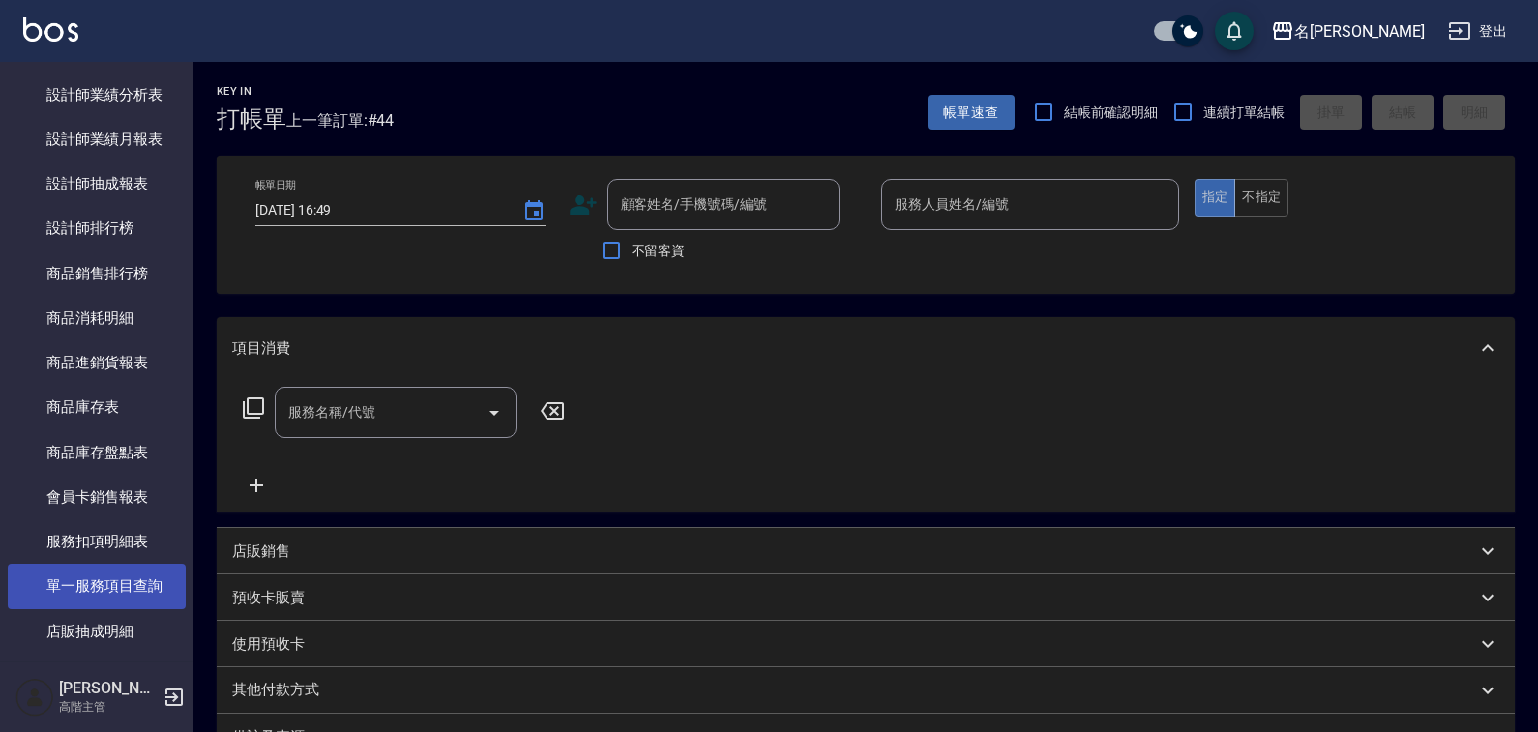
click at [122, 576] on link "單一服務項目查詢" at bounding box center [97, 586] width 178 height 44
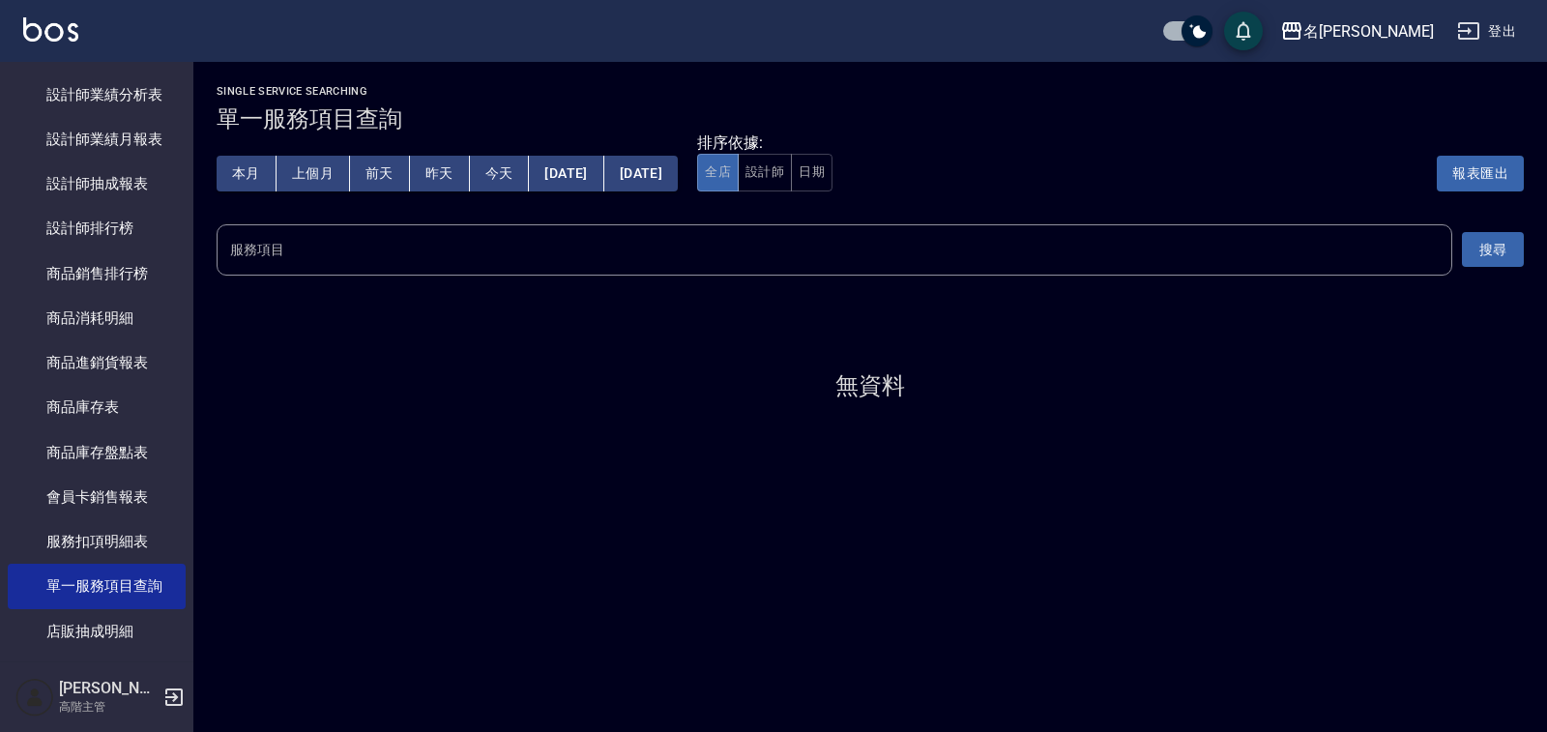
click at [510, 248] on input "服務項目" at bounding box center [834, 250] width 1219 height 34
type input "蘊"
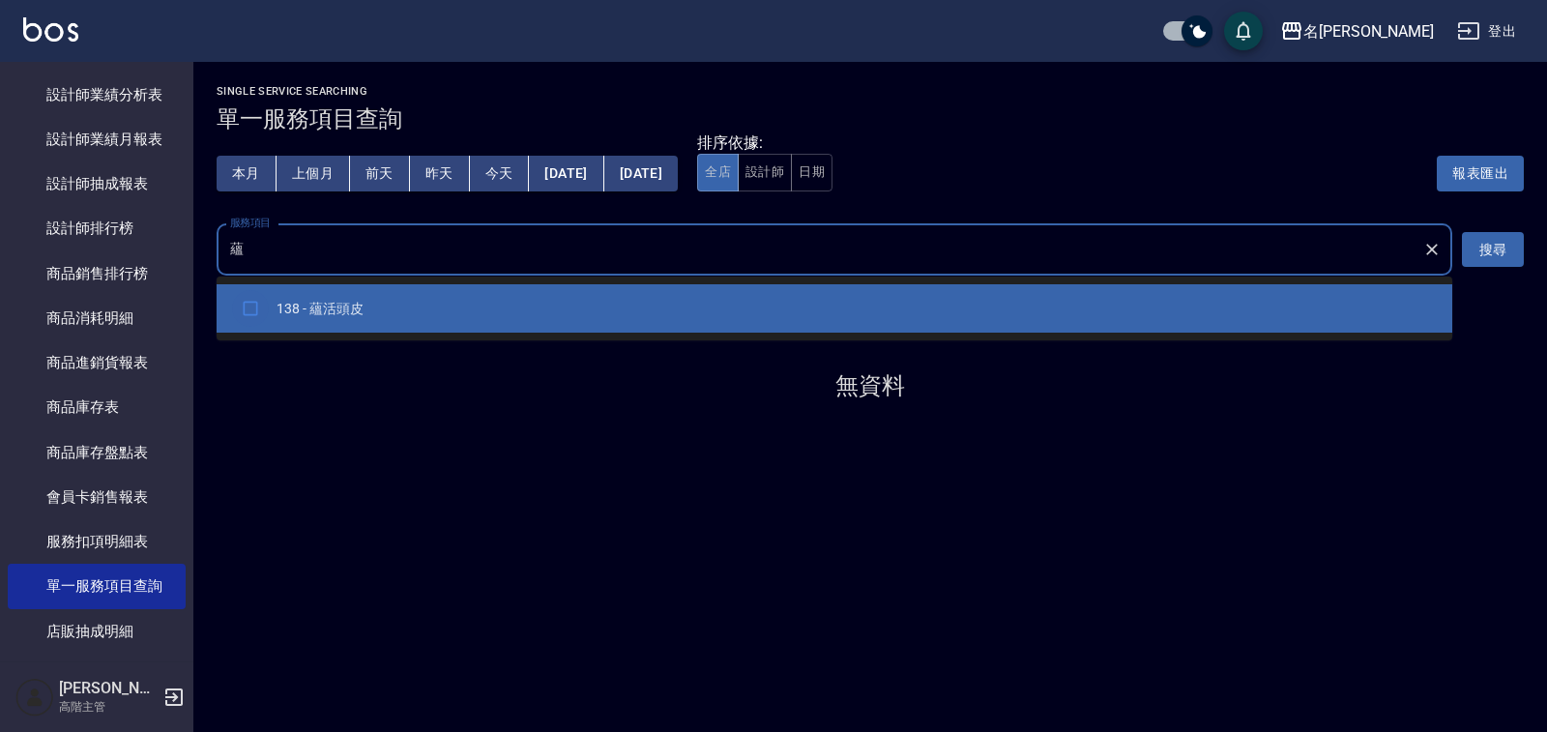
click at [251, 297] on input "checkbox" at bounding box center [250, 308] width 37 height 37
checkbox input "true"
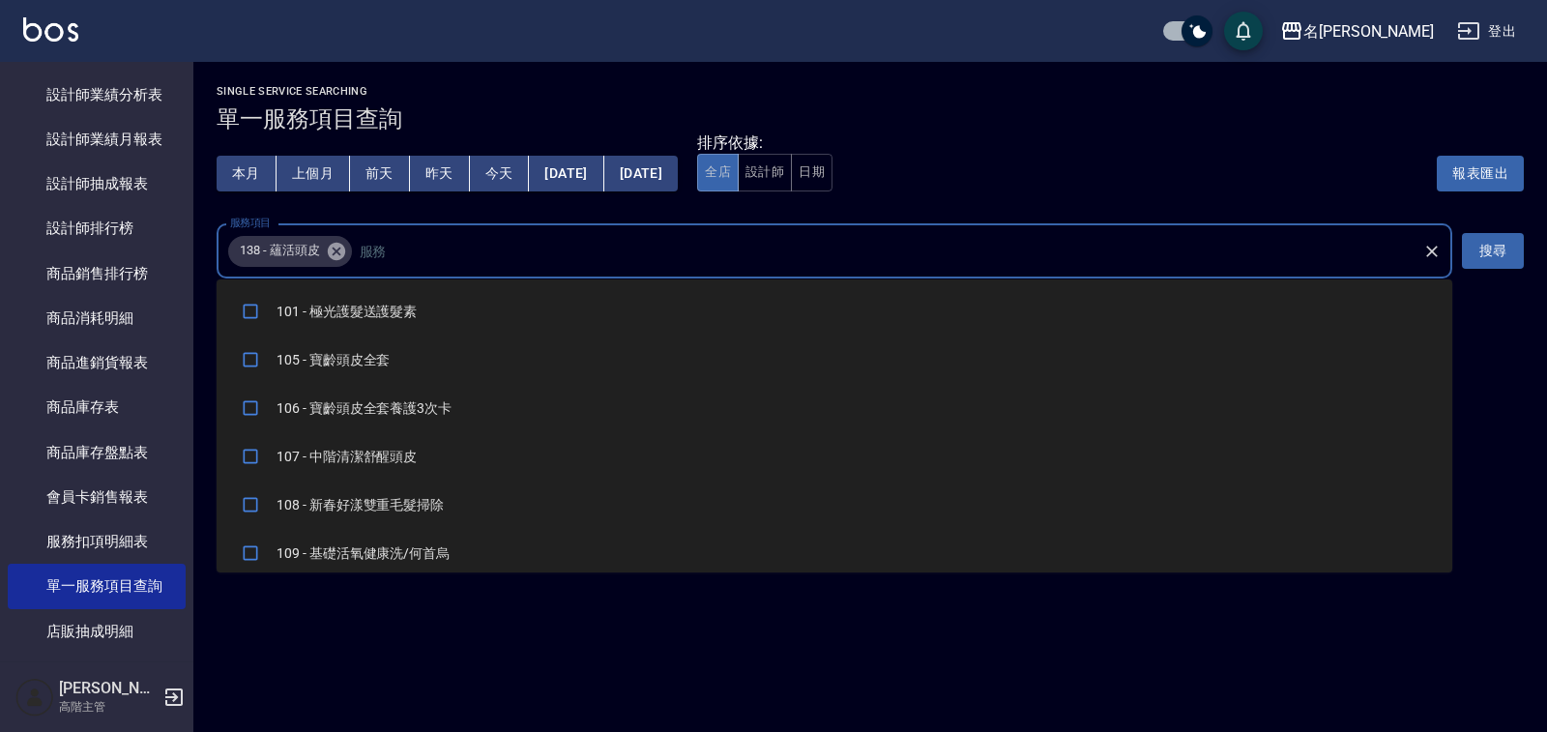
scroll to position [827, 0]
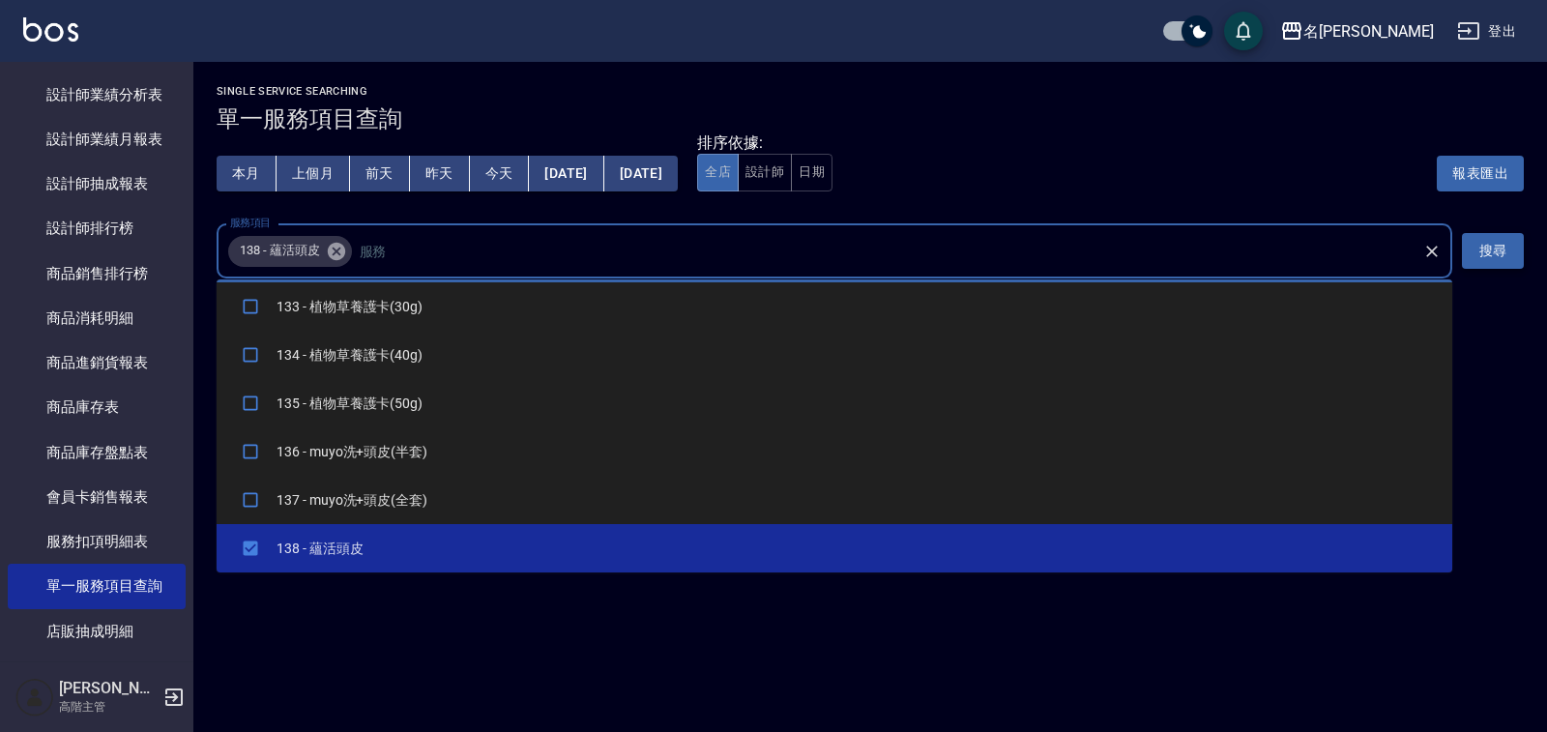
click at [1506, 250] on button "搜尋" at bounding box center [1493, 251] width 62 height 36
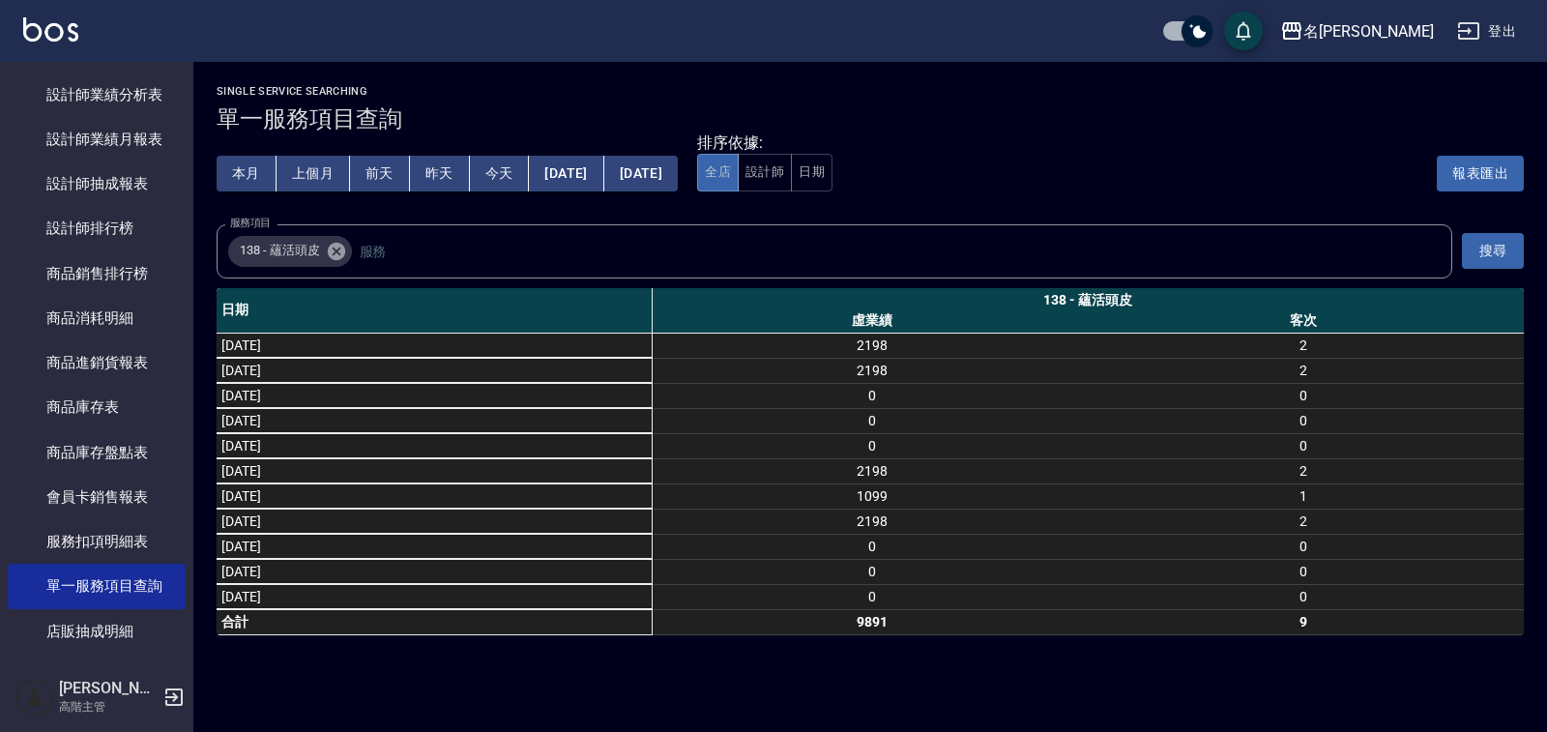
click at [837, 195] on div "排序依據: 全店 設計師 日期 報表匯出" at bounding box center [1110, 173] width 827 height 80
click at [792, 181] on button "設計師" at bounding box center [765, 173] width 54 height 38
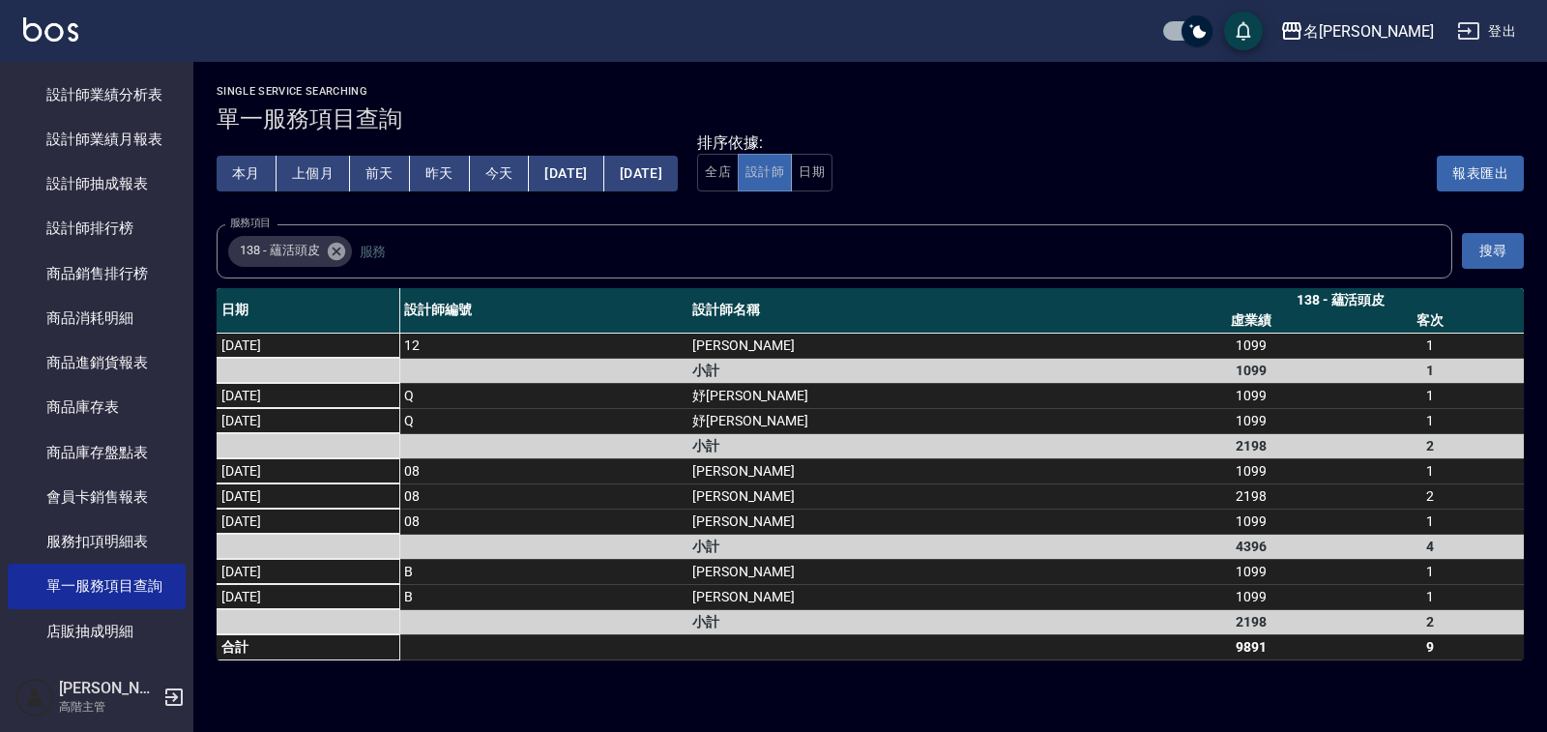
click at [1395, 20] on div "名留林森" at bounding box center [1369, 31] width 131 height 24
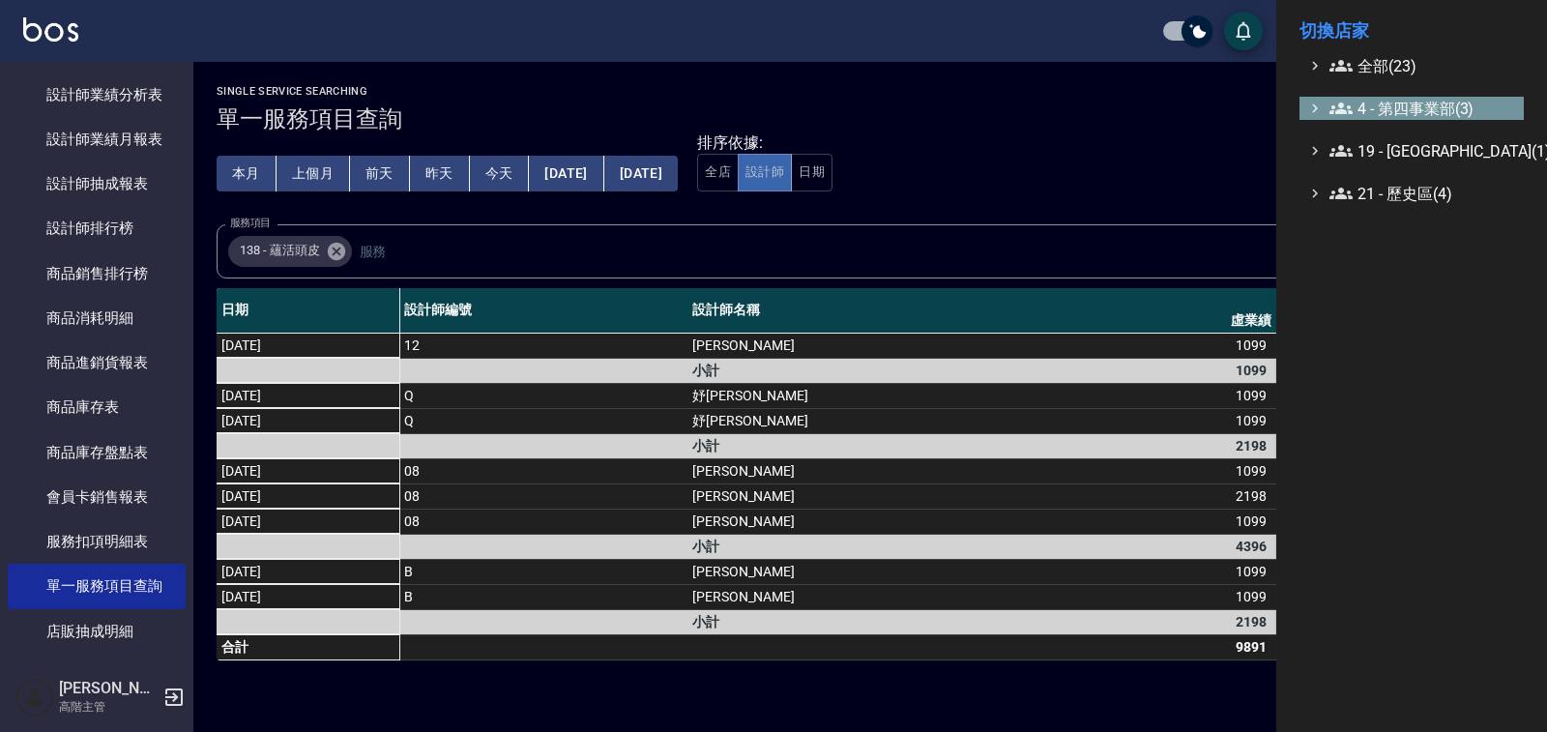
click at [1412, 108] on span "4 - 第四事業部(3)" at bounding box center [1423, 108] width 187 height 23
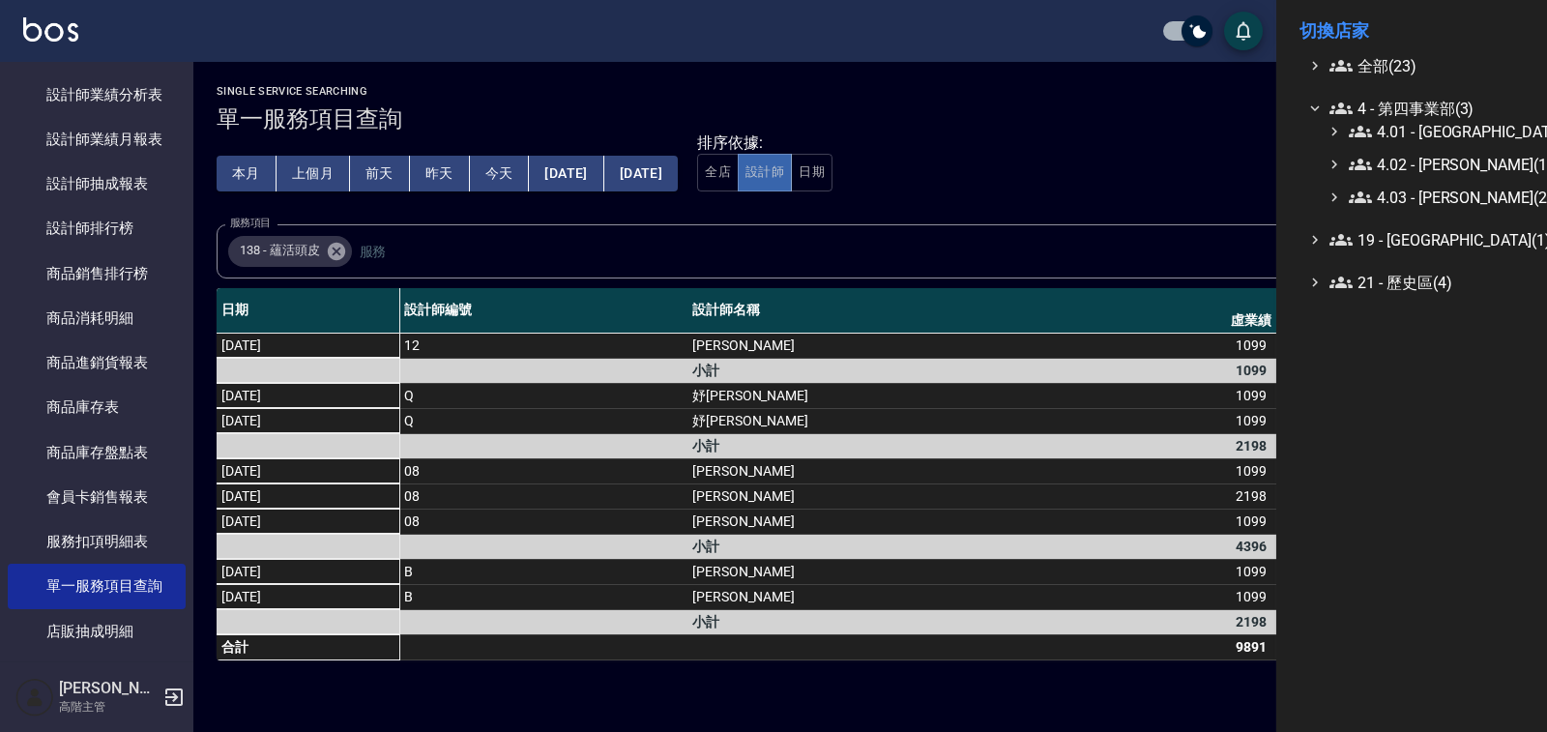
click at [1423, 143] on div "4.01 - 中山區(3) 4.02 - 吳國隆(13) 4.03 - 陳政燊(2)" at bounding box center [1421, 164] width 205 height 89
click at [1425, 139] on span "4.01 - 中山區(3)" at bounding box center [1432, 131] width 167 height 23
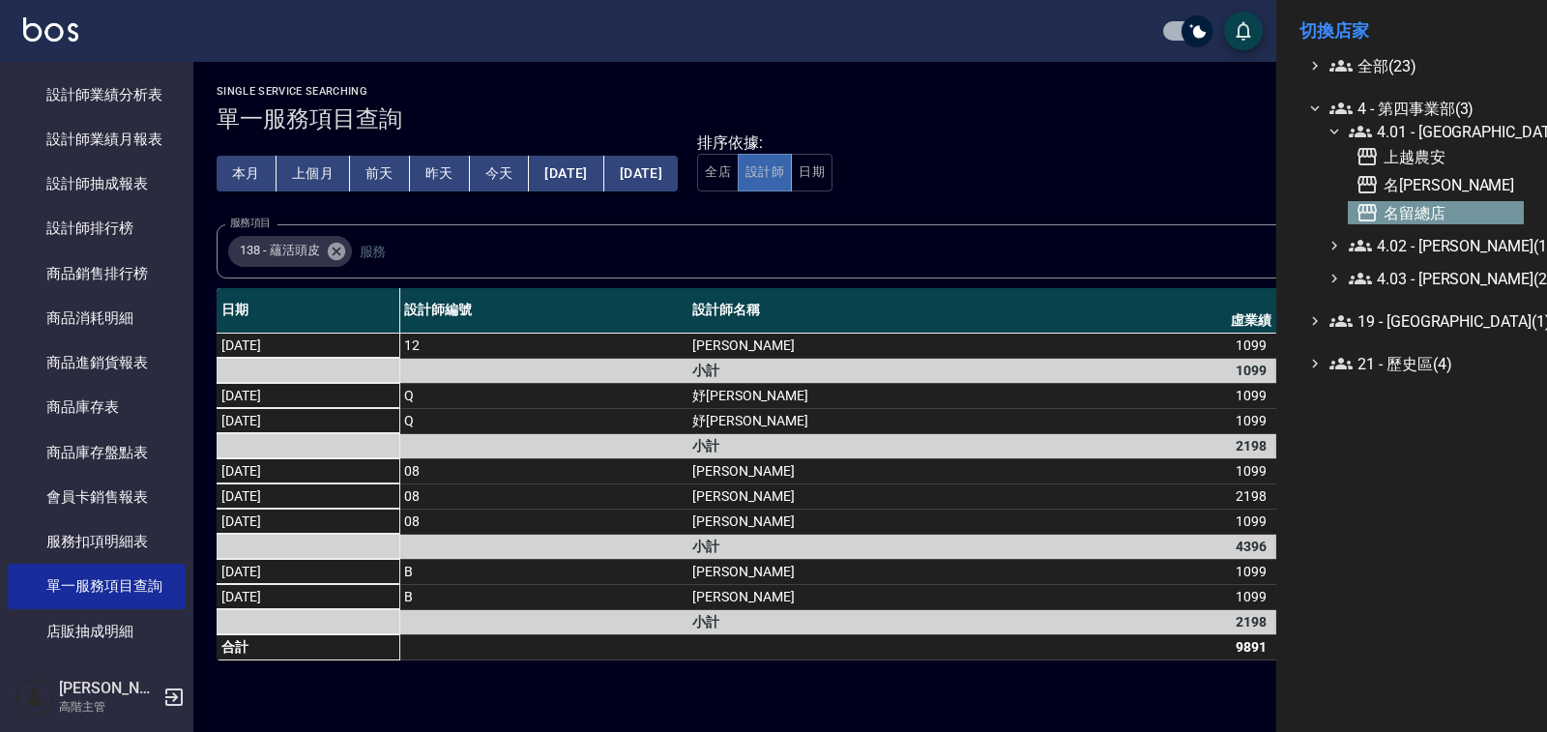
click at [1413, 220] on span "名留總店" at bounding box center [1436, 212] width 161 height 23
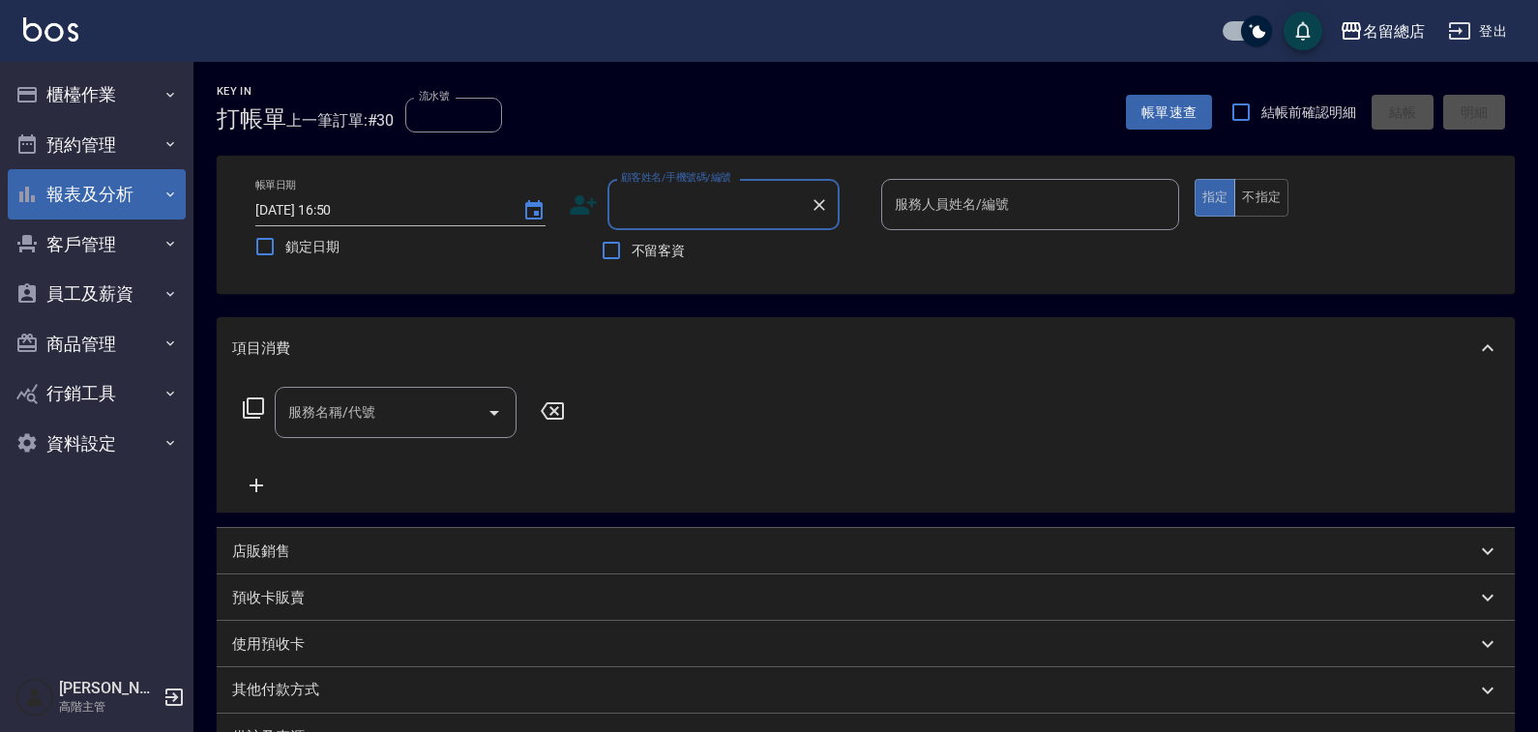
click at [152, 203] on button "報表及分析" at bounding box center [97, 194] width 178 height 50
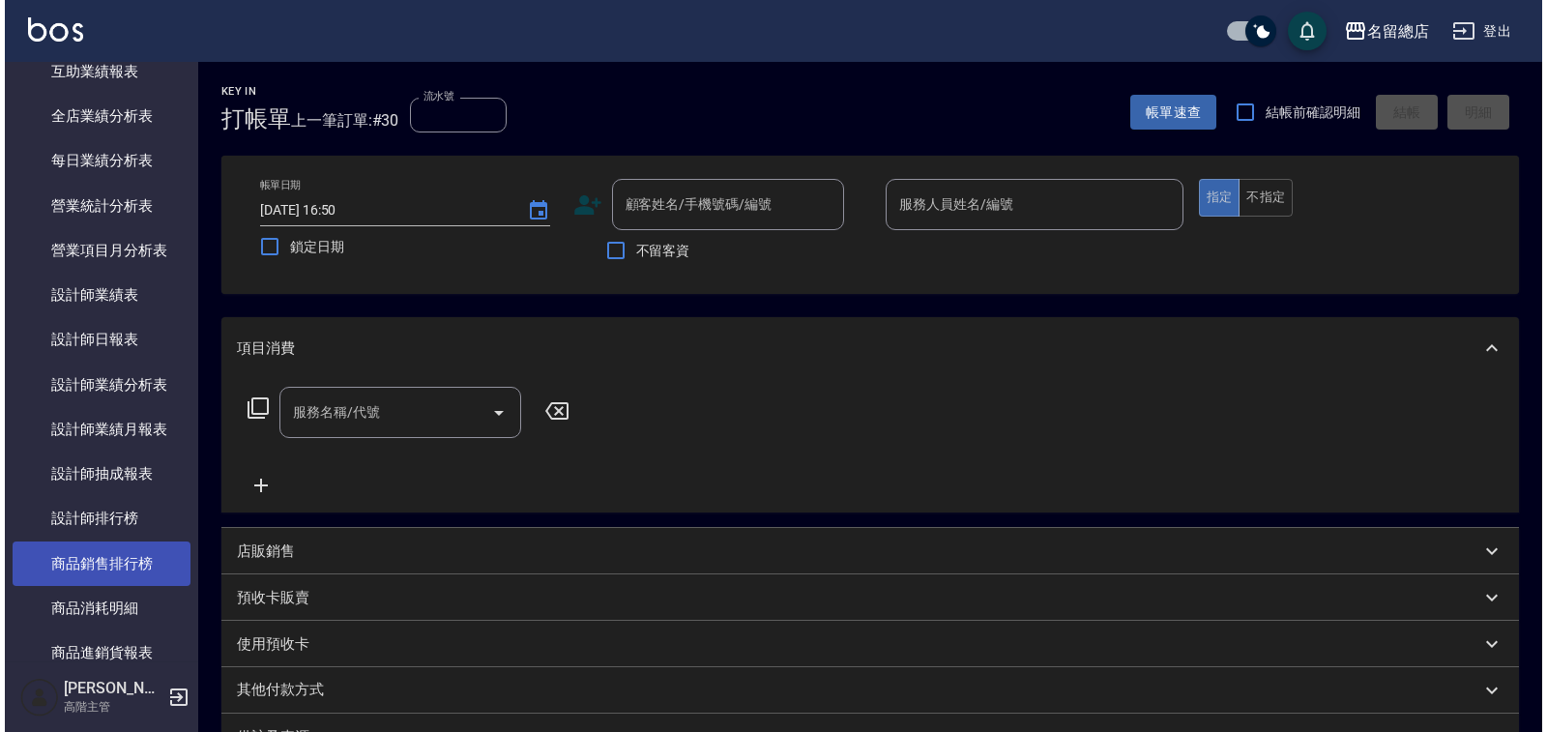
scroll to position [870, 0]
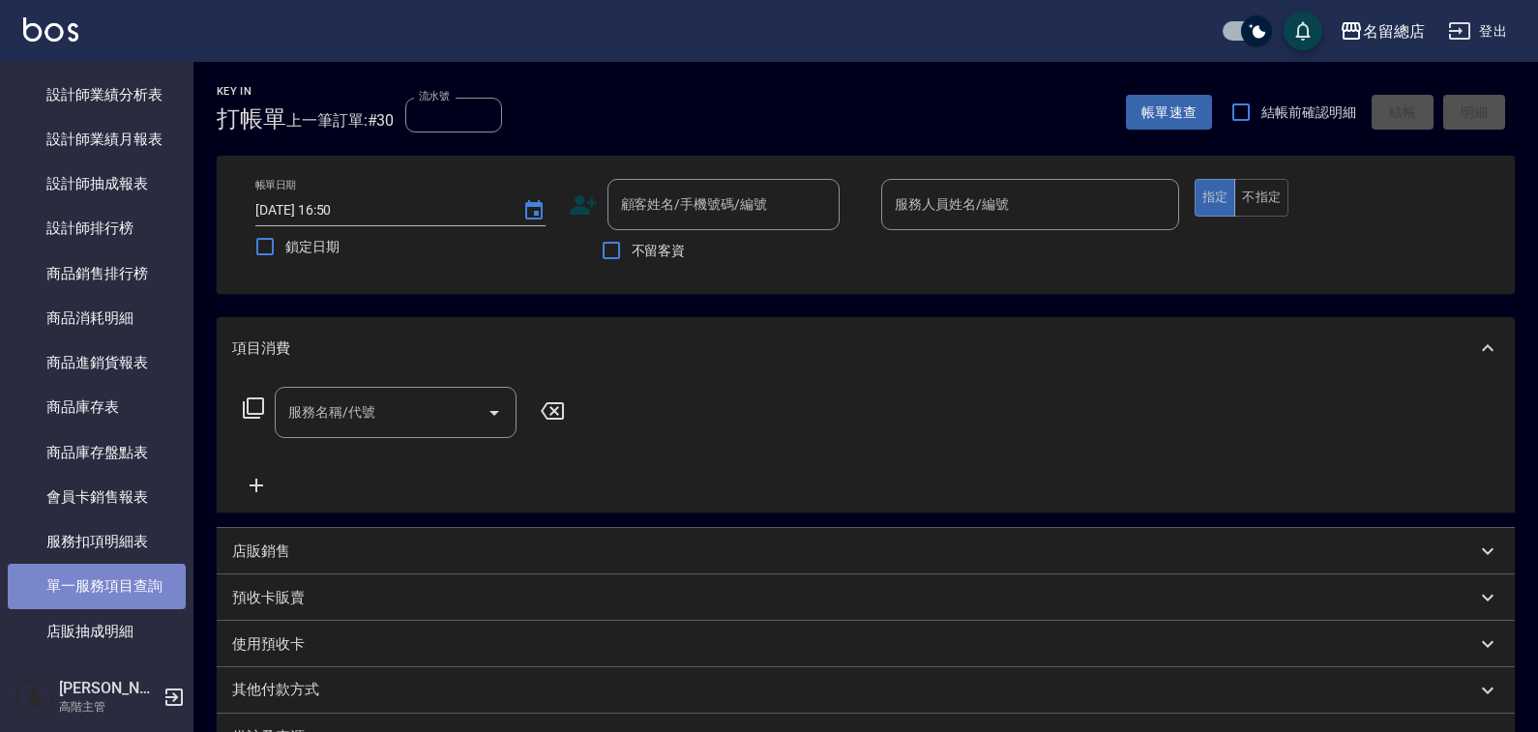
drag, startPoint x: 102, startPoint y: 589, endPoint x: 110, endPoint y: 582, distance: 11.0
click at [102, 590] on link "單一服務項目查詢" at bounding box center [97, 586] width 178 height 44
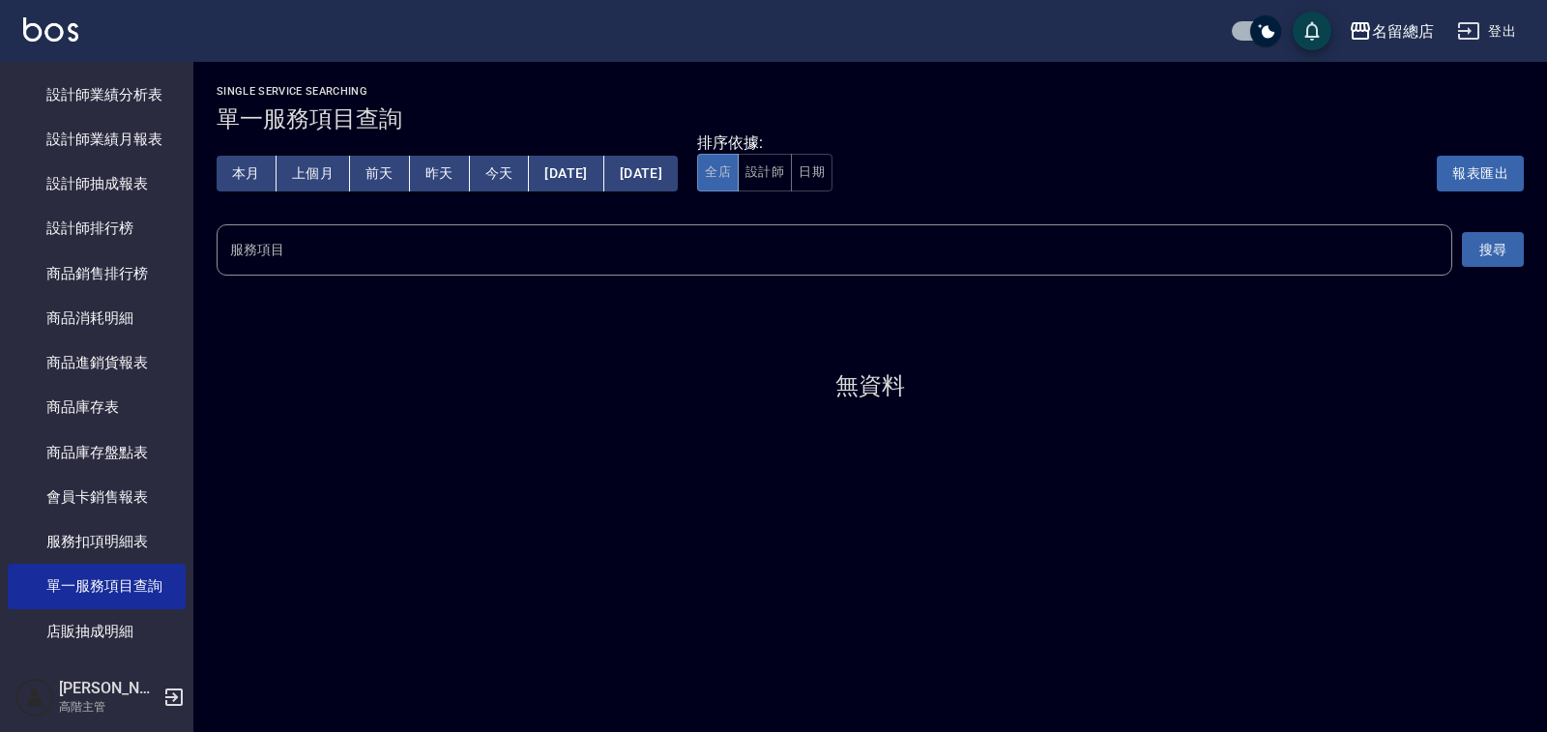
click at [621, 239] on input "服務項目" at bounding box center [834, 250] width 1219 height 34
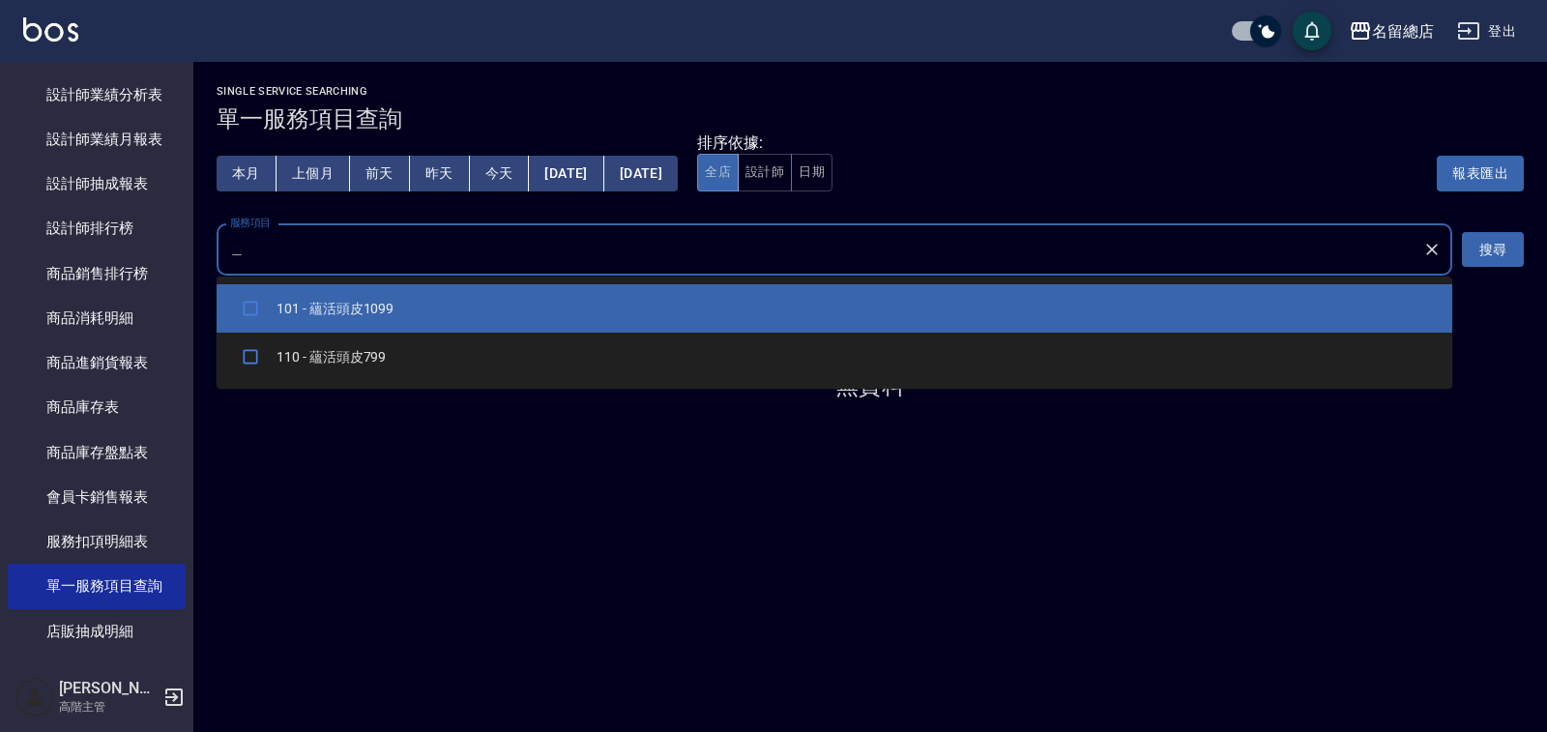
type input "蘊"
click at [364, 308] on li "101 - 蘊活頭皮1099" at bounding box center [835, 308] width 1236 height 48
checkbox input "true"
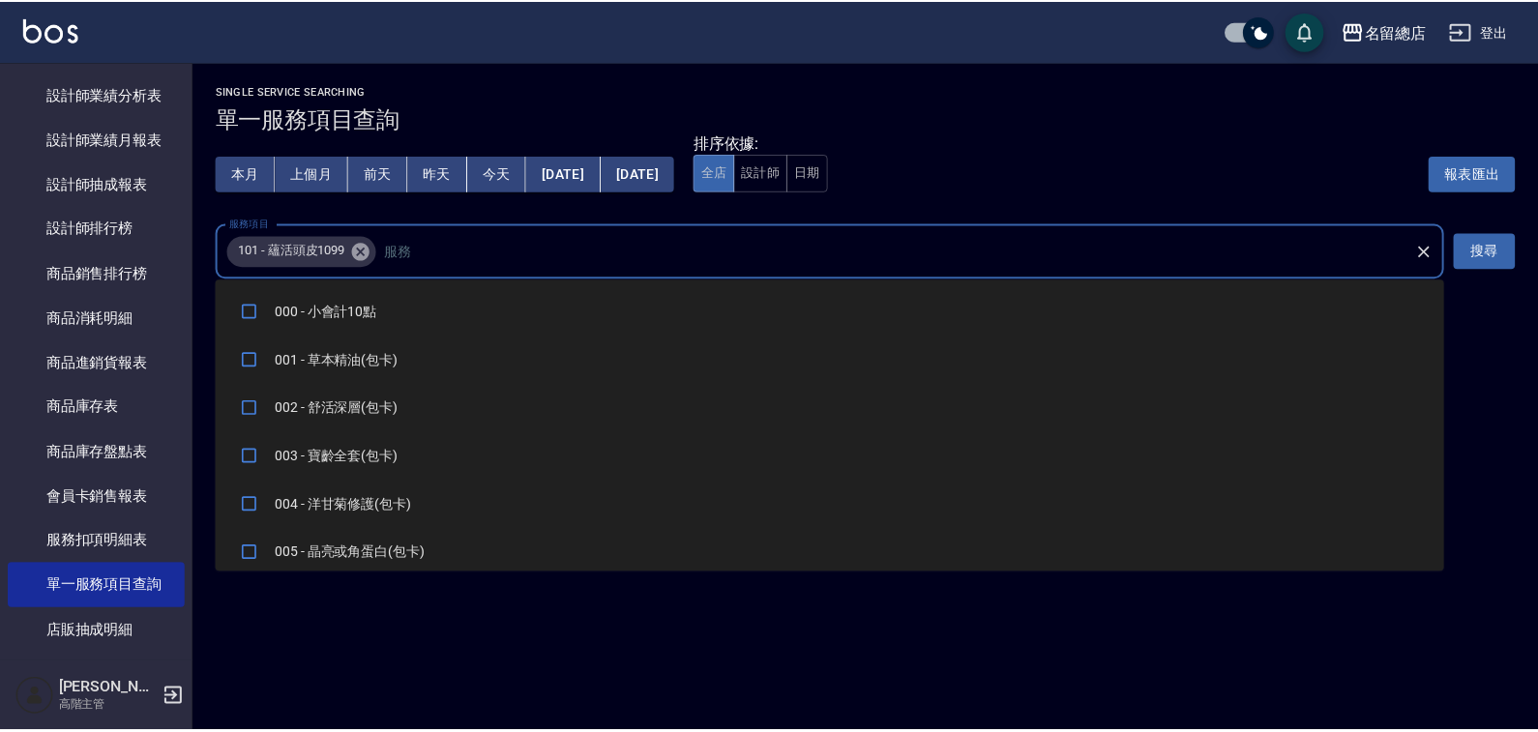
scroll to position [295, 0]
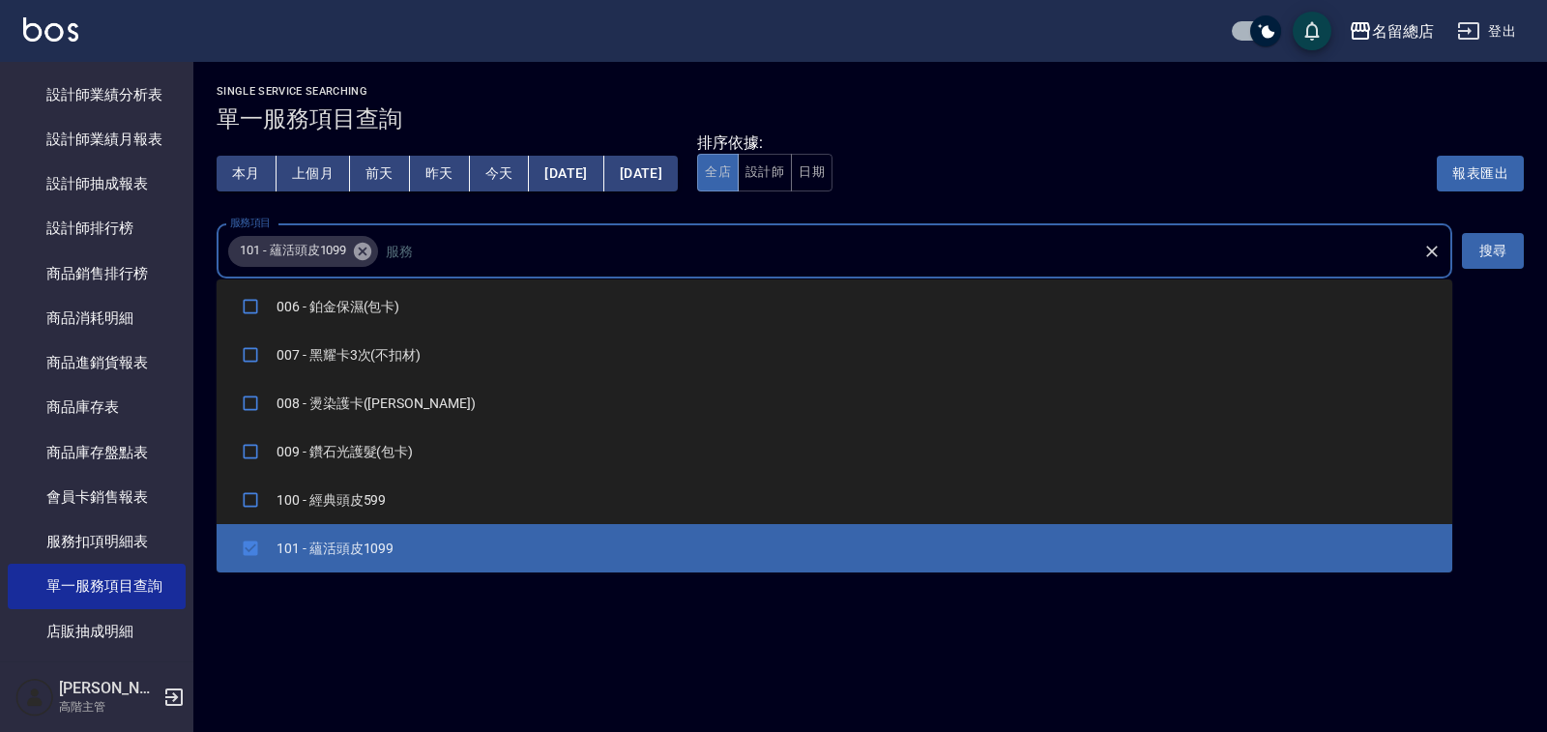
click at [840, 691] on div "Single Service Searching 單一服務項目查詢 本月 上個月 [DATE] [DATE] [DATE] [DATE] [DATE] 排序依…" at bounding box center [773, 366] width 1547 height 732
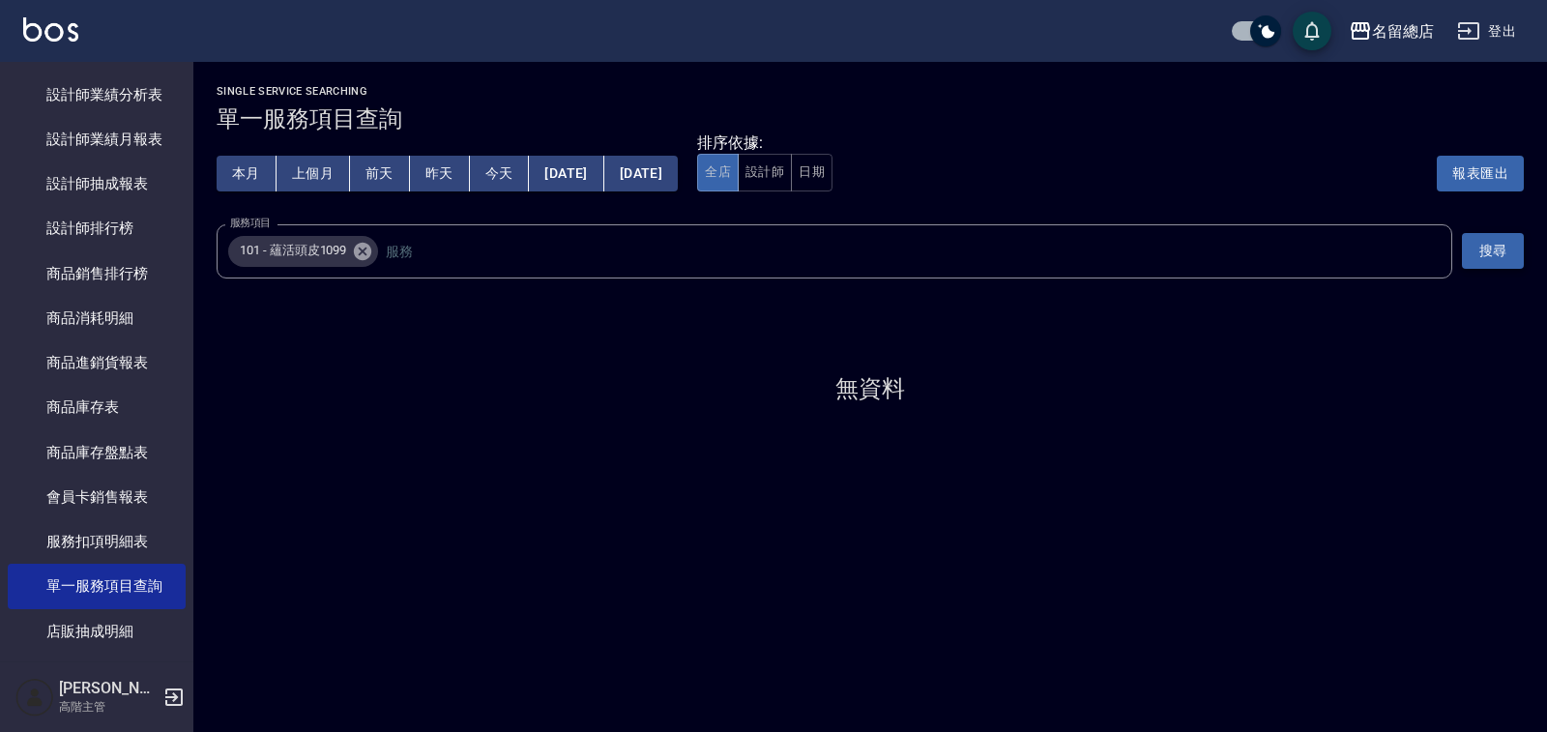
click at [1484, 250] on button "搜尋" at bounding box center [1493, 251] width 62 height 36
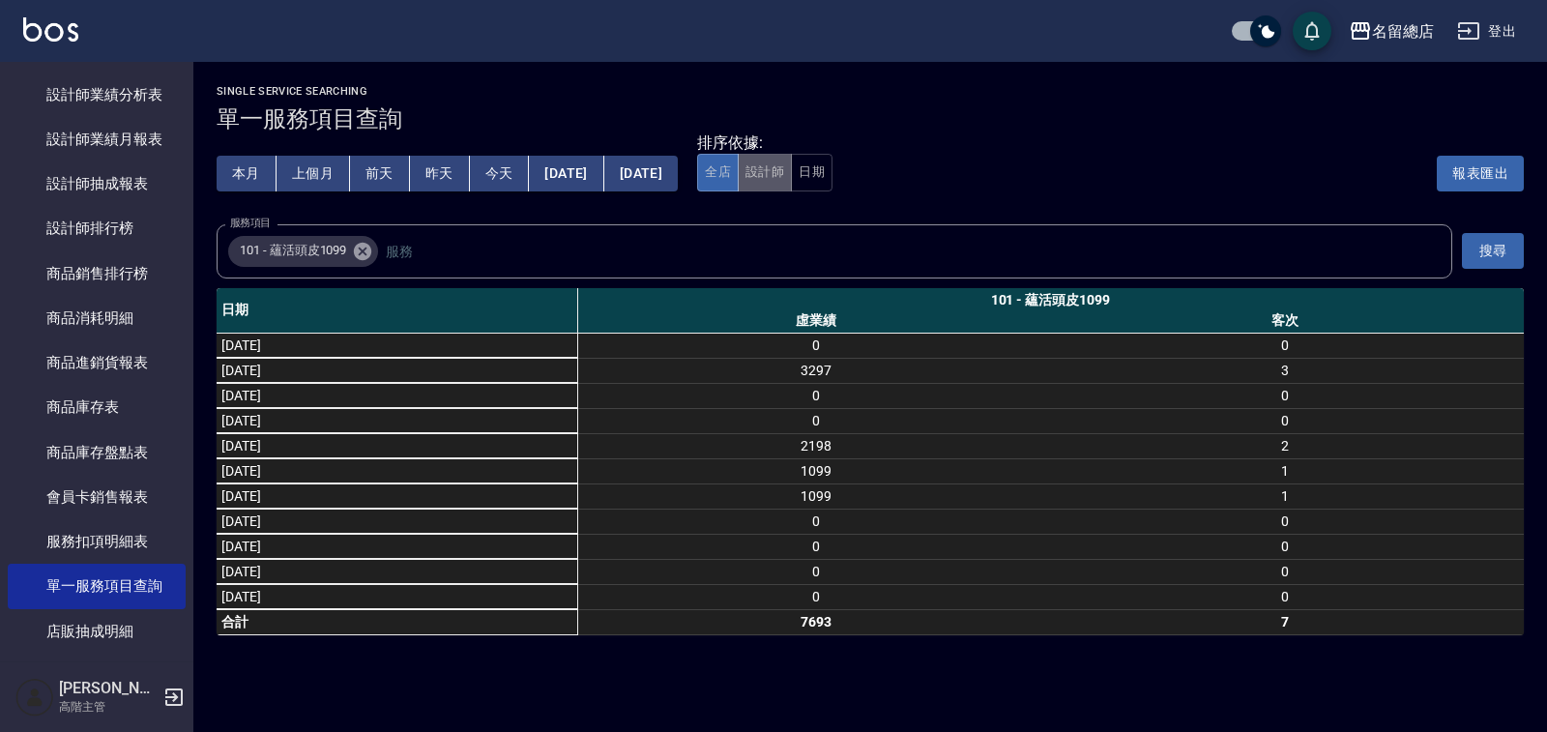
click at [792, 162] on button "設計師" at bounding box center [765, 173] width 54 height 38
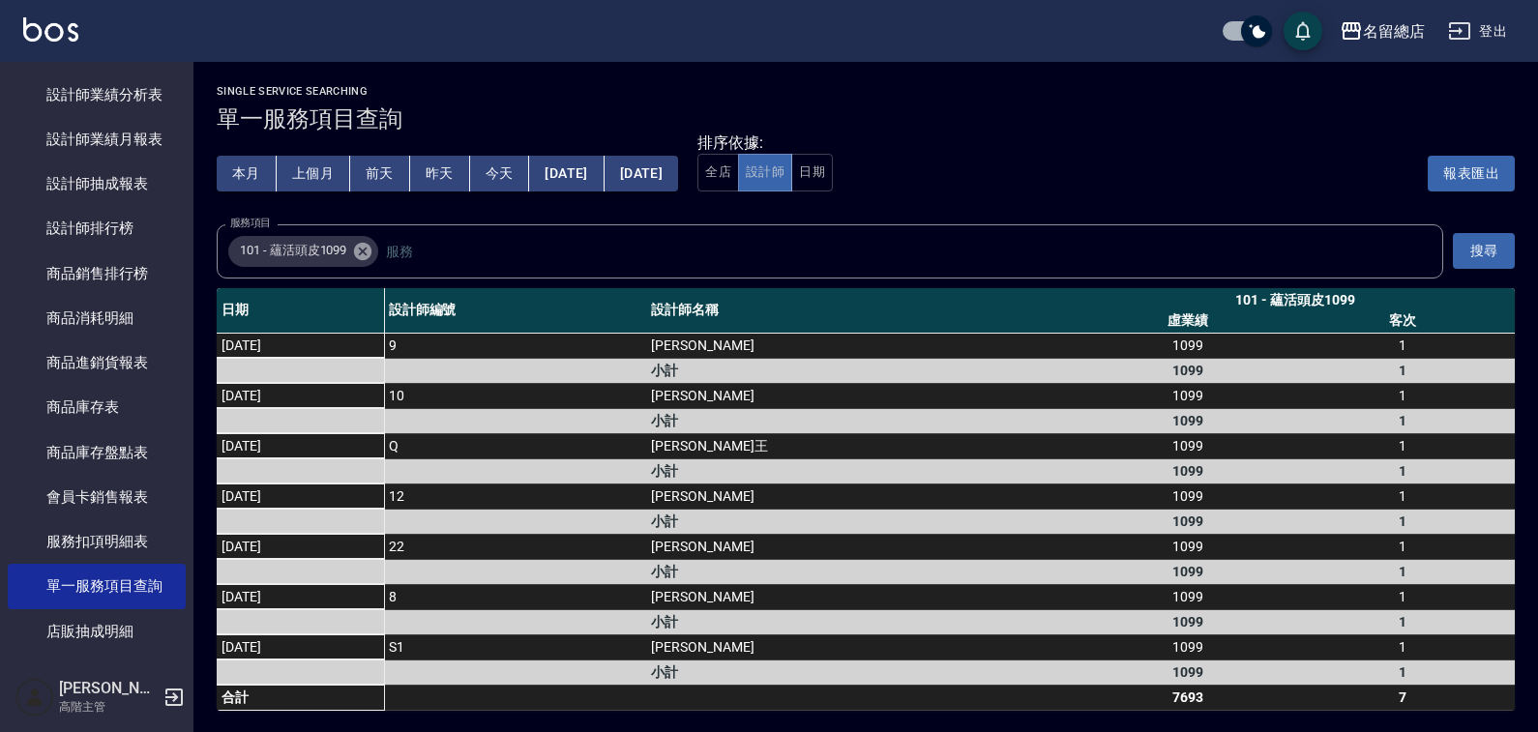
scroll to position [3, 0]
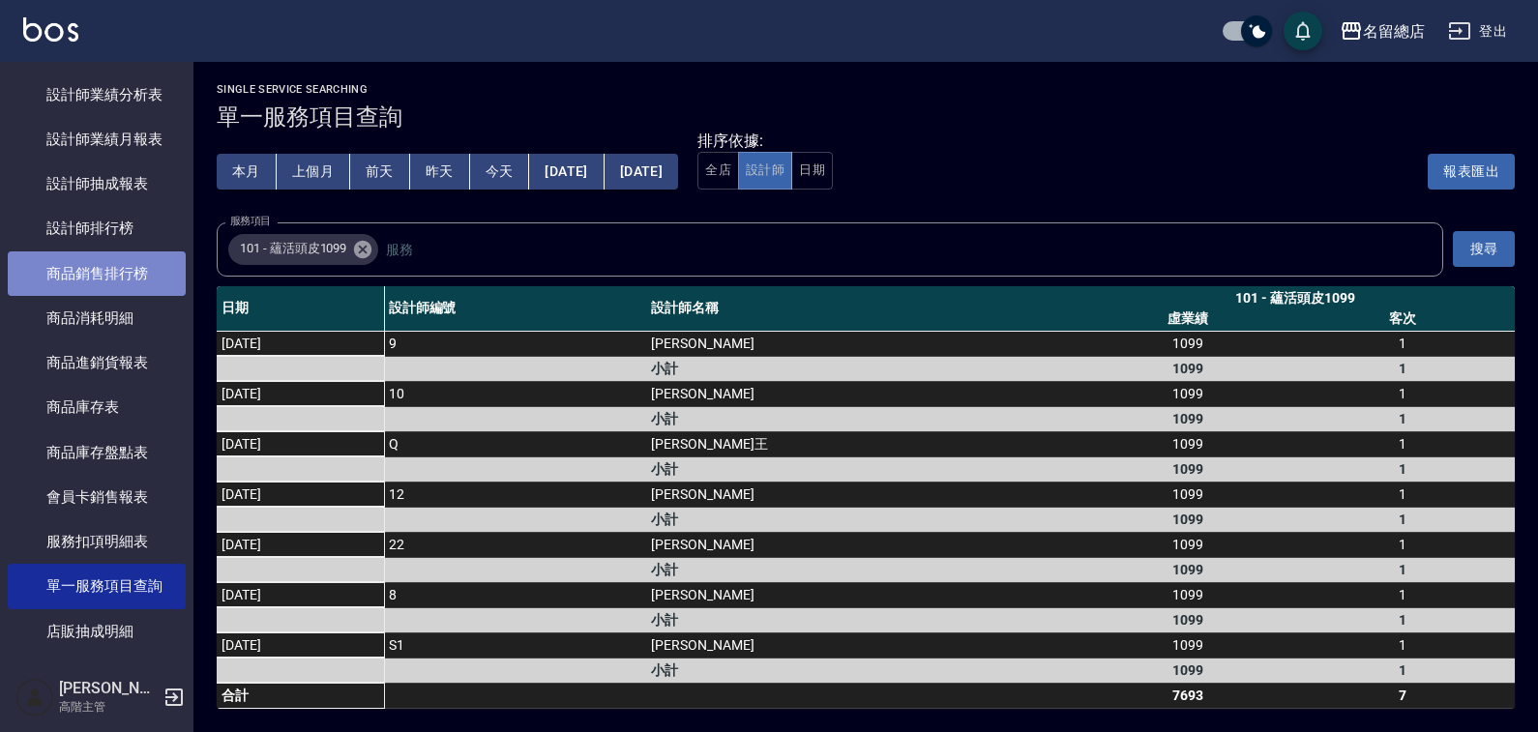
click at [119, 279] on link "商品銷售排行榜" at bounding box center [97, 273] width 178 height 44
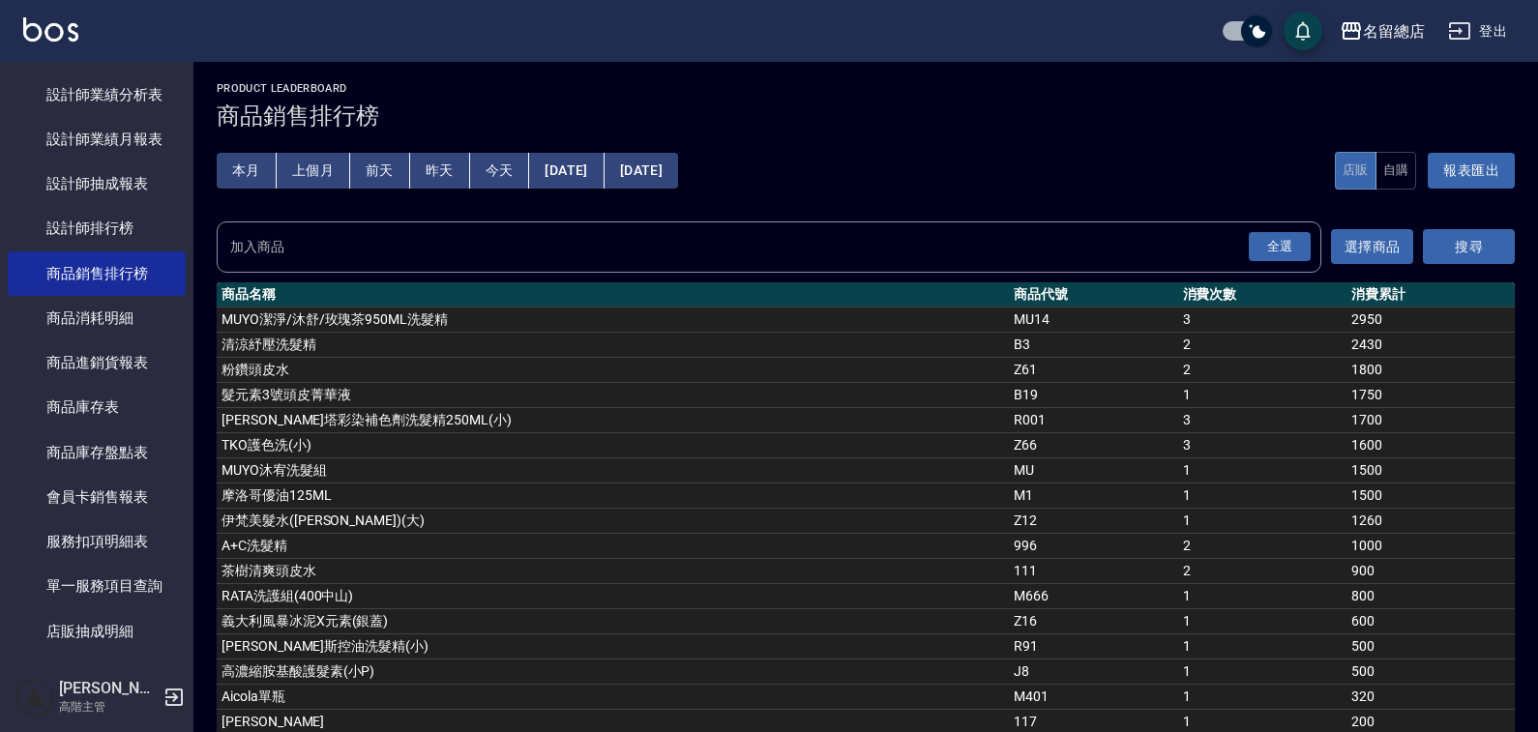
scroll to position [54, 0]
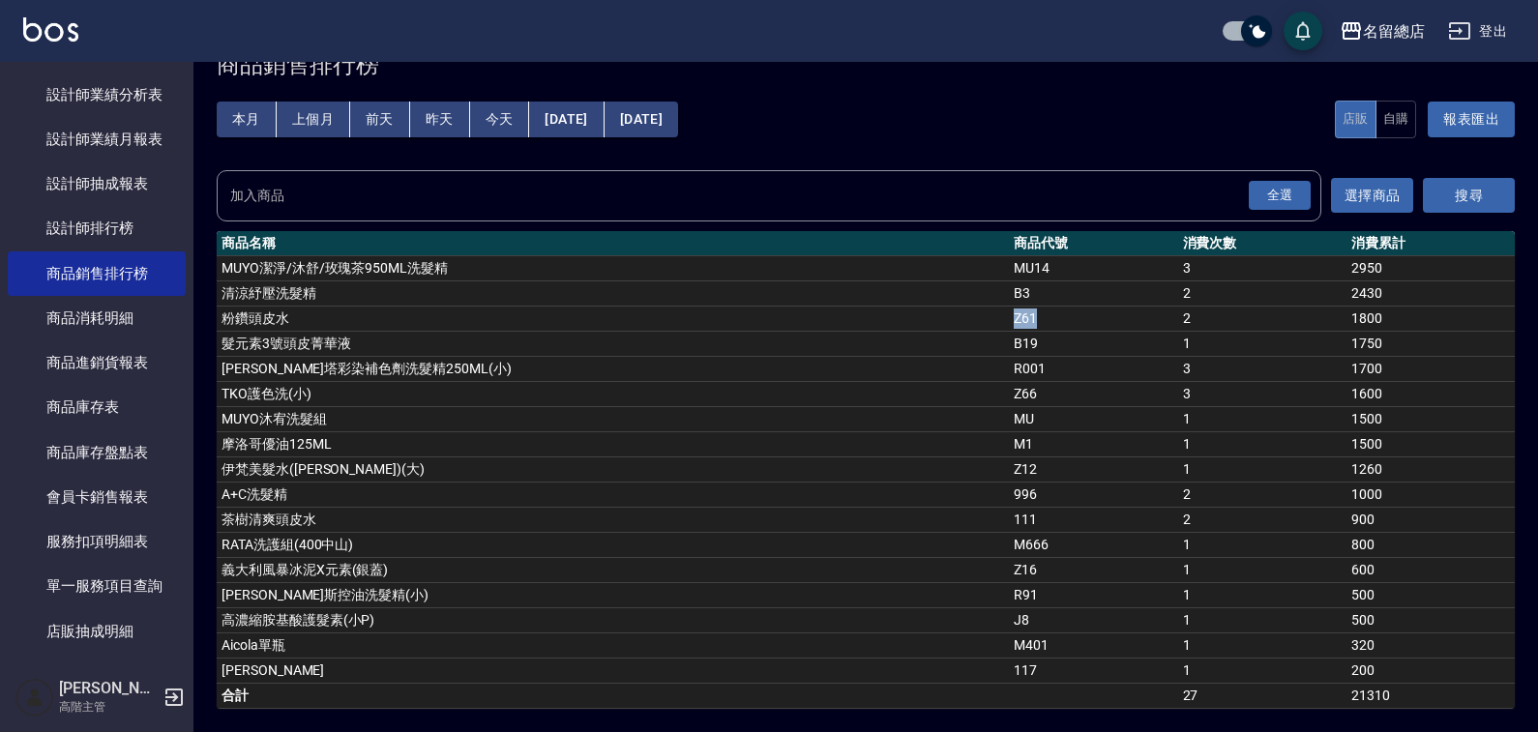
drag, startPoint x: 490, startPoint y: 309, endPoint x: 1083, endPoint y: 318, distance: 592.9
click at [1083, 318] on tr "粉鑽頭皮水 Z61 2 1800" at bounding box center [866, 318] width 1298 height 25
